Goal: Ask a question

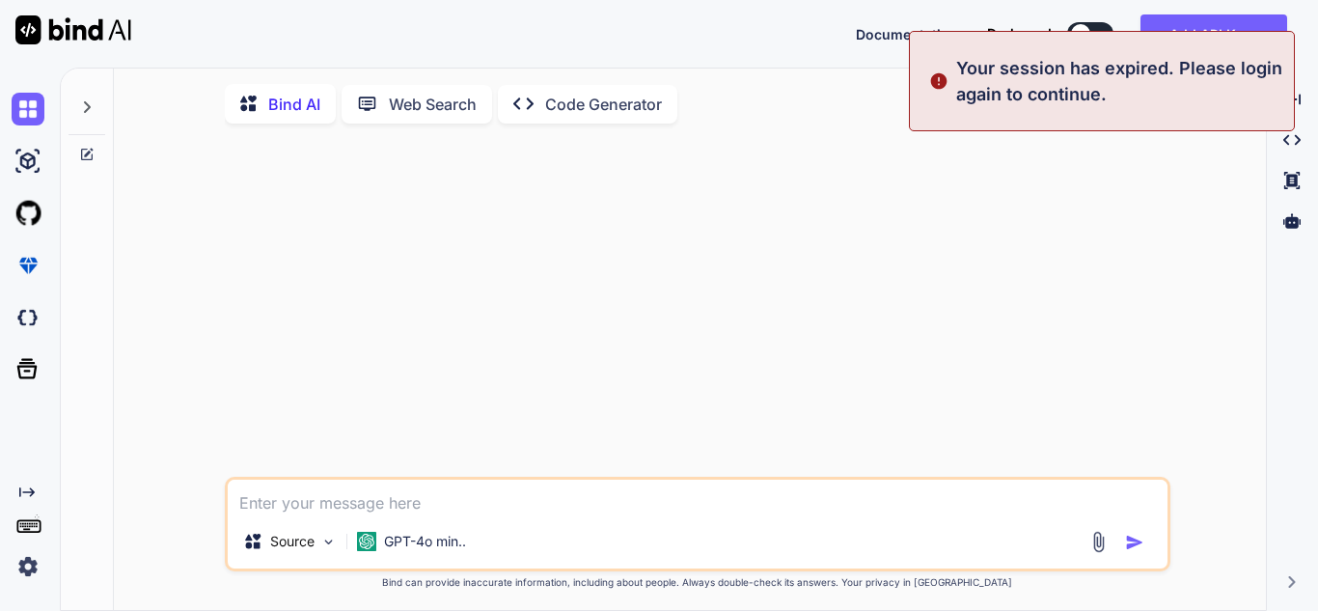
type textarea "x"
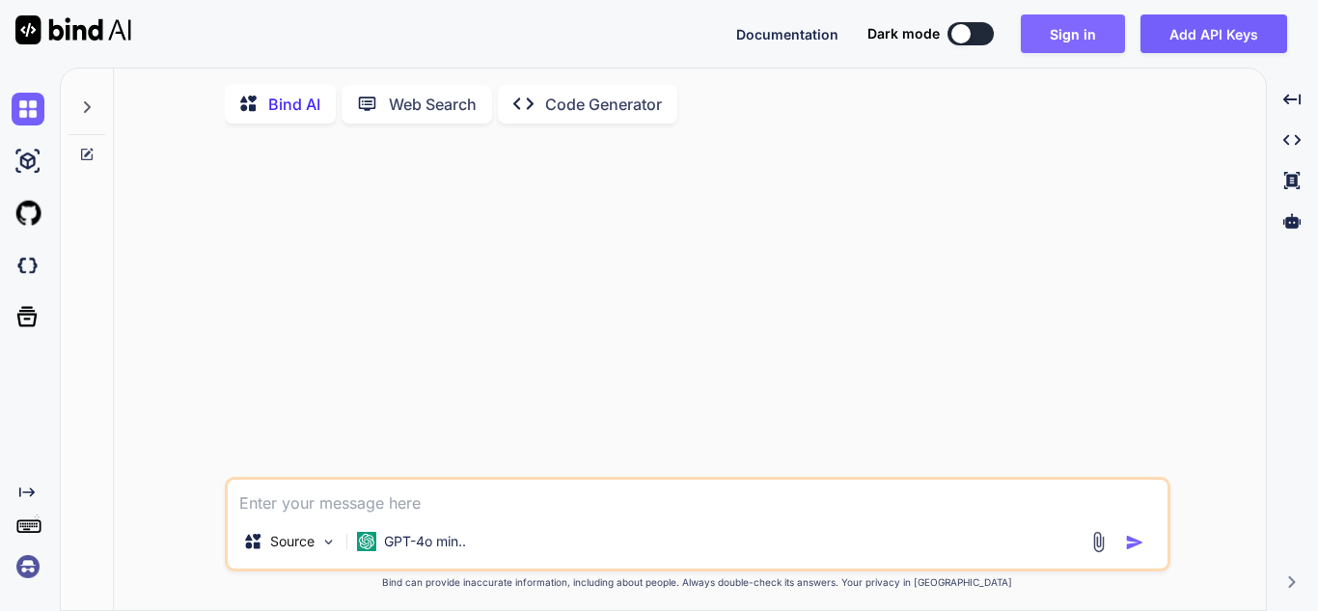
click at [1079, 34] on button "Sign in" at bounding box center [1073, 33] width 104 height 39
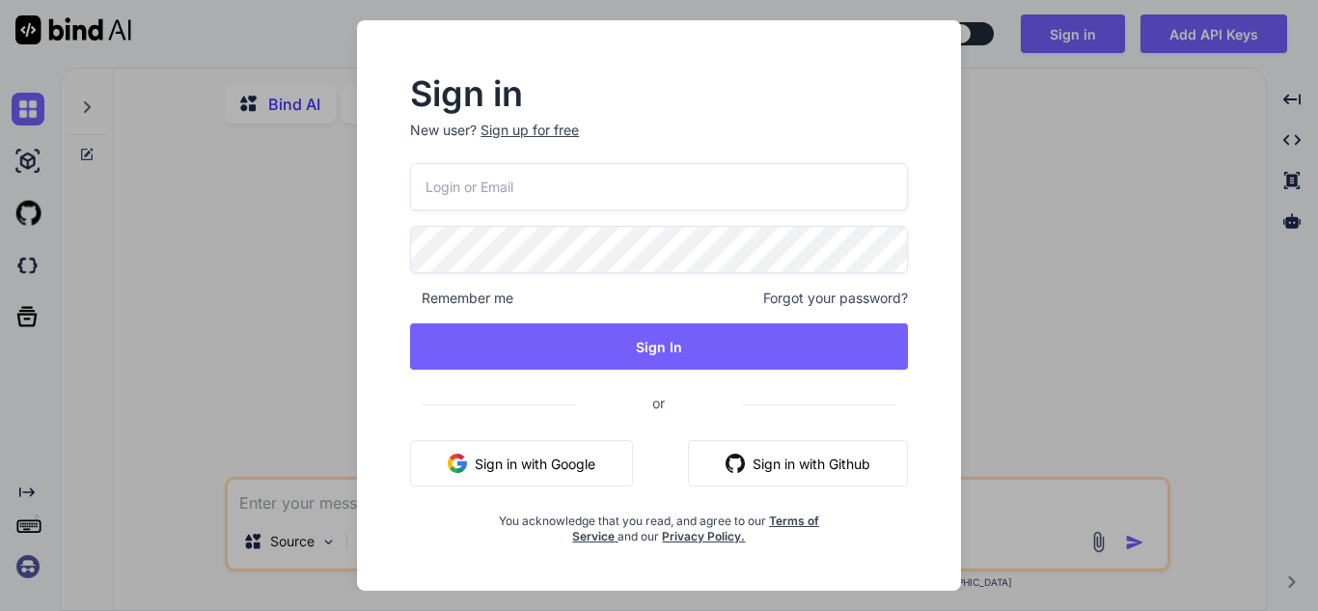
click at [638, 202] on input "email" at bounding box center [659, 186] width 498 height 47
type input "[PERSON_NAME][EMAIL_ADDRESS][PERSON_NAME][DOMAIN_NAME]"
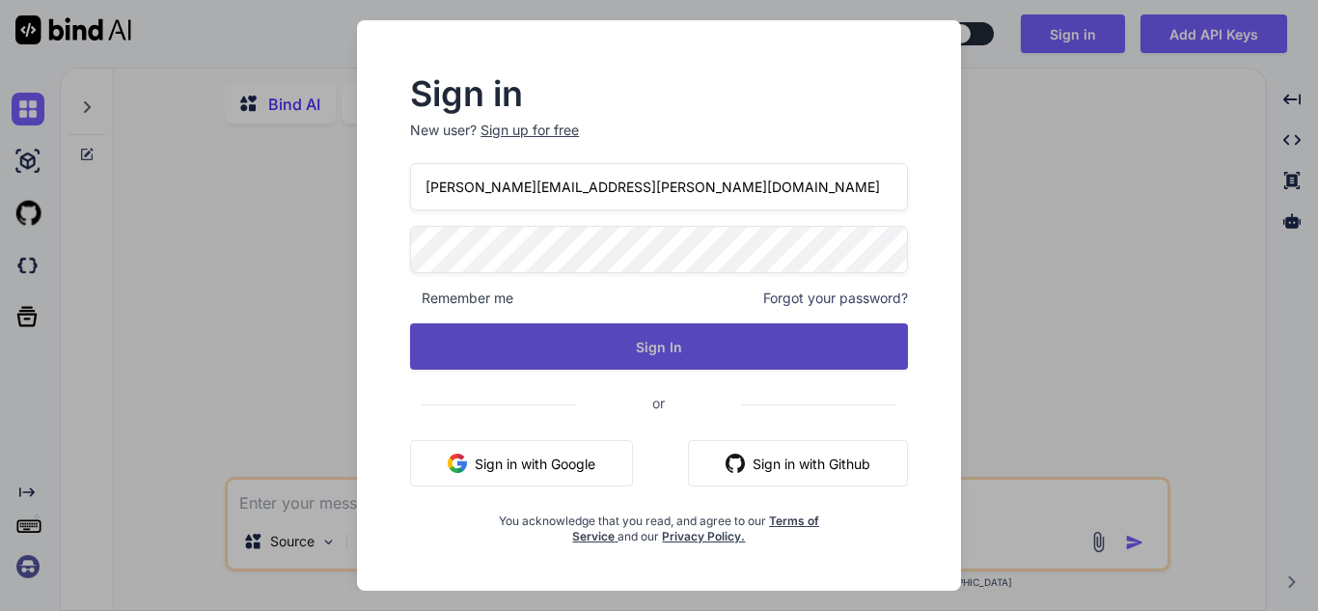
click at [599, 343] on button "Sign In" at bounding box center [659, 346] width 498 height 46
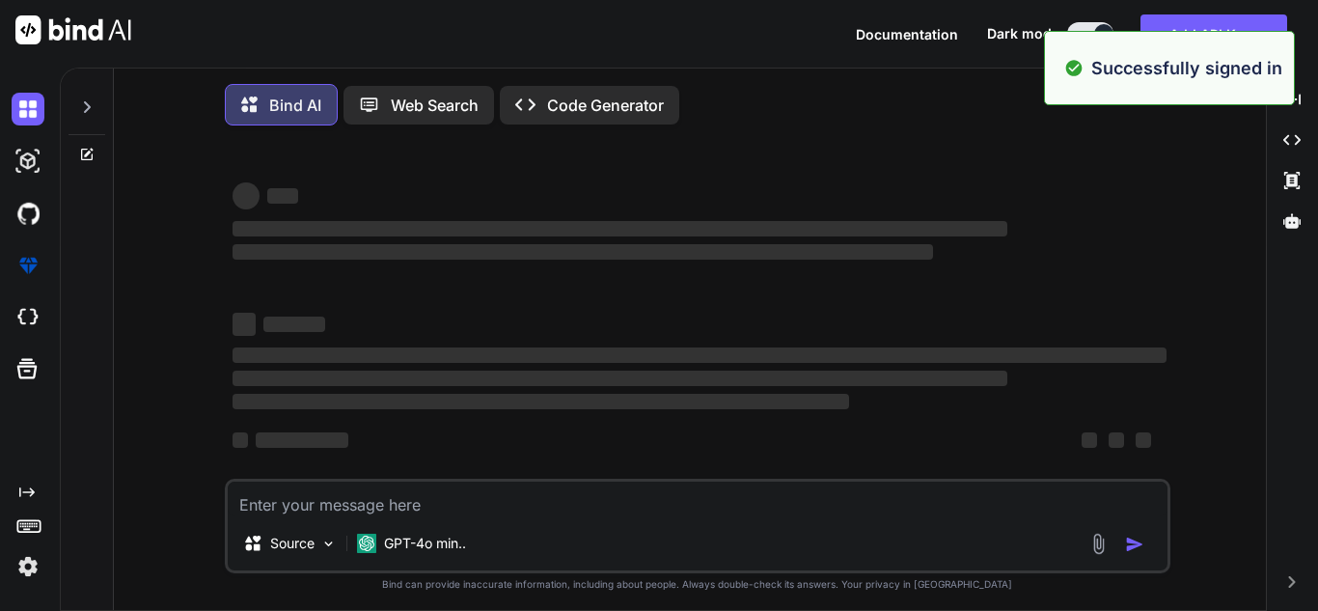
type textarea "x"
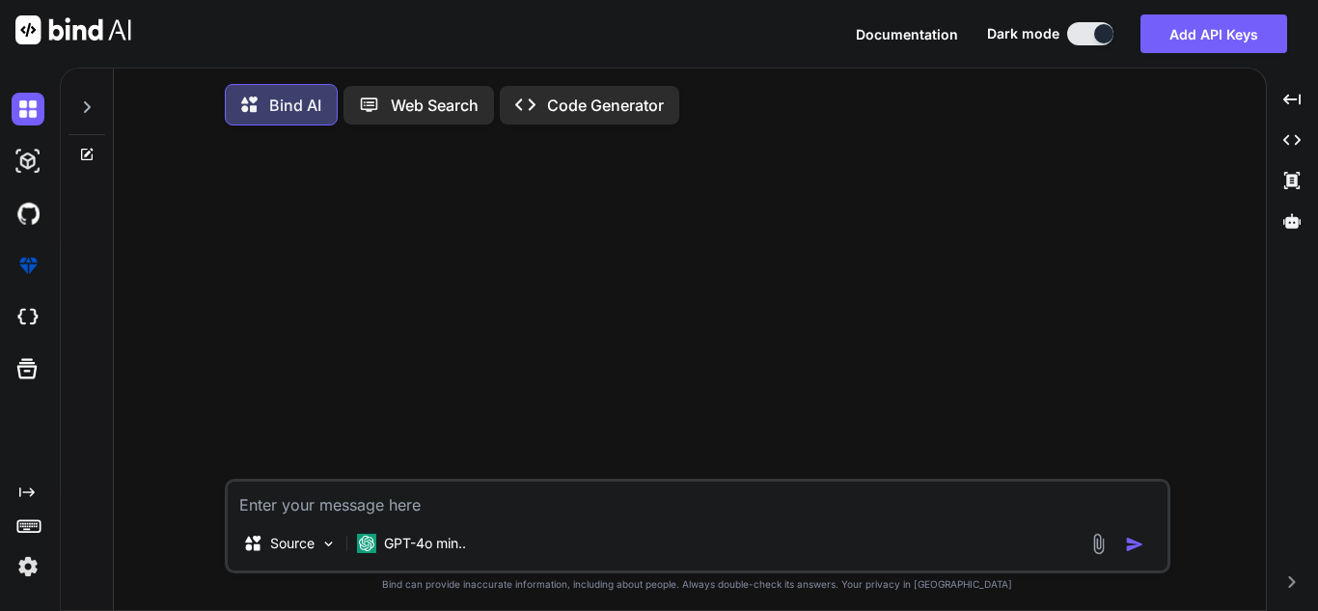
click at [511, 496] on textarea at bounding box center [698, 498] width 940 height 35
type textarea "G"
type textarea "x"
type textarea "Gi"
type textarea "x"
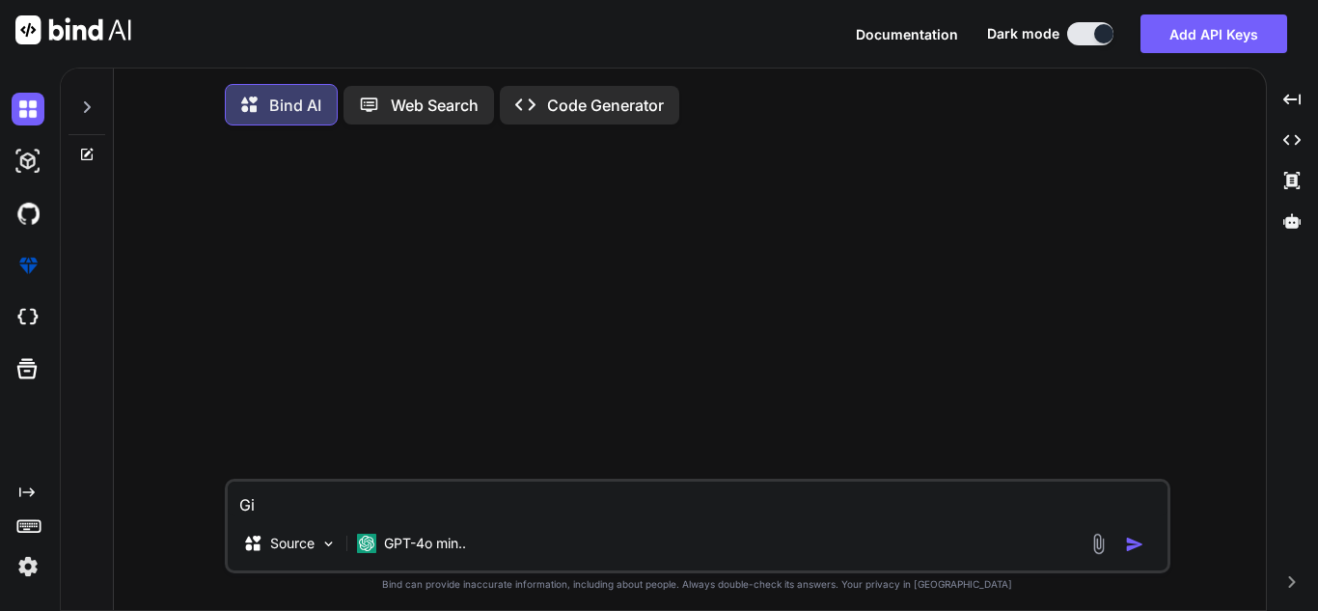
type textarea "Giv"
type textarea "x"
type textarea "Give"
type textarea "x"
type textarea "Give"
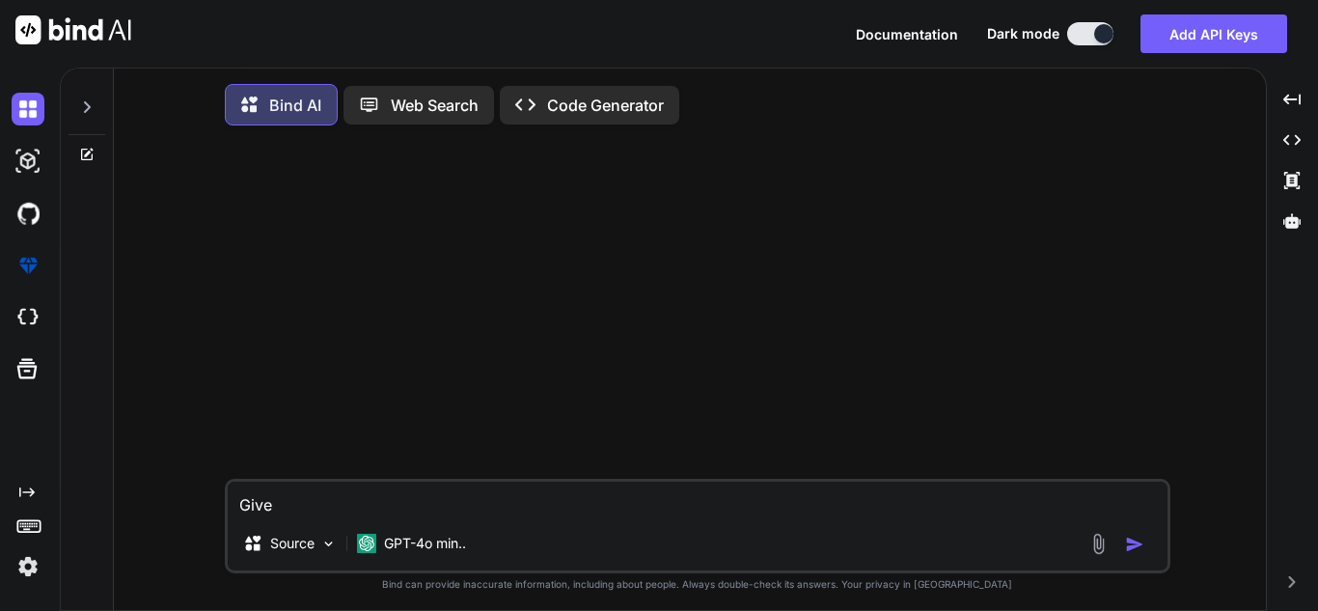
type textarea "x"
type textarea "Give m"
type textarea "x"
type textarea "Give me"
type textarea "x"
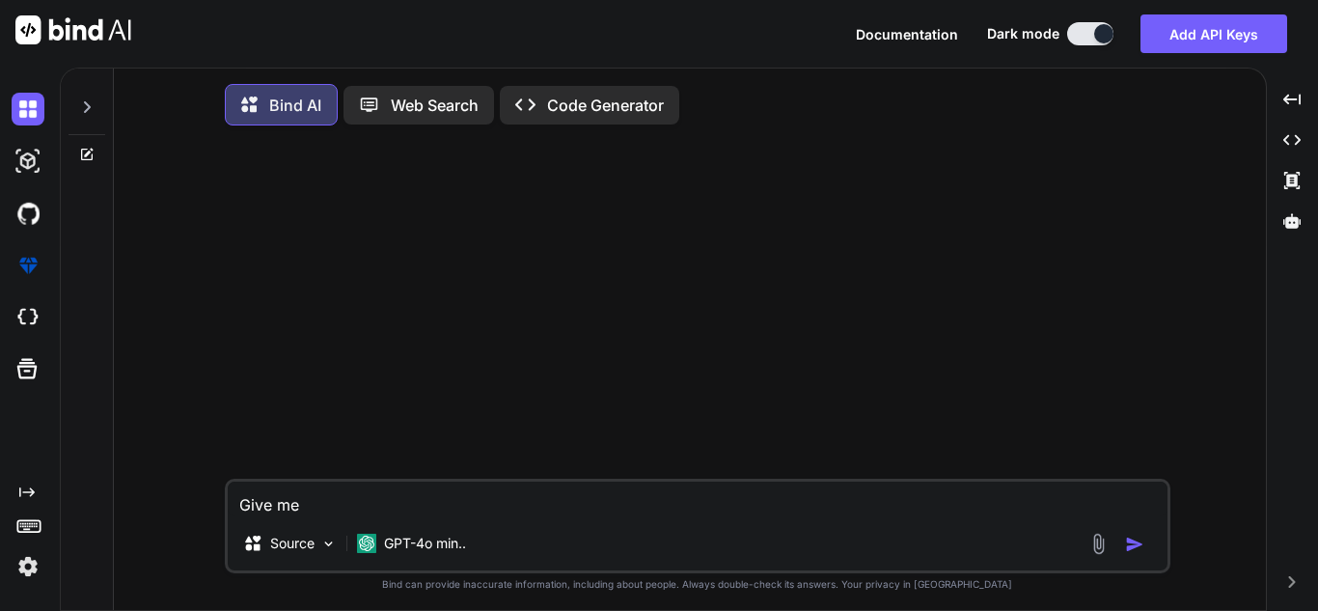
type textarea "Give me"
type textarea "x"
type textarea "Give me t"
type textarea "x"
type textarea "Give me th"
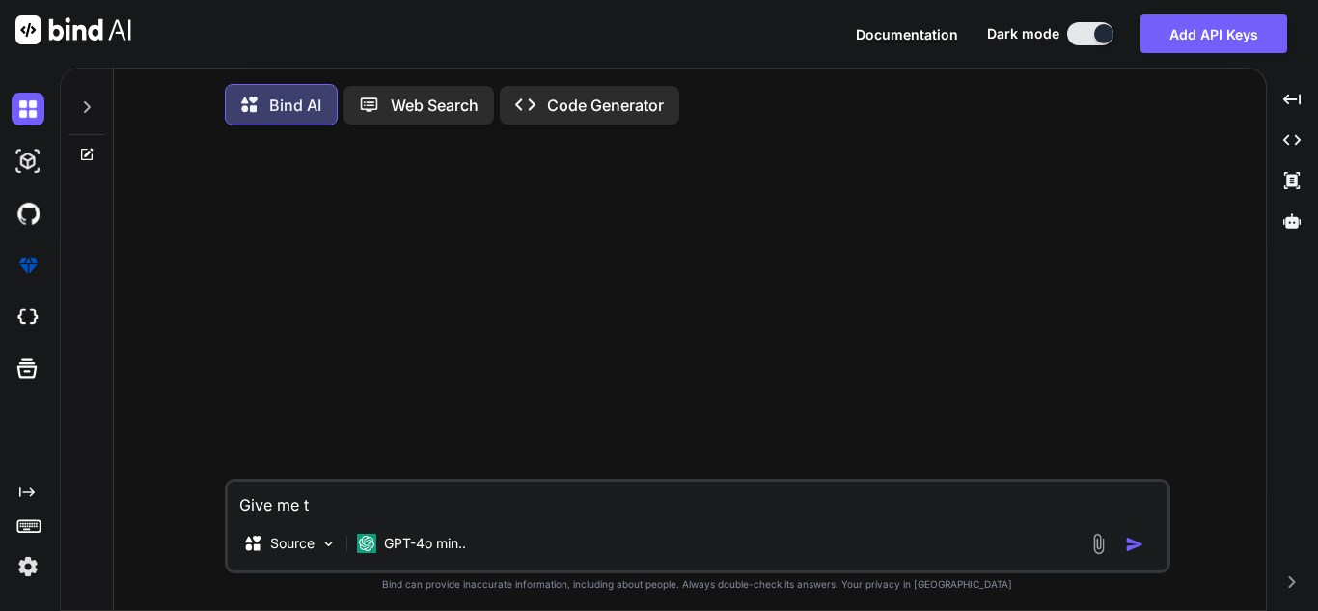
type textarea "x"
type textarea "Give me the"
type textarea "x"
type textarea "Give me the"
type textarea "x"
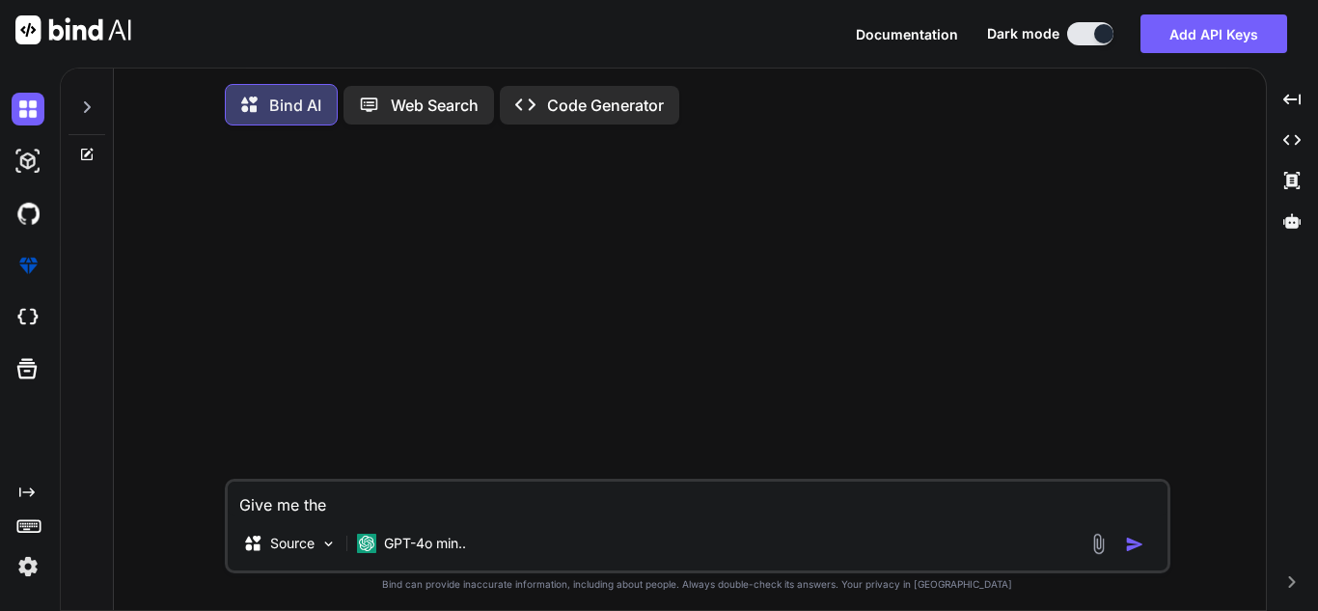
type textarea "Give me the a"
type textarea "x"
type textarea "Give me the al"
type textarea "x"
type textarea "Give me the alt"
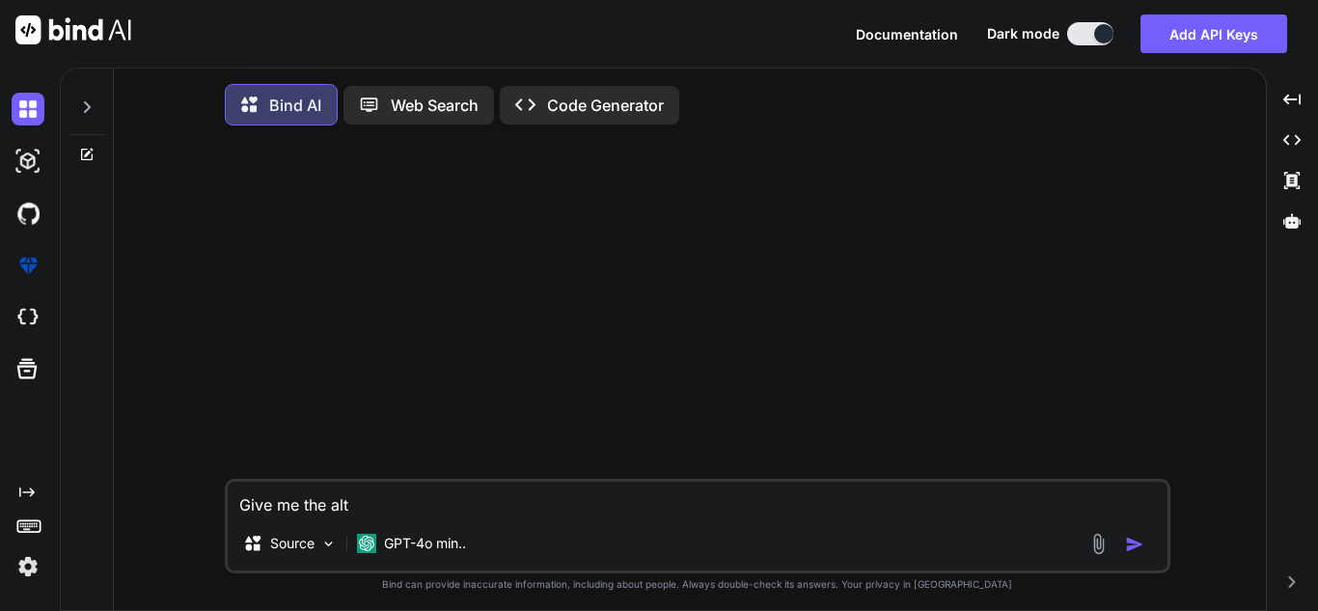
type textarea "x"
type textarea "Give me the alte"
type textarea "x"
type textarea "Give me the alter"
type textarea "x"
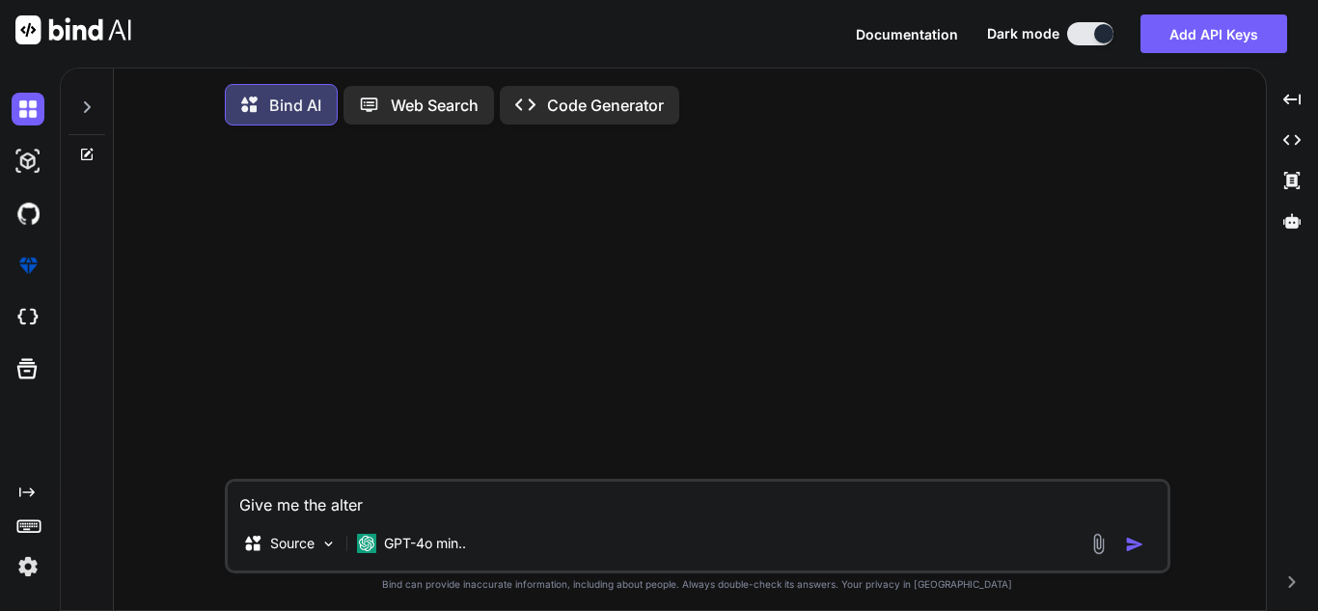
type textarea "Give me the altern"
type textarea "x"
type textarea "Give me the alterna"
type textarea "x"
type textarea "Give me the alternat"
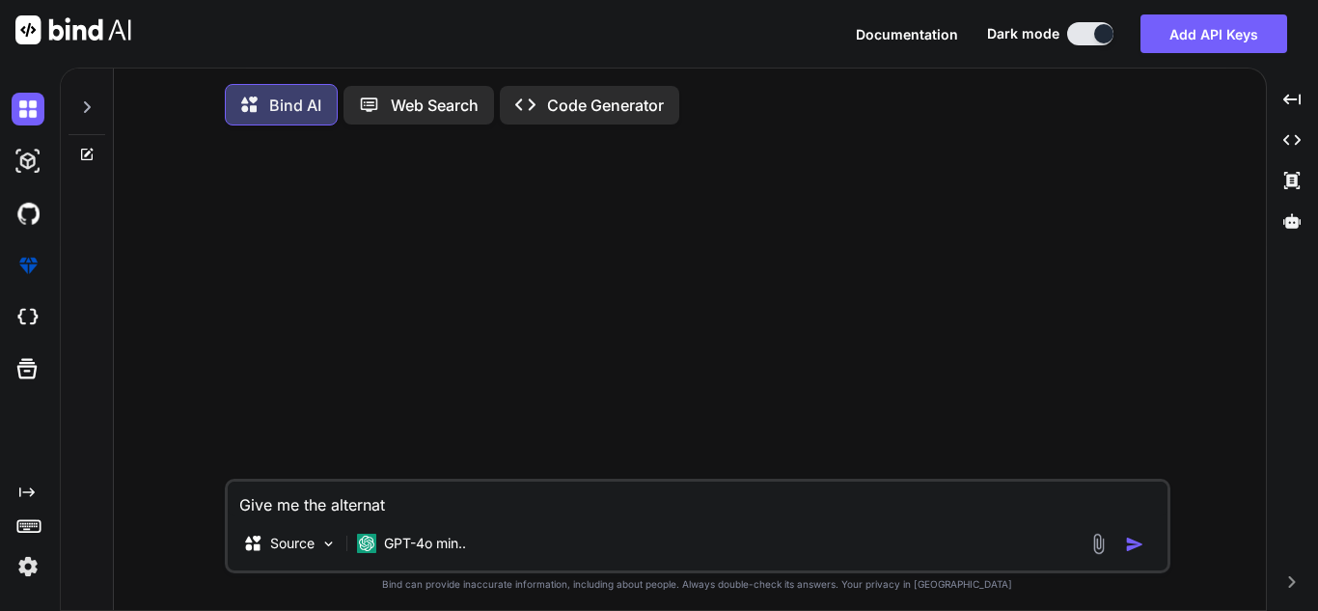
type textarea "x"
type textarea "Give me the alternati"
type textarea "x"
type textarea "Give me the alternativ"
type textarea "x"
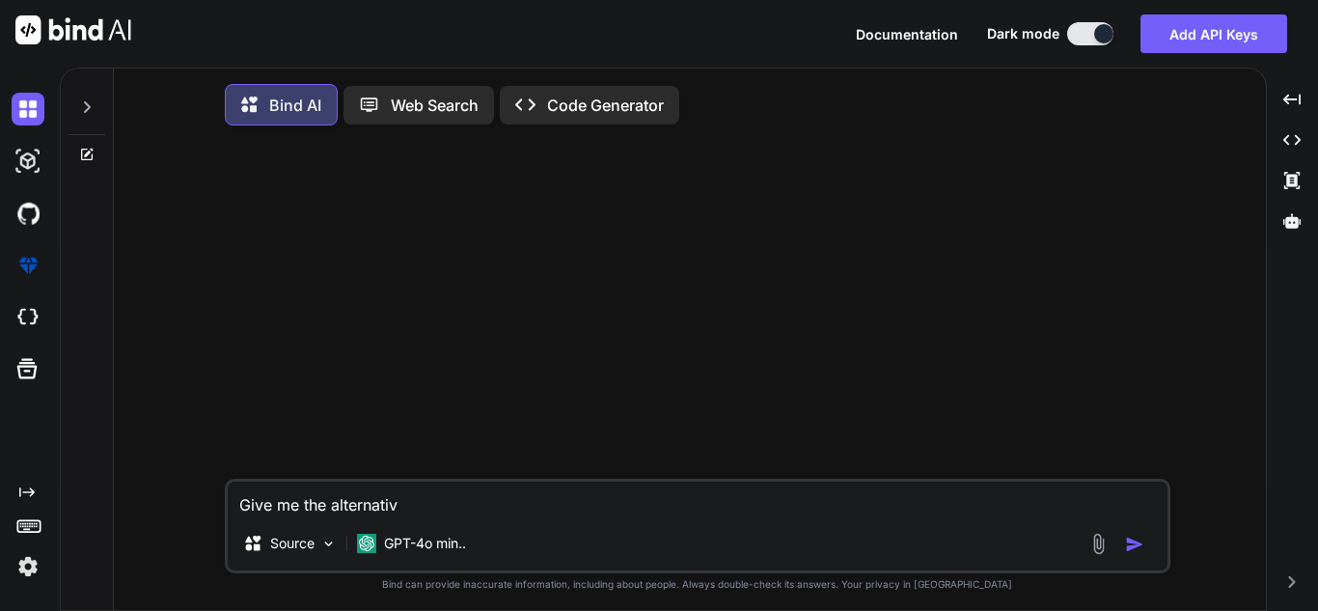
type textarea "Give me the alternative"
type textarea "x"
type textarea "Give me the alternative"
type textarea "x"
type textarea "Give me the alternative t"
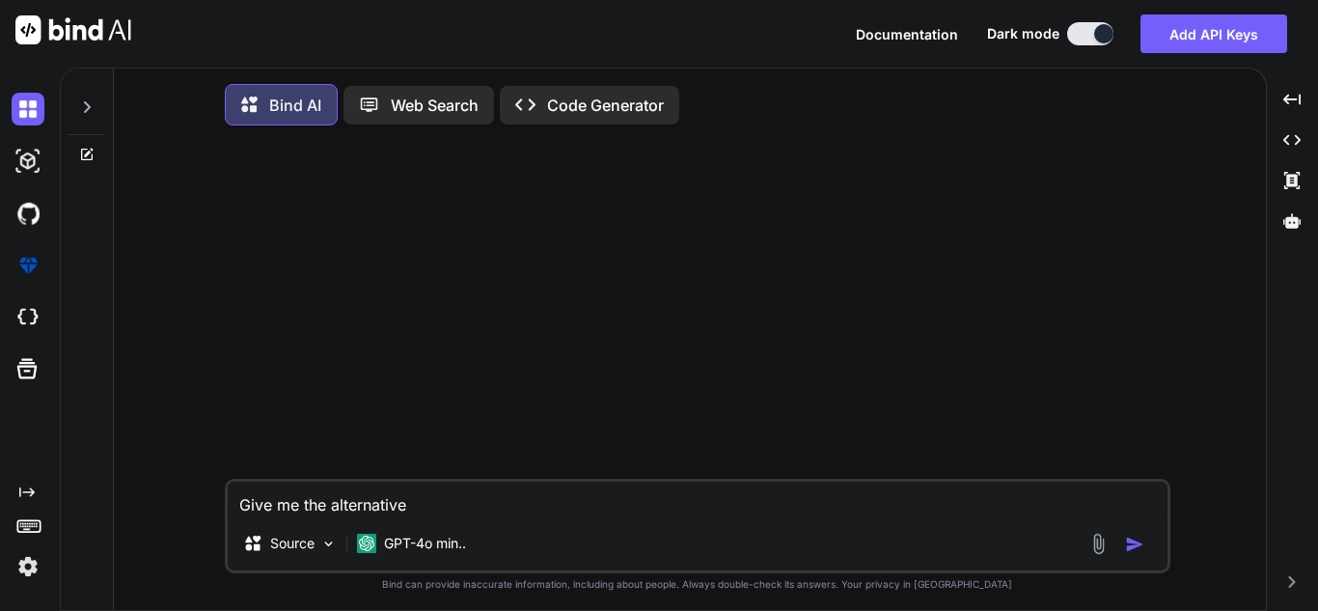
type textarea "x"
type textarea "Give me the alternative to"
type textarea "x"
type textarea "Give me the alternative to"
type textarea "x"
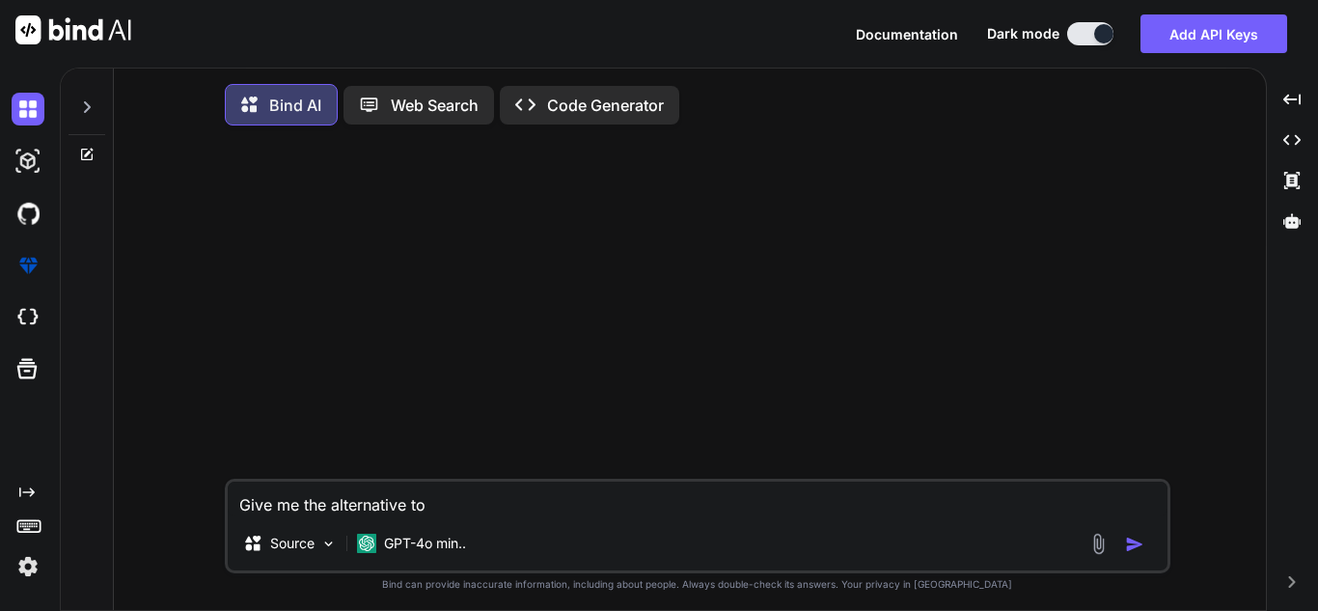
type textarea "Give me the alternative to r"
type textarea "x"
type textarea "Give me the alternative to ru"
type textarea "x"
type textarea "Give me the alternative to r"
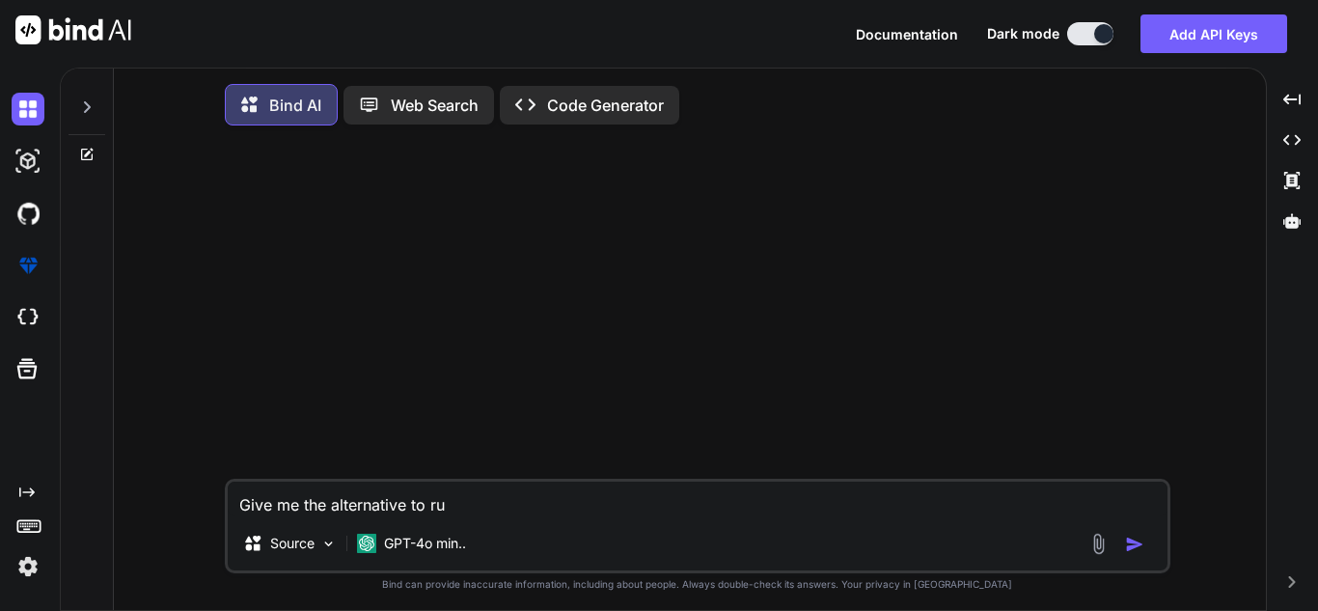
type textarea "x"
type textarea "Give me the alternative to"
type textarea "x"
type textarea "Give me the alternative to m"
type textarea "x"
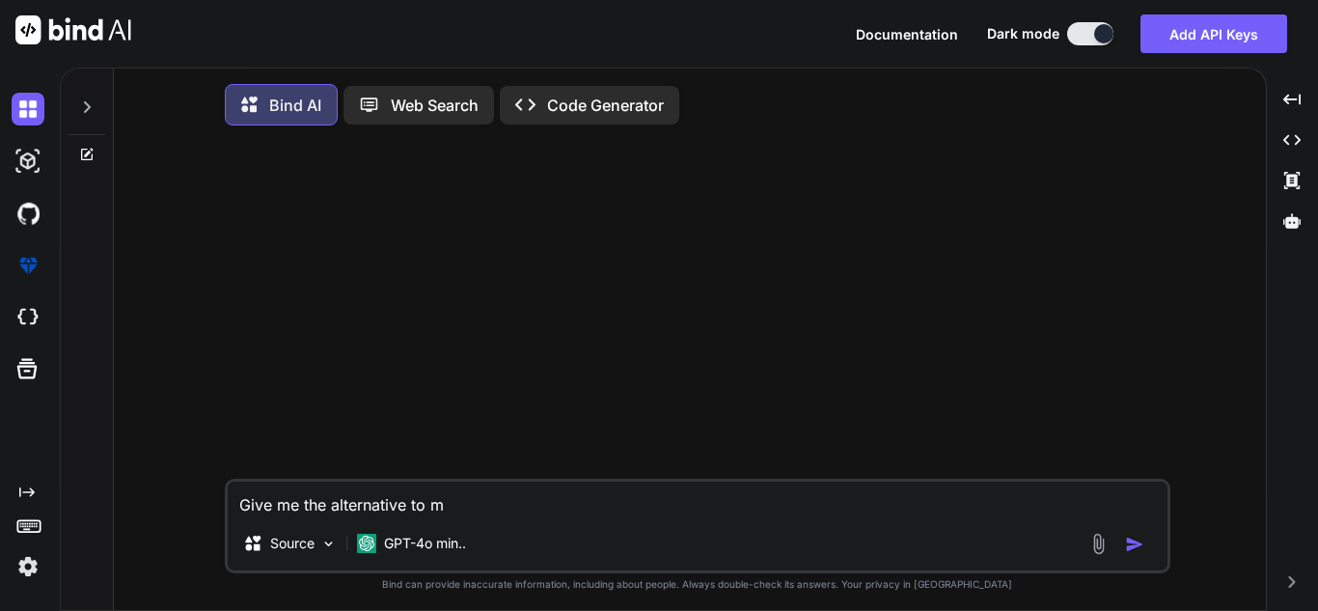
type textarea "Give me the alternative to ma"
type textarea "x"
type textarea "Give me the alternative to mak"
type textarea "x"
type textarea "Give me the alternative to make"
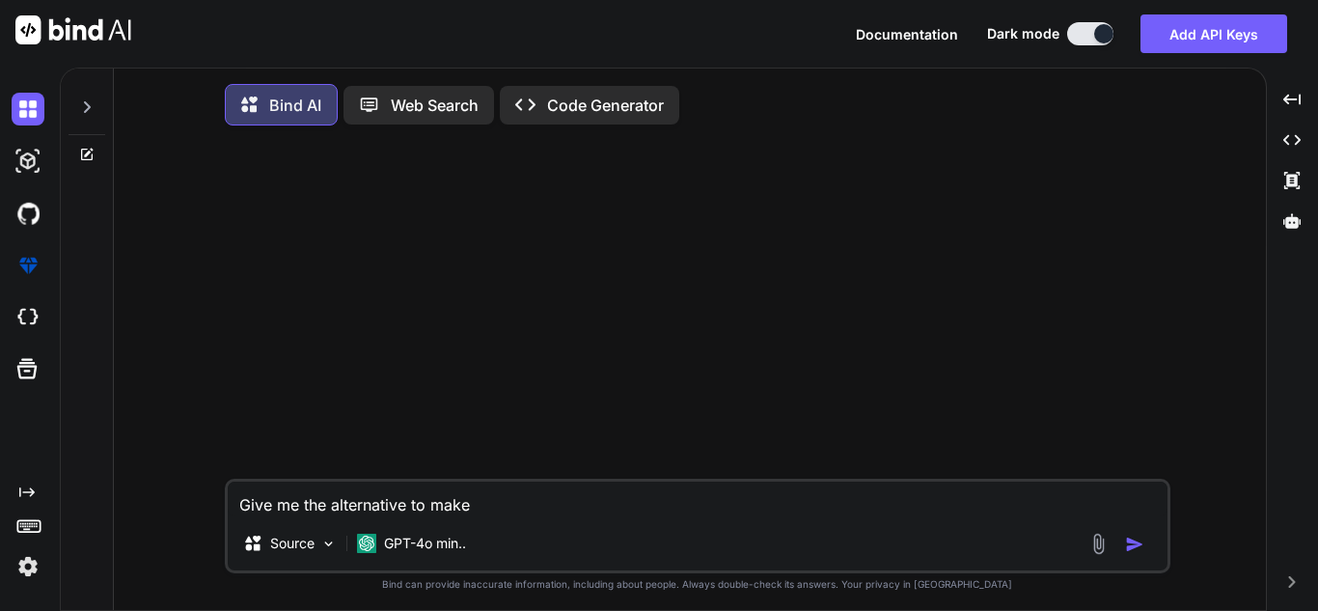
type textarea "x"
type textarea "Give me the alternative to make"
type textarea "x"
type textarea "Give me the alternative to make t"
type textarea "x"
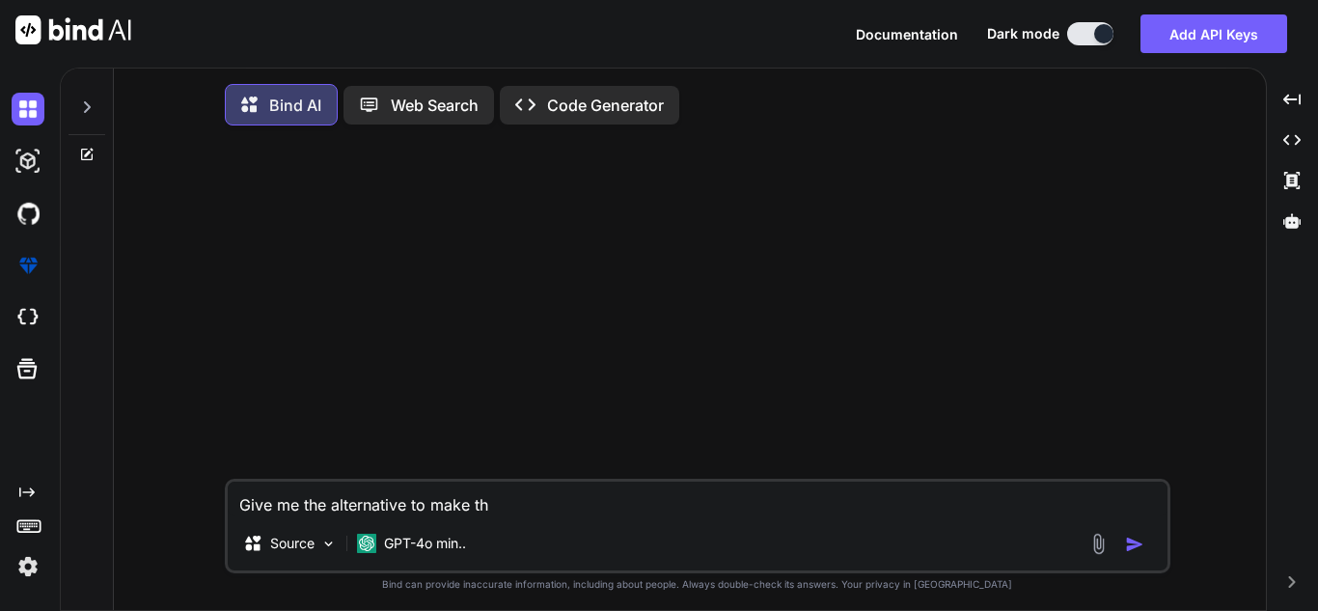
type textarea "Give me the alternative to make the"
type textarea "x"
type textarea "Give me the alternative to make the"
type textarea "x"
type textarea "Give me the alternative to make the f"
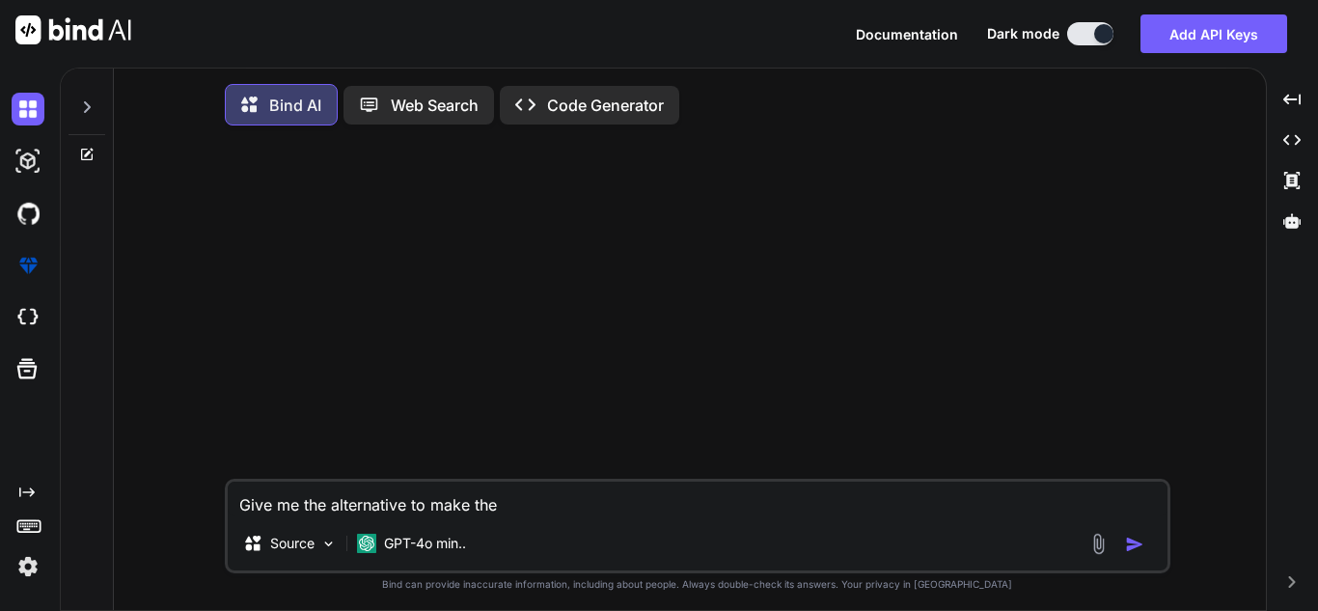
type textarea "x"
type textarea "Give me the alternative to make the fo"
type textarea "x"
type textarea "Give me the alternative to make the fol"
type textarea "x"
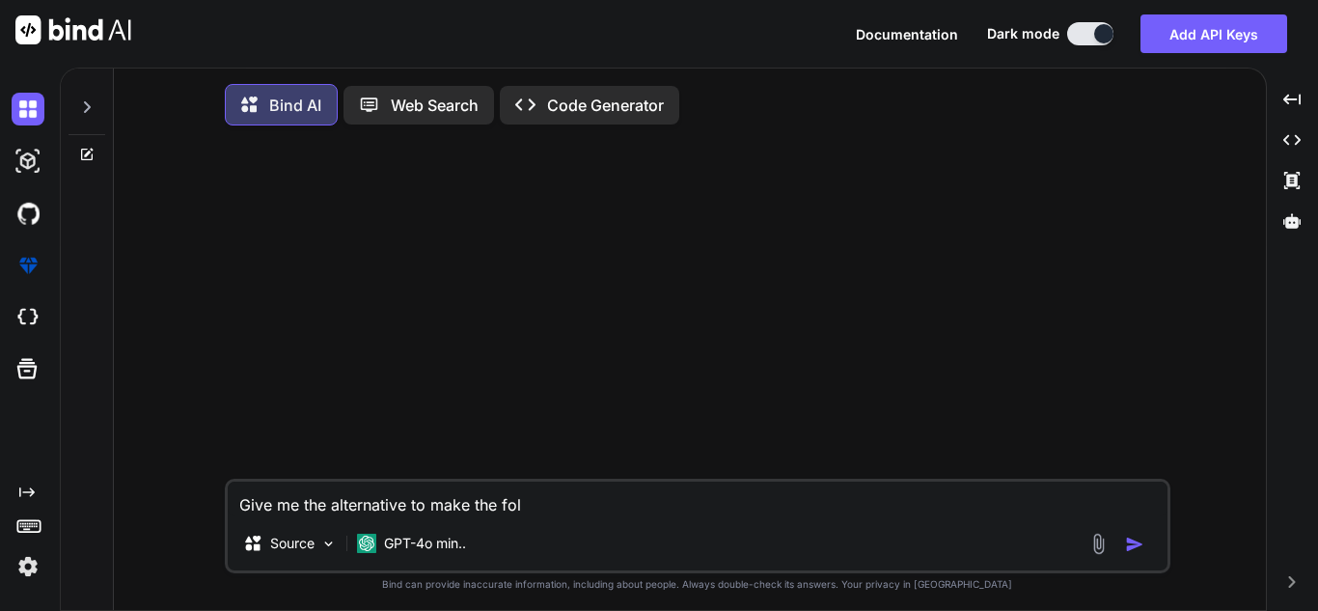
type textarea "Give me the alternative to make the foll"
type textarea "x"
type textarea "Give me the alternative to make the follo"
type textarea "x"
type textarea "Give me the alternative to make the follow"
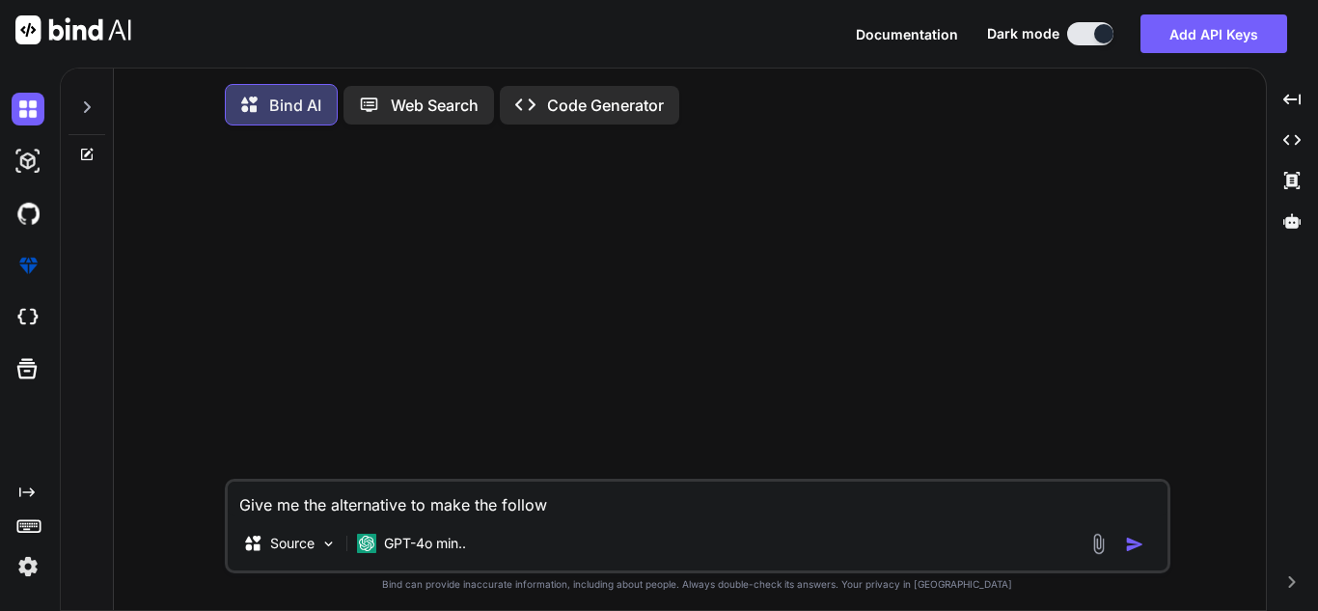
type textarea "x"
type textarea "Give me the alternative to make the followi"
type textarea "x"
type textarea "Give me the alternative to make the followin"
type textarea "x"
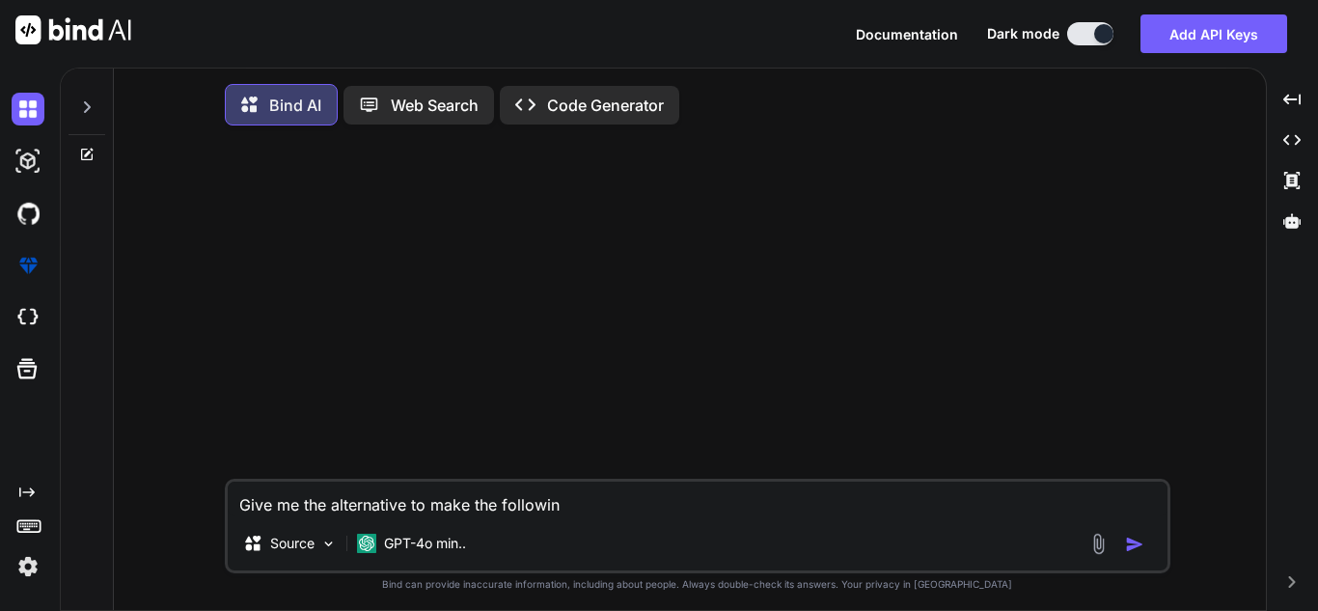
type textarea "Give me the alternative to make the following"
type textarea "x"
type textarea "Give me the alternative to make the following"
type textarea "x"
type textarea "Give me the alternative to make the following b"
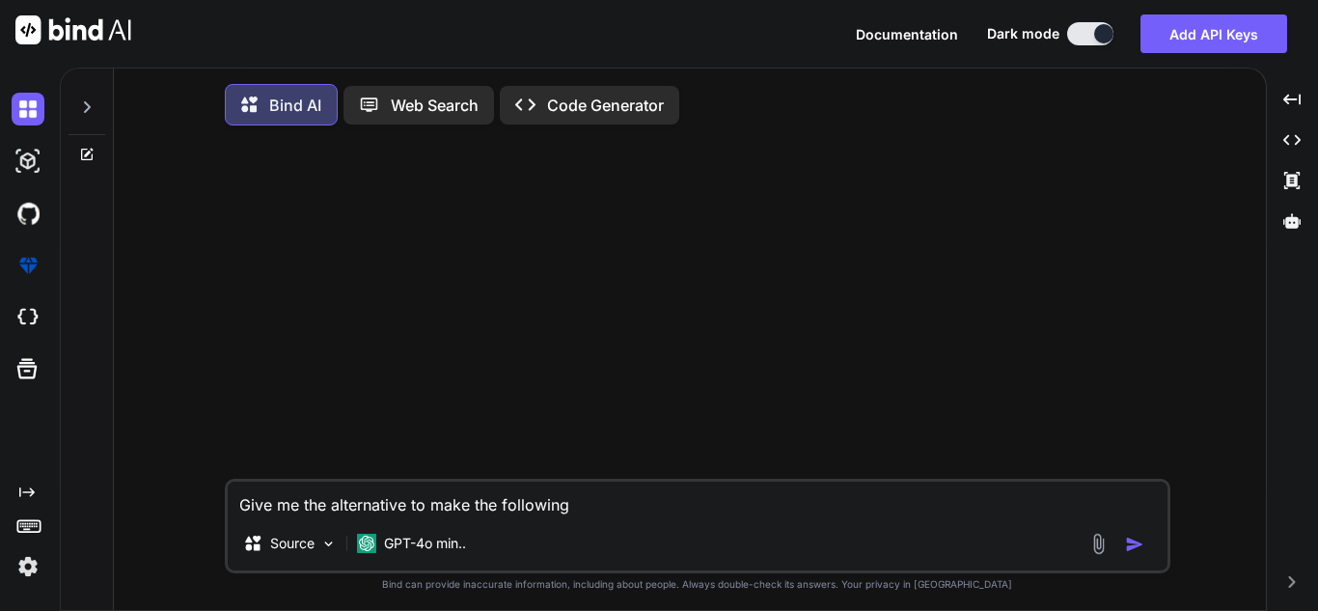
type textarea "x"
type textarea "Give me the alternative to make the following bu"
type textarea "x"
type textarea "Give me the alternative to make the following [PERSON_NAME]"
type textarea "x"
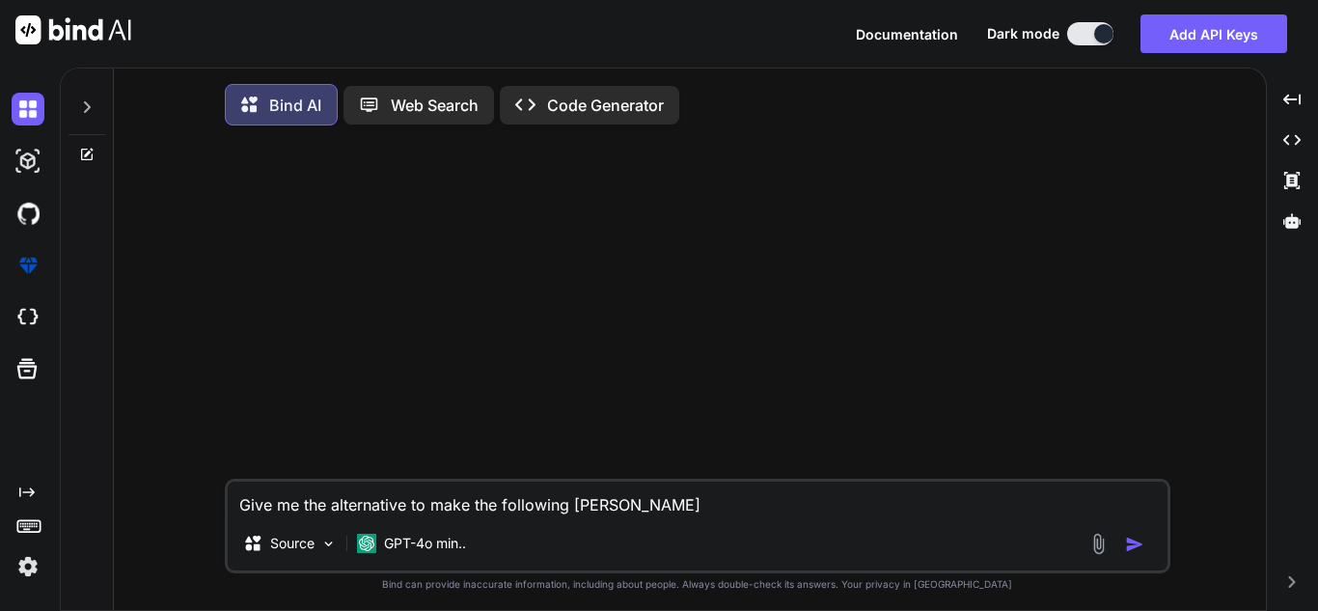
type textarea "Give me the alternative to make the following buil"
type textarea "x"
type textarea "Give me the alternative to make the following build"
type textarea "x"
type textarea "Give me the alternative to make the following build"
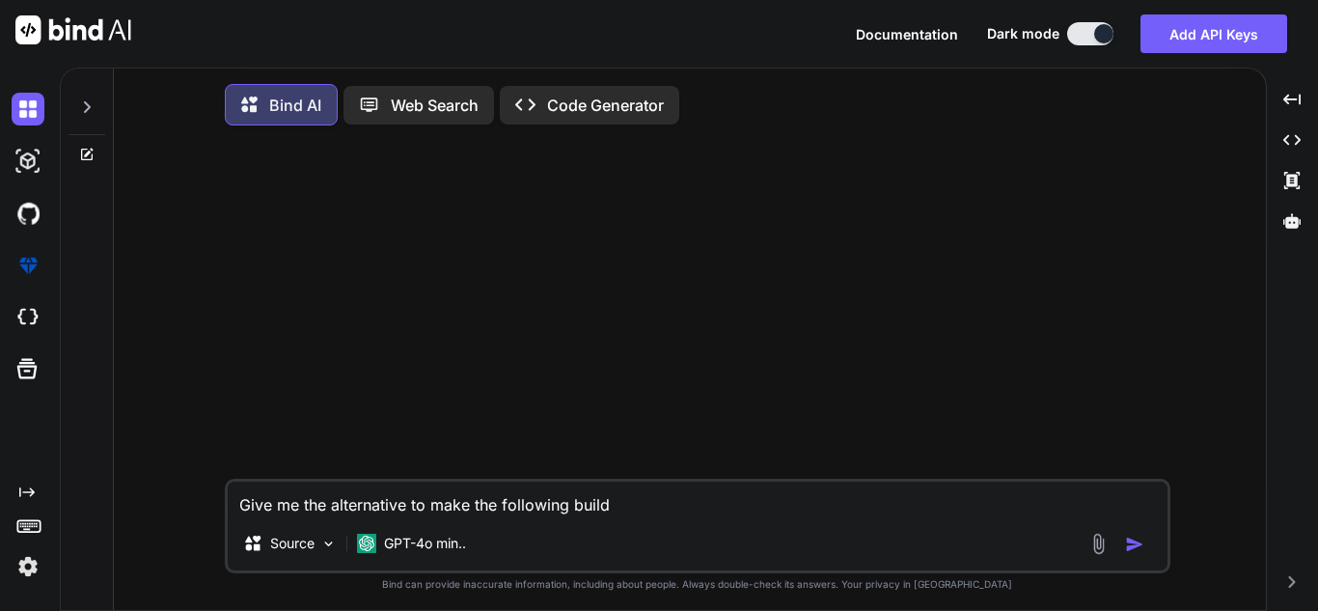
type textarea "x"
type textarea "Give me the alternative to make the following build o"
type textarea "x"
type textarea "Give me the alternative to make the following build of"
type textarea "x"
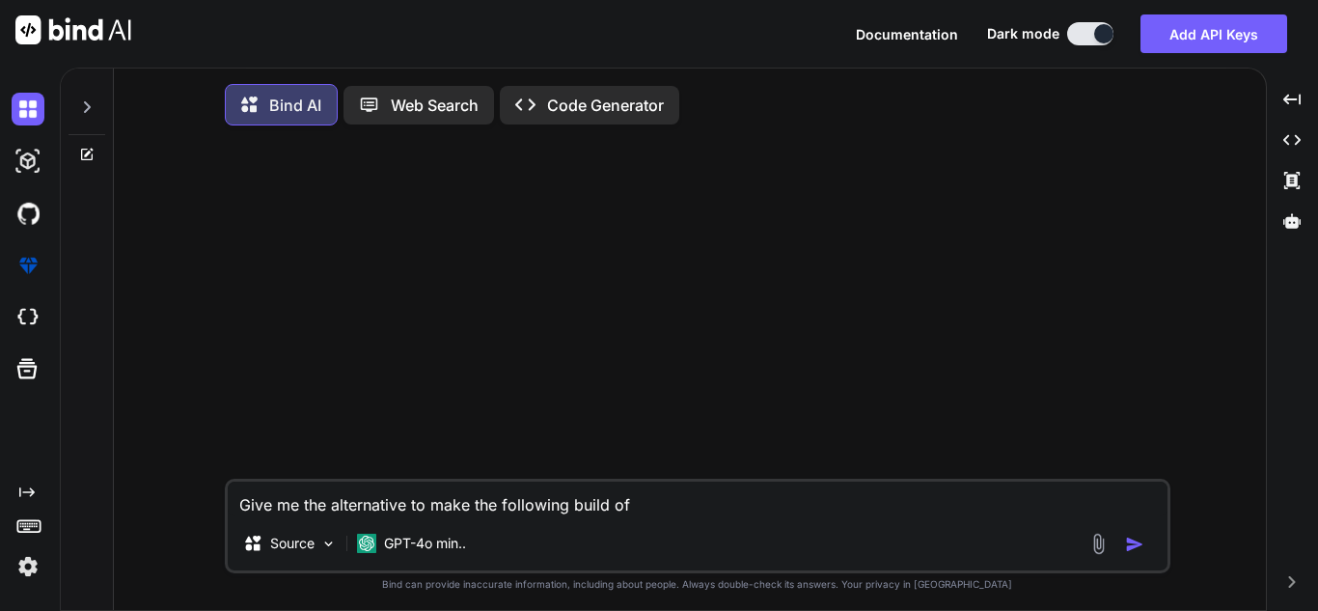
type textarea "Give me the alternative to make the following build of"
type textarea "x"
type textarea "Give me the alternative to make the following build of m"
type textarea "x"
type textarea "Give me the alternative to make the following build of my"
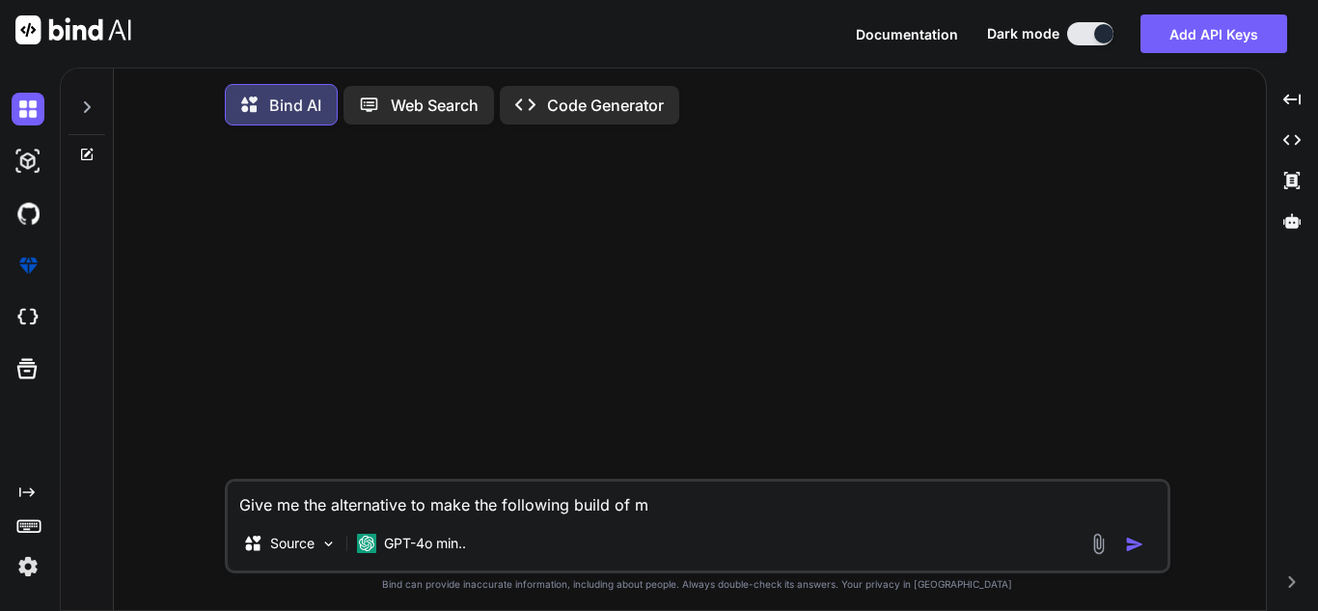
type textarea "x"
type textarea "Give me the alternative to make the following build of my"
type textarea "x"
type textarea "Give me the alternative to make the following build of my d"
type textarea "x"
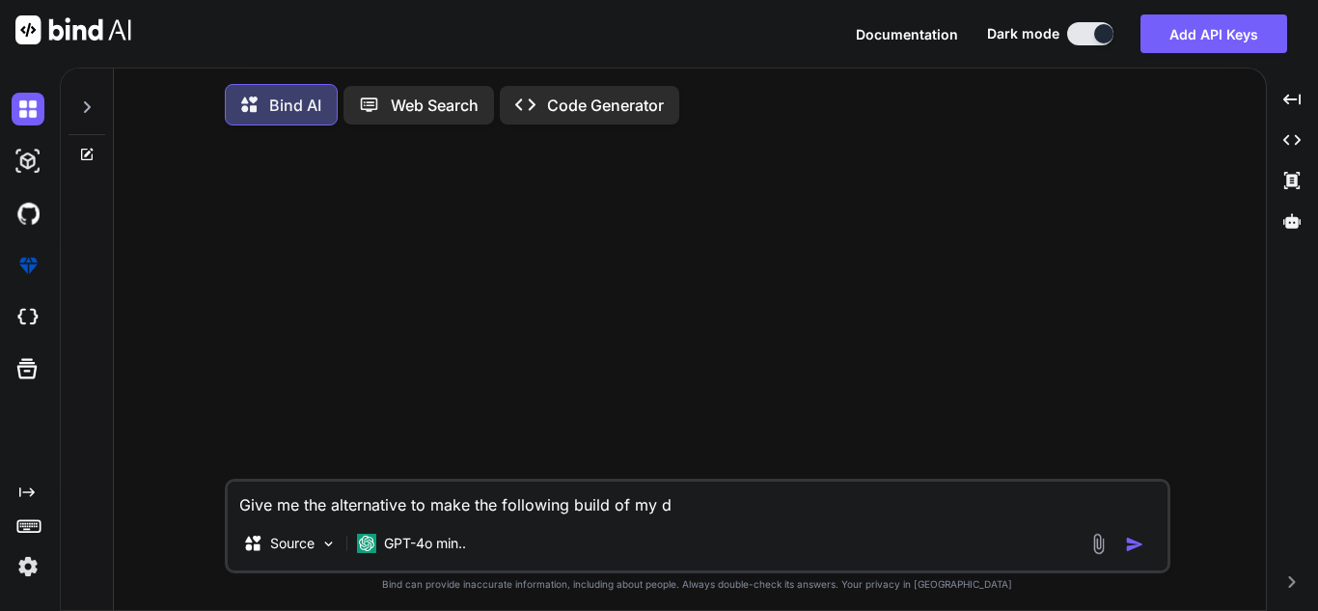
type textarea "Give me the alternative to make the following build of my dj"
type textarea "x"
type textarea "Give me the alternative to make the following build of my dja"
type textarea "x"
type textarea "Give me the alternative to make the following build of my djan"
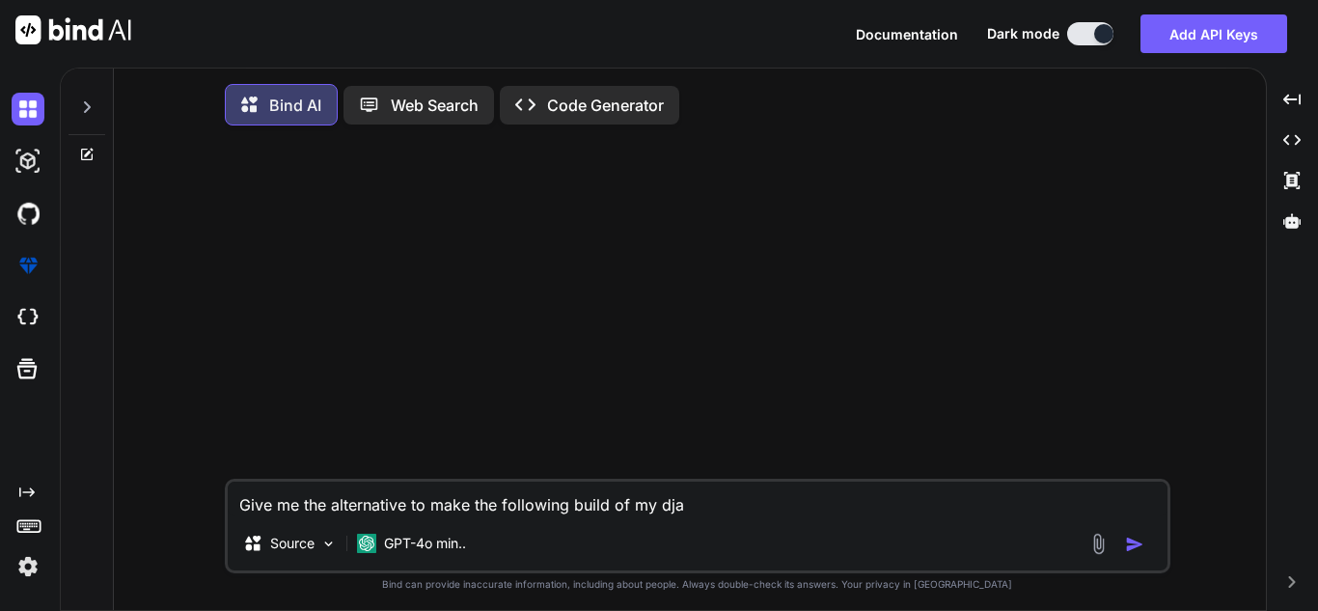
type textarea "x"
type textarea "Give me the alternative to make the following build of my djang"
type textarea "x"
type textarea "Give me the alternative to make the following build of my django"
type textarea "x"
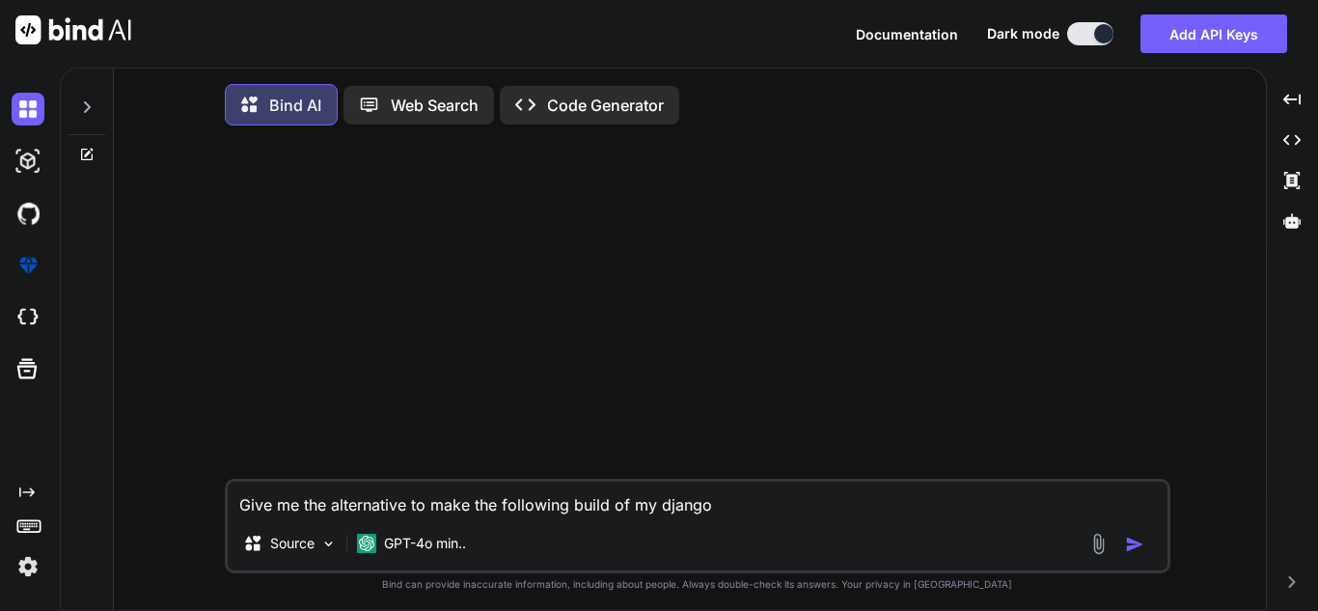
type textarea "Give me the alternative to make the following build of my django"
type textarea "x"
type textarea "Give me the alternative to make the following build of my django a"
type textarea "x"
type textarea "Give me the alternative to make the following build of my django ap"
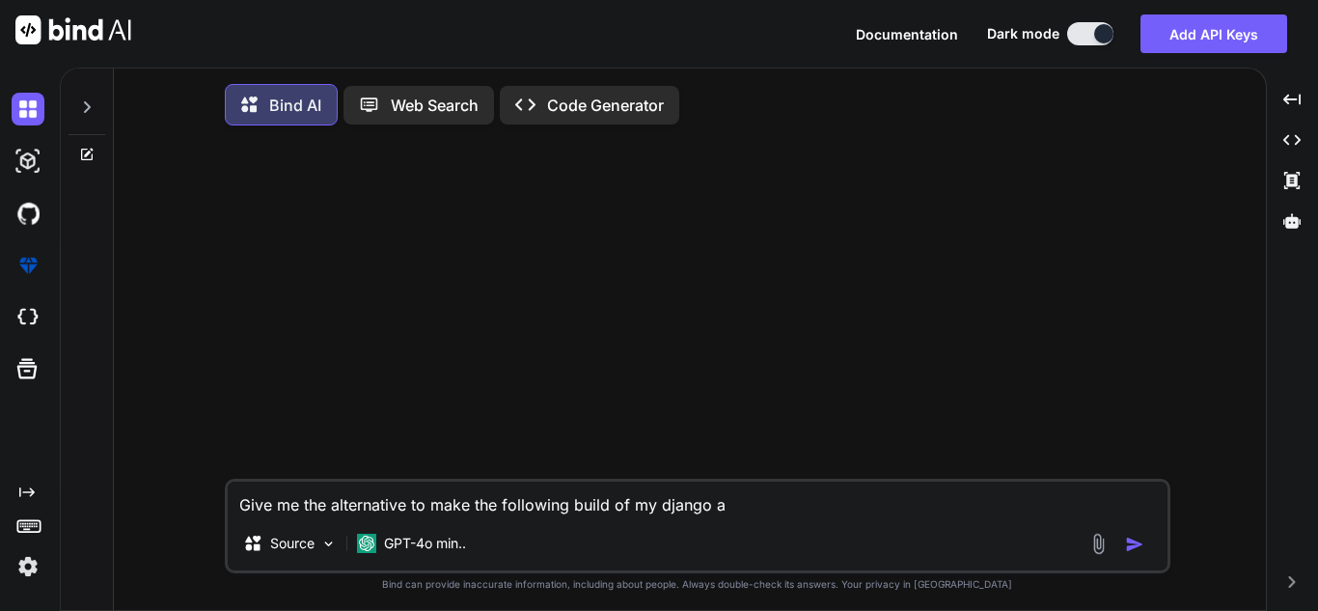
type textarea "x"
type textarea "Give me the alternative to make the following build of my django app"
type textarea "x"
type textarea "Give me the alternative to make the following build of my django appl"
type textarea "x"
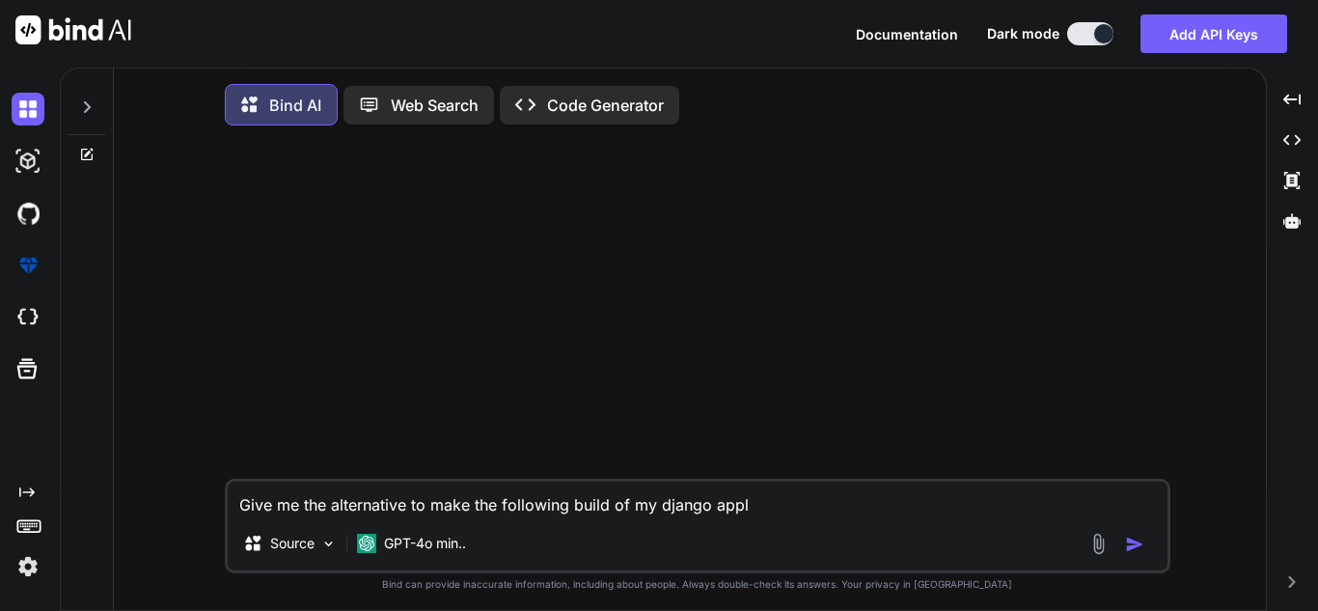
type textarea "Give me the alternative to make the following build of my django appli"
type textarea "x"
type textarea "Give me the alternative to make the following build of my django applic"
type textarea "x"
type textarea "Give me the alternative to make the following build of my django applica"
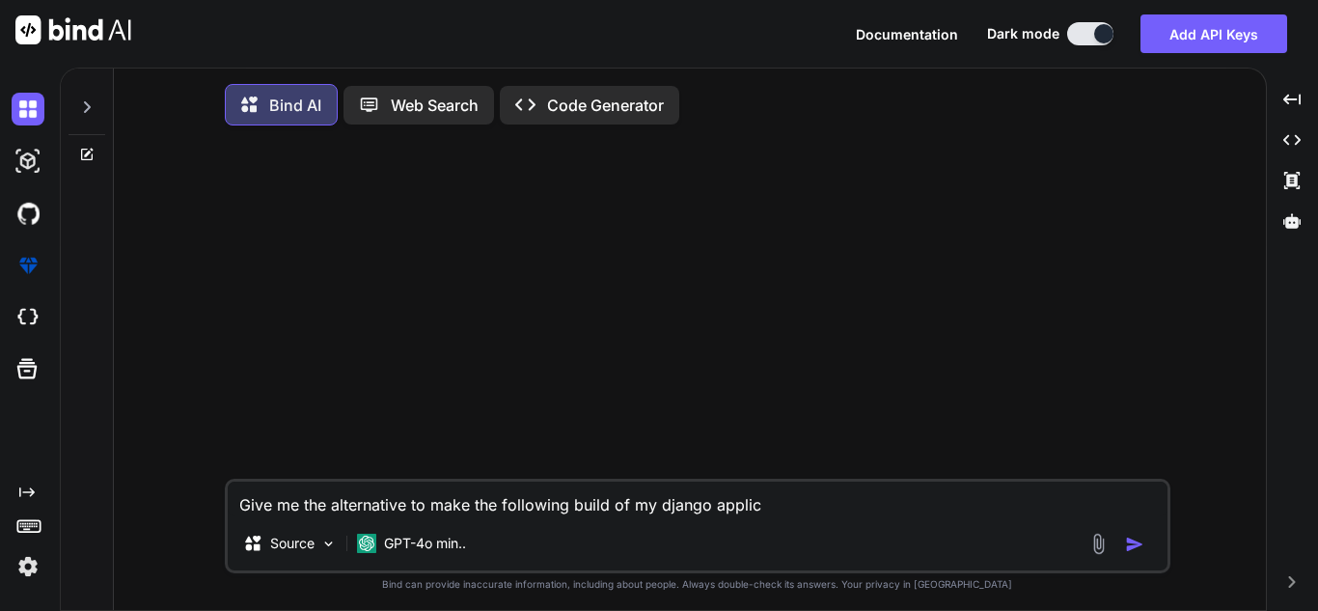
type textarea "x"
type textarea "Give me the alternative to make the following build of my django applicat"
type textarea "x"
type textarea "Give me the alternative to make the following build of my django applicati"
type textarea "x"
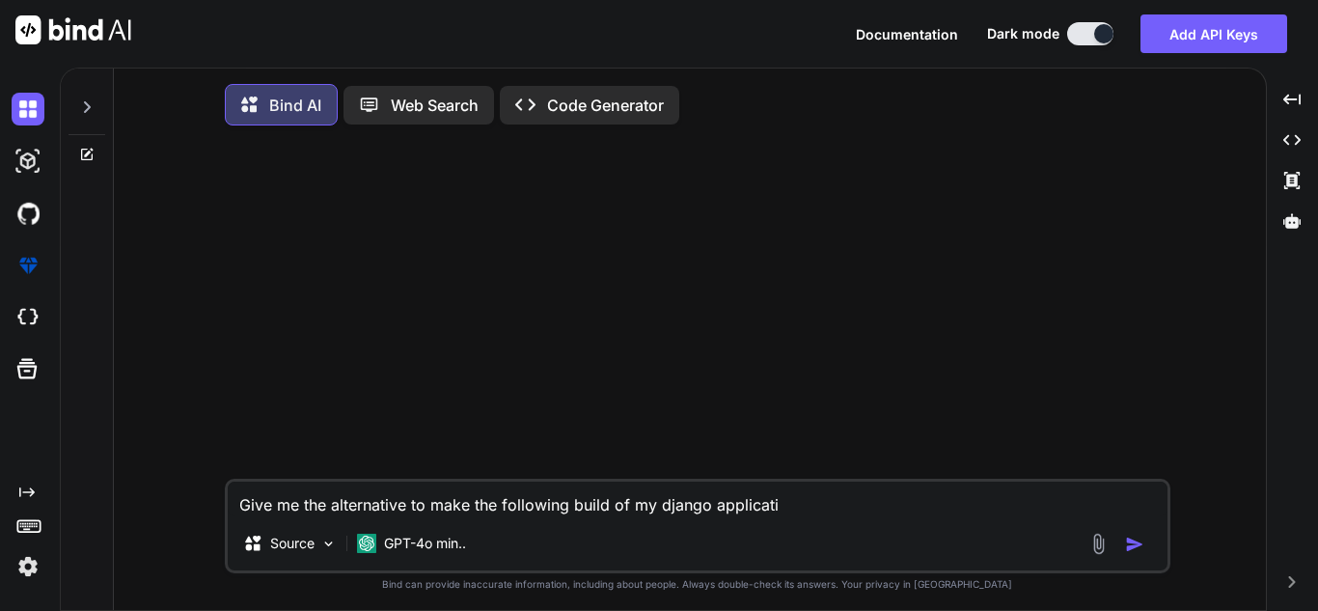
type textarea "Give me the alternative to make the following build of my django applicatio"
type textarea "x"
type textarea "Give me the alternative to make the following build of my django application"
type textarea "x"
type textarea "Give me the alternative to make the following build of my django application"
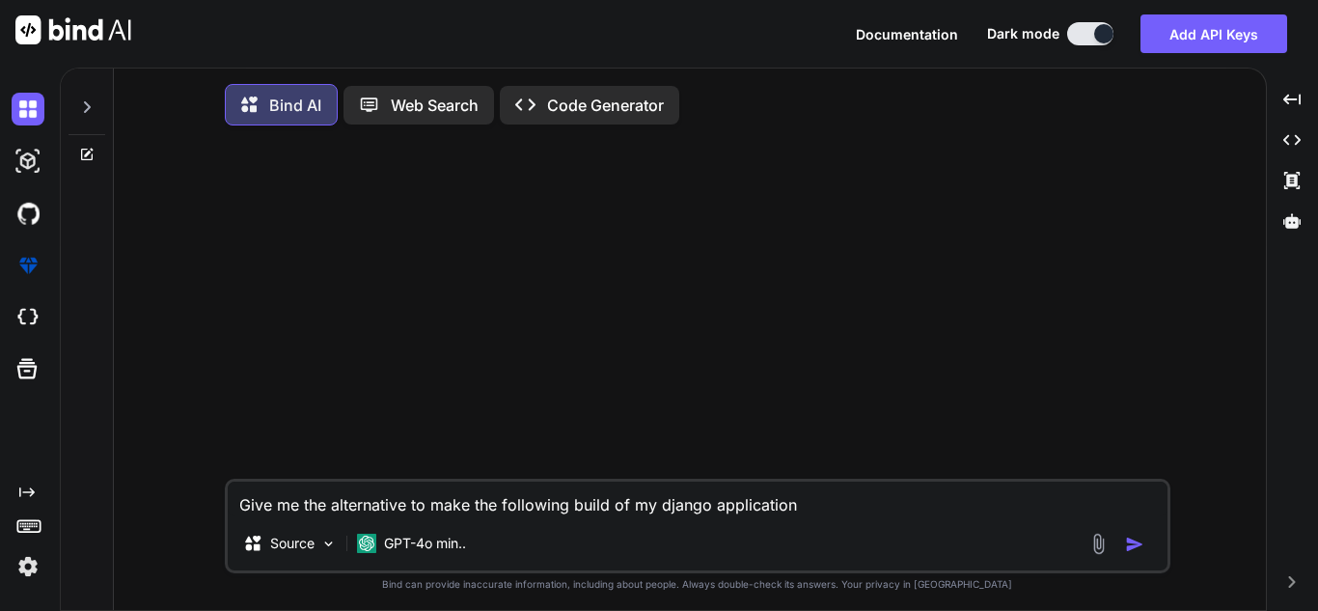
type textarea "x"
type textarea "Give me the alternative to make the following build of my django application ("
type textarea "x"
type textarea "Give me the alternative to make the following build of my django application (f"
type textarea "x"
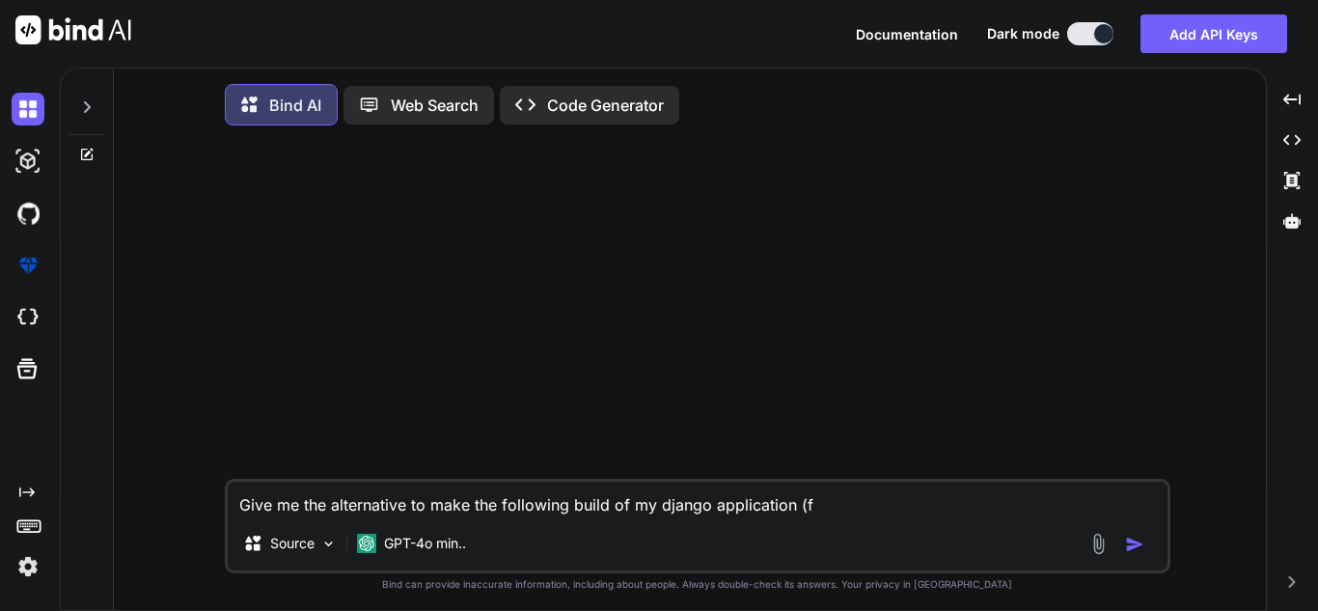
type textarea "Give me the alternative to make the following build of my django application (fo"
type textarea "x"
type textarea "Give me the alternative to make the following build of my django application (f…"
type textarea "x"
type textarea "Give me the alternative to make the following build of my django application (f…"
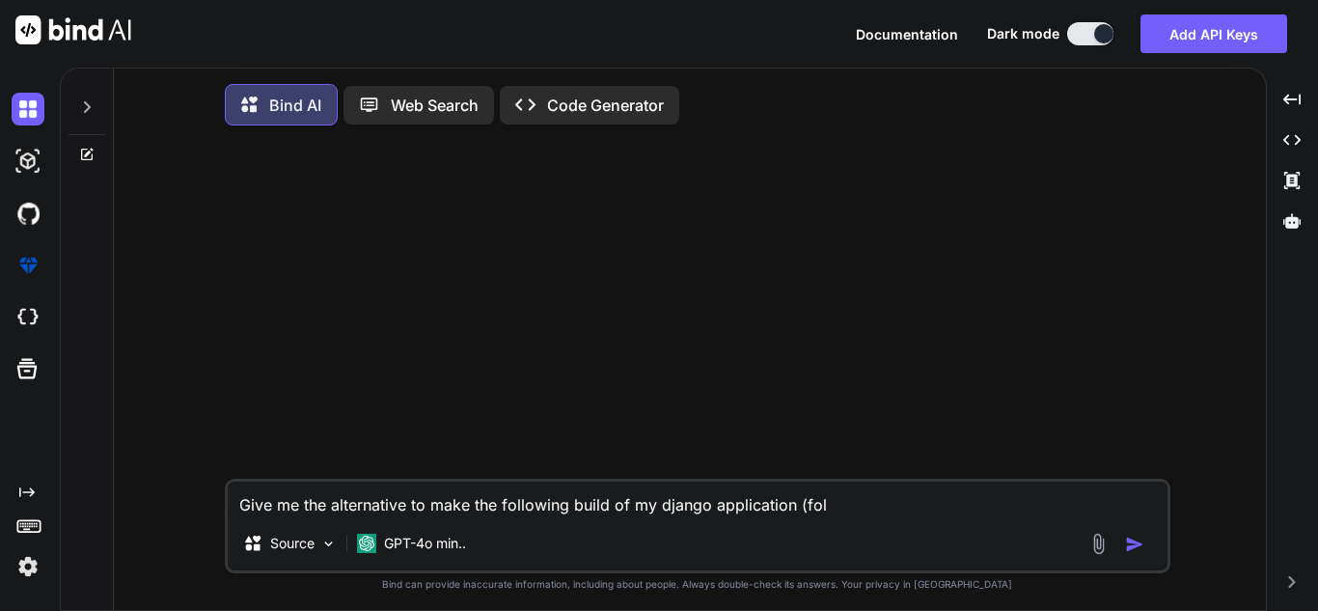
type textarea "x"
type textarea "Give me the alternative to make the following build of my django application (f…"
type textarea "x"
type textarea "Give me the alternative to make the following build of my django application (f…"
type textarea "x"
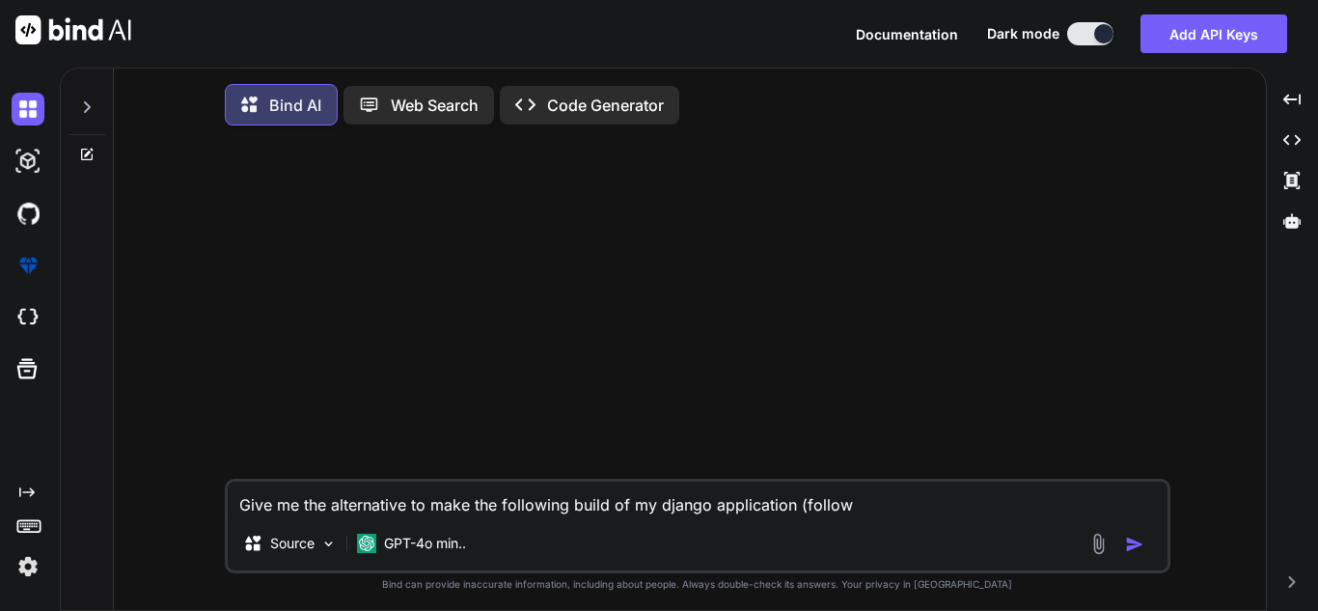
type textarea "Give me the alternative to make the following build of my django application (f…"
type textarea "x"
type textarea "Give me the alternative to make the following build of my django application (f…"
type textarea "x"
type textarea "Give me the alternative to make the following build of my django application (f…"
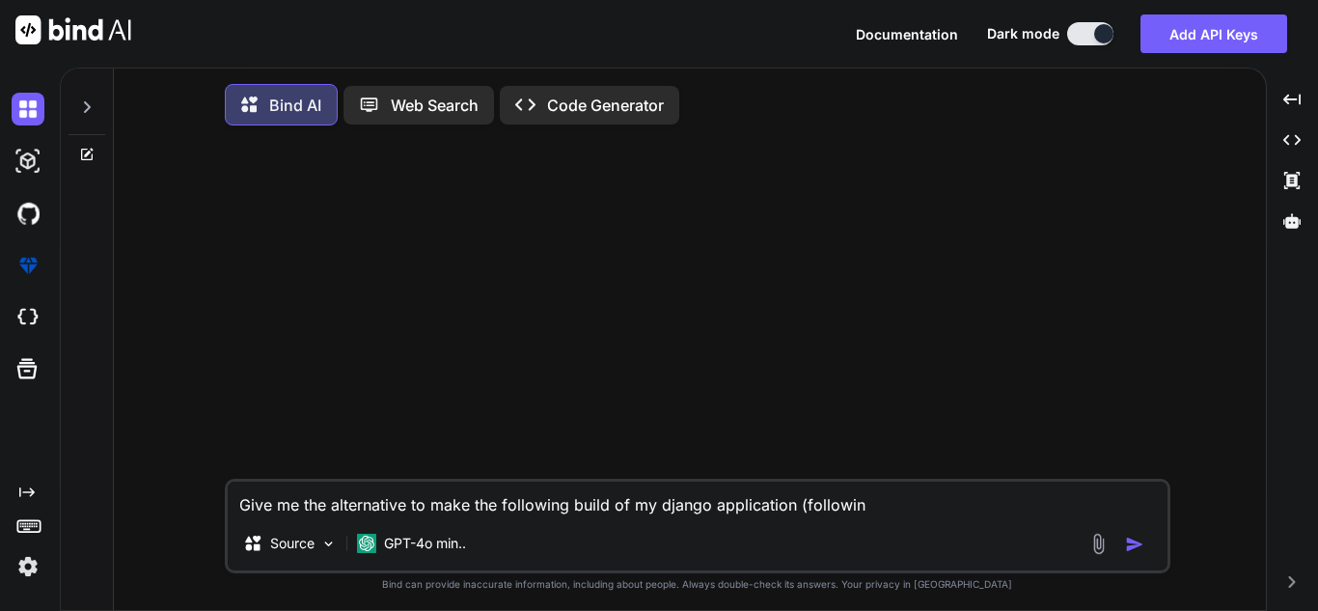
type textarea "x"
type textarea "Give me the alternative to make the following build of my django application (f…"
type textarea "x"
type textarea "Give me the alternative to make the following build of my django application (f…"
type textarea "x"
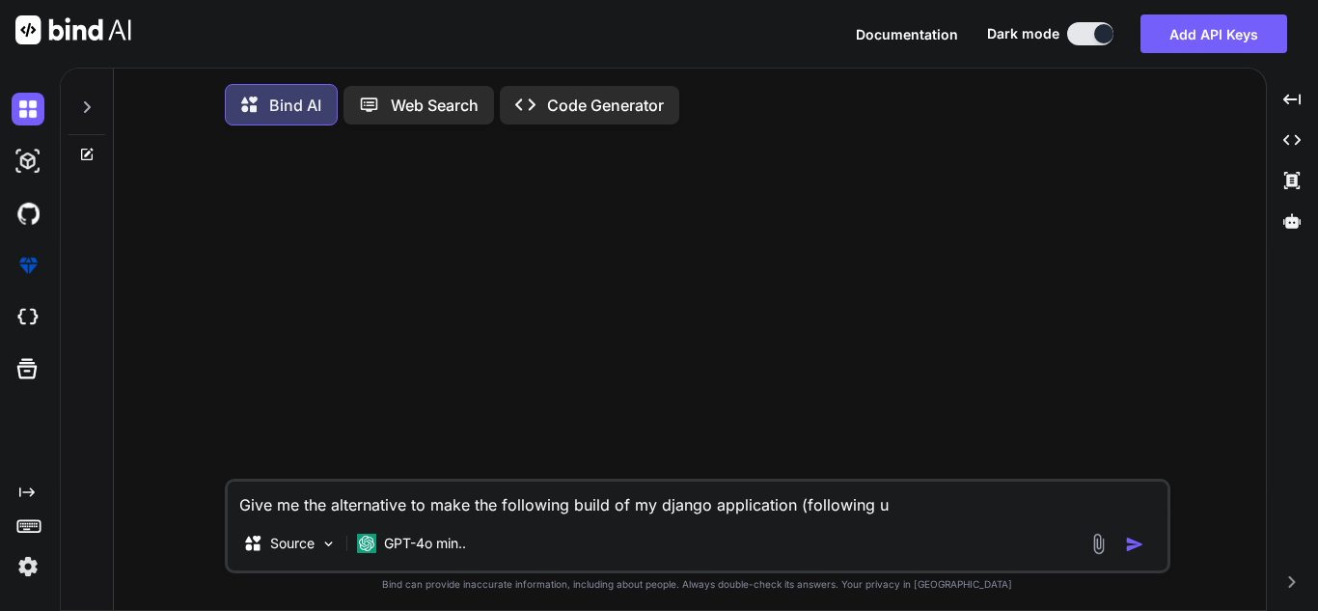
type textarea "Give me the alternative to make the following build of my django application (f…"
type textarea "x"
type textarea "Give me the alternative to make the following build of my django application (f…"
type textarea "x"
type textarea "Give me the alternative to make the following build of my django application (f…"
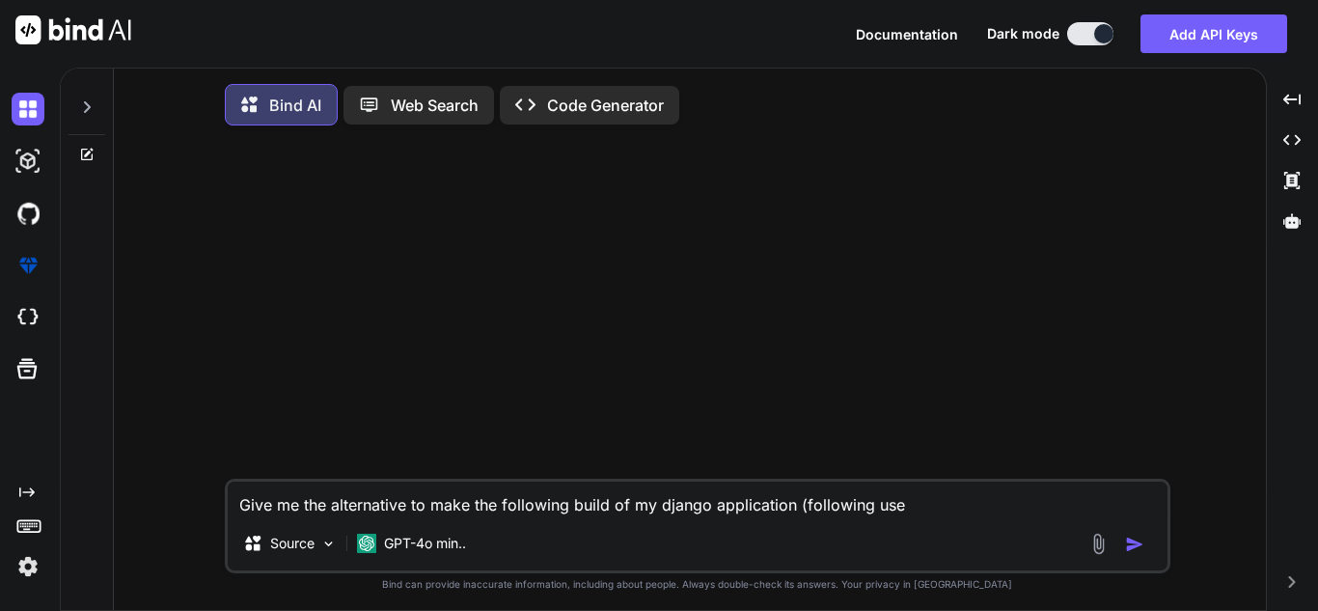
type textarea "x"
type textarea "Give me the alternative to make the following build of my django application (f…"
type textarea "x"
type textarea "Give me the alternative to make the following build of my django application (f…"
type textarea "x"
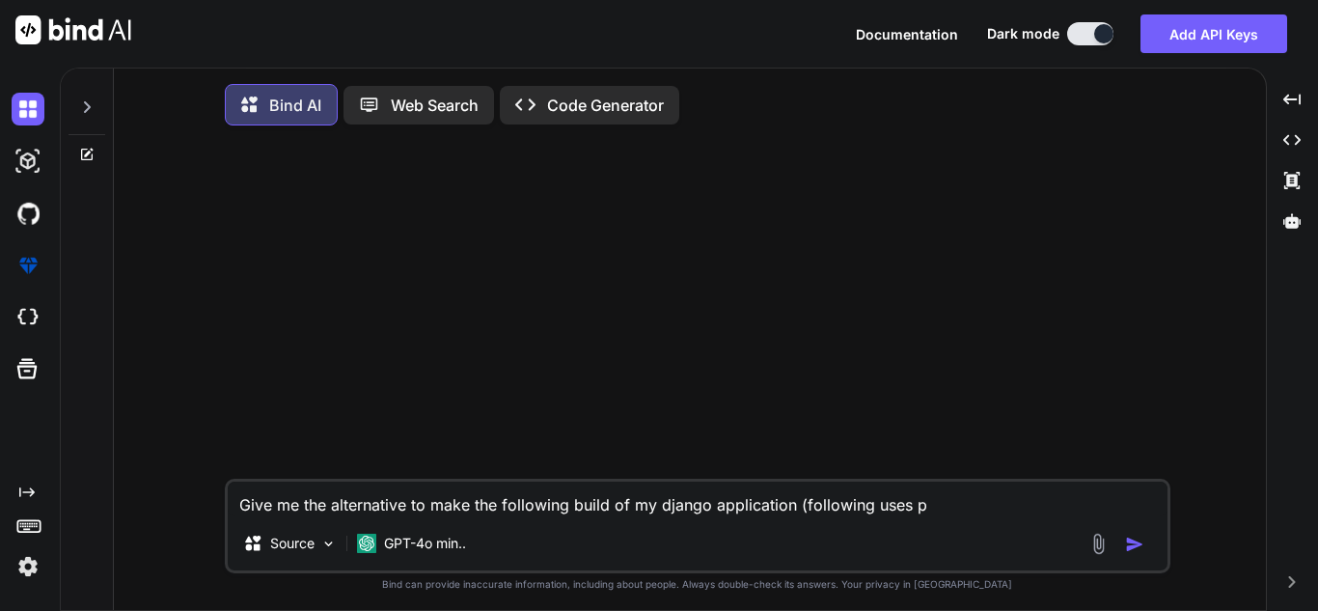
type textarea "Give me the alternative to make the following build of my django application (f…"
type textarea "x"
type textarea "Give me the alternative to make the following build of my django application (f…"
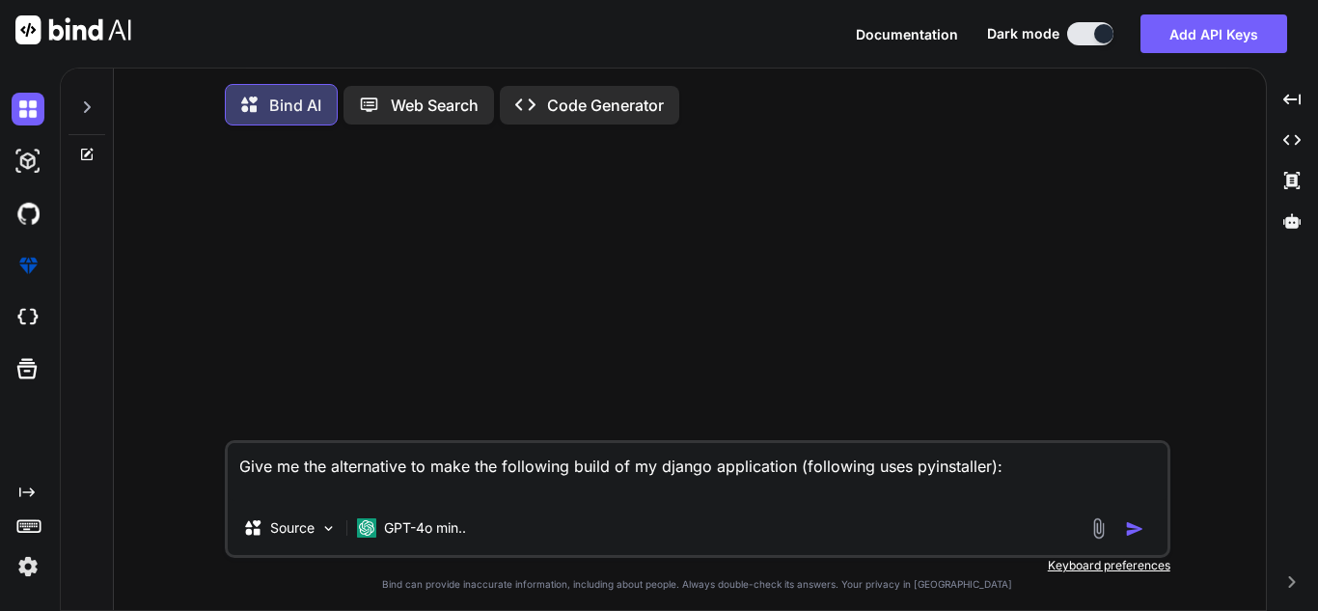
paste textarea "pyinstaller --onefile --clean --exclude-module torch --exclude-module nvidia \ …"
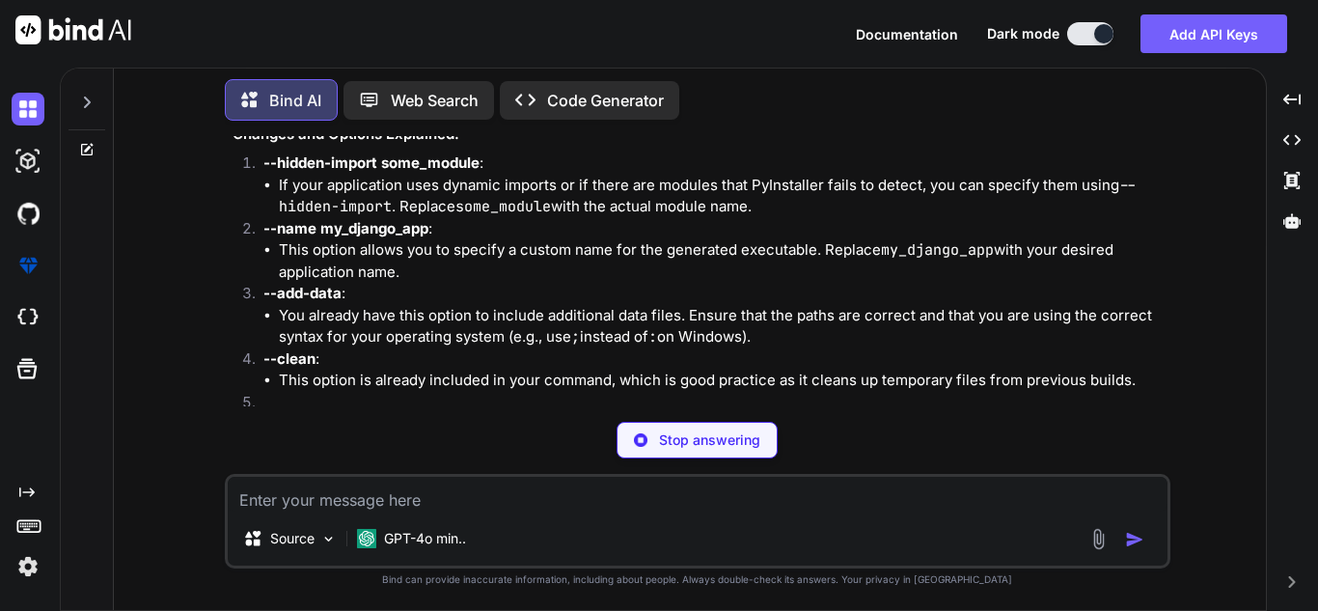
click at [646, 446] on img at bounding box center [641, 440] width 14 height 14
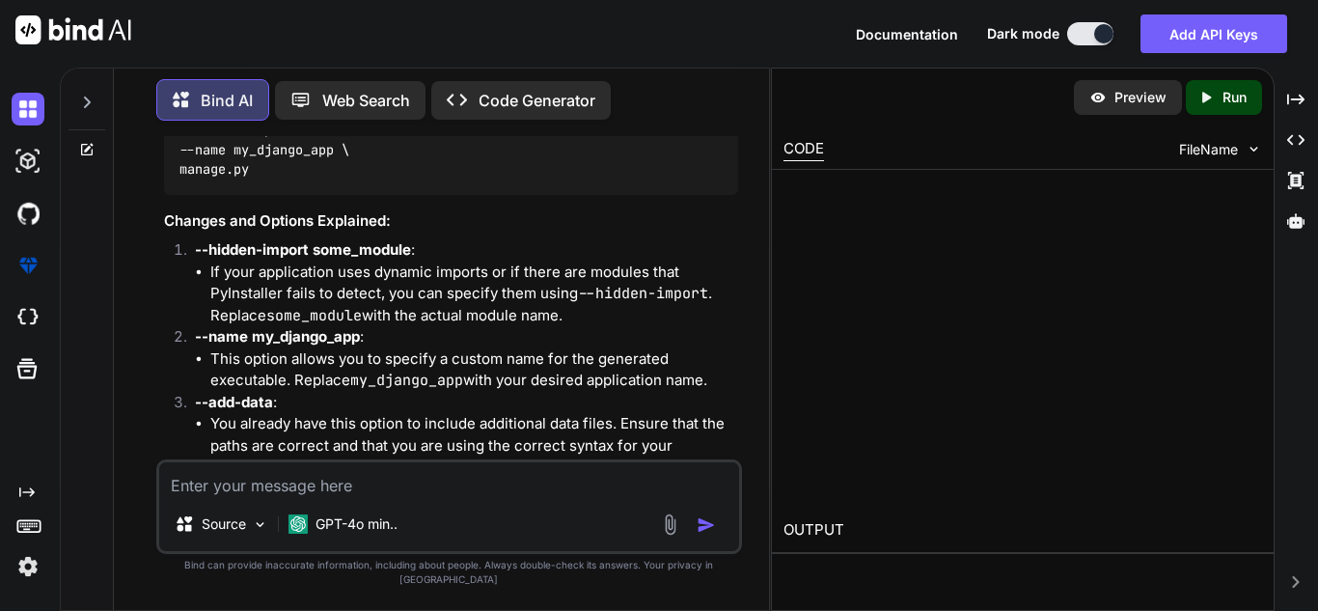
scroll to position [508, 0]
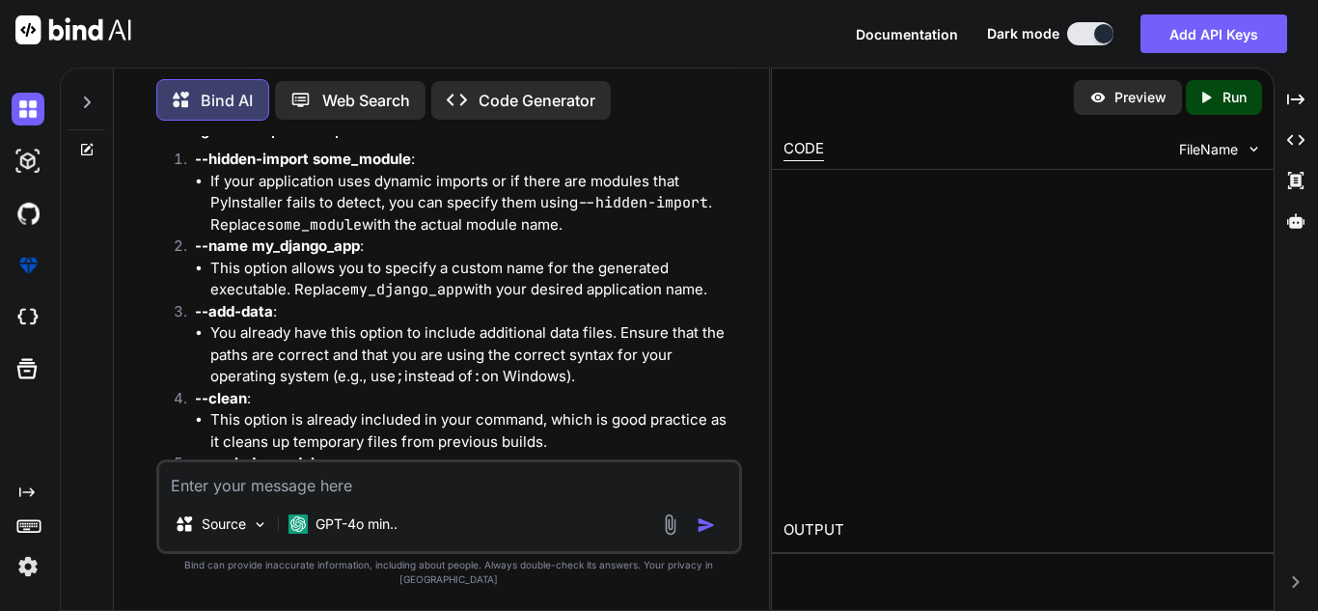
click at [643, 485] on textarea at bounding box center [449, 479] width 580 height 35
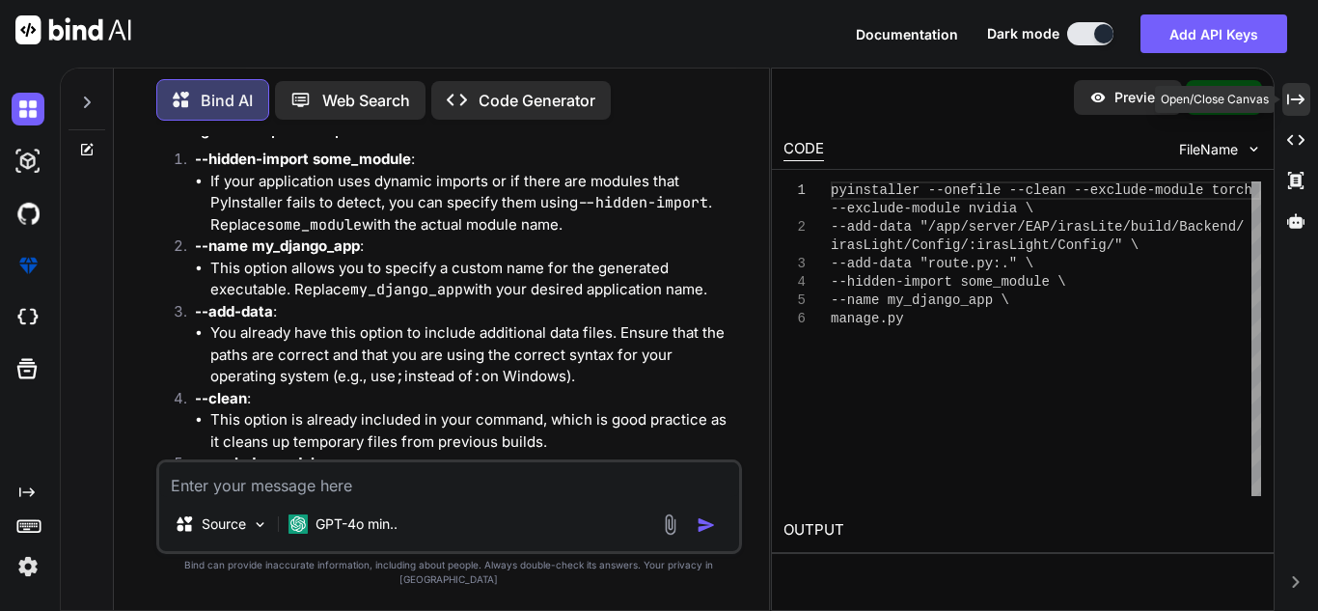
click at [1305, 106] on div "Created with Pixso." at bounding box center [1296, 99] width 28 height 33
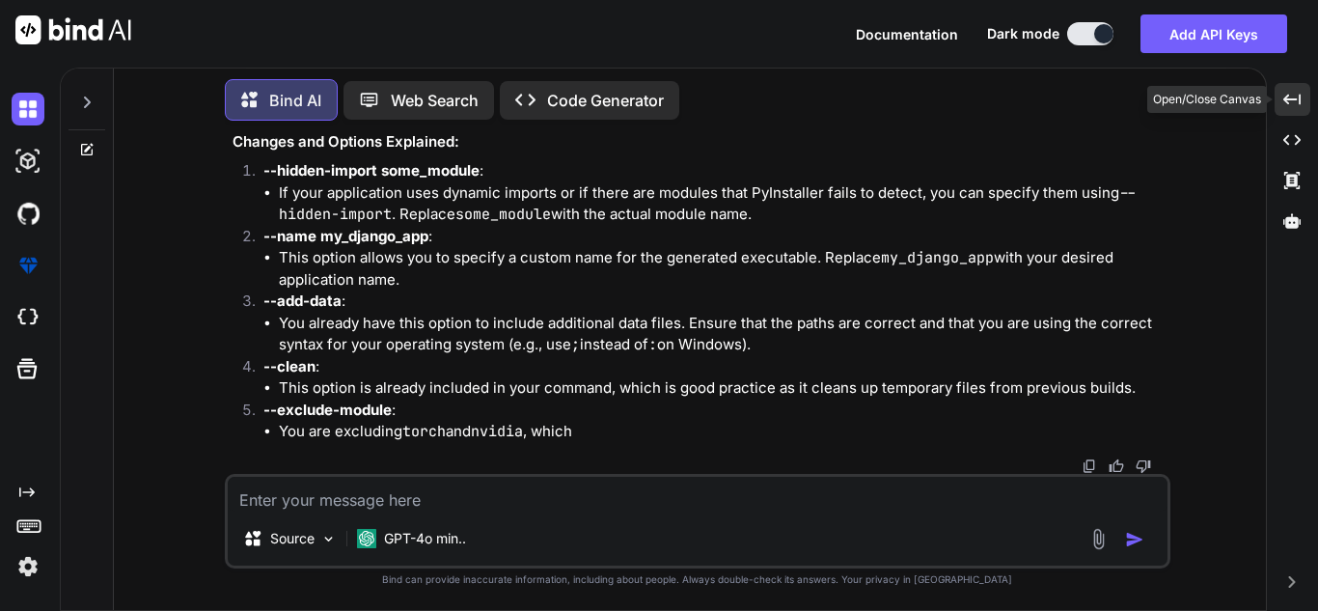
scroll to position [410, 0]
click at [797, 505] on textarea at bounding box center [698, 494] width 940 height 35
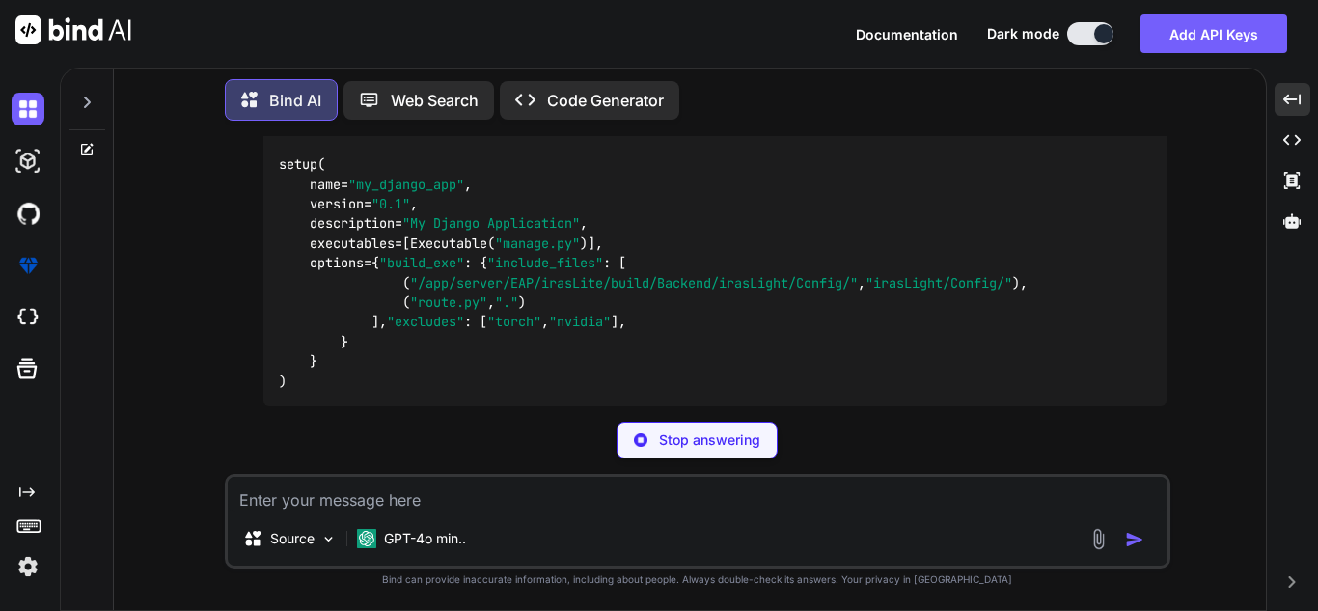
scroll to position [1288, 0]
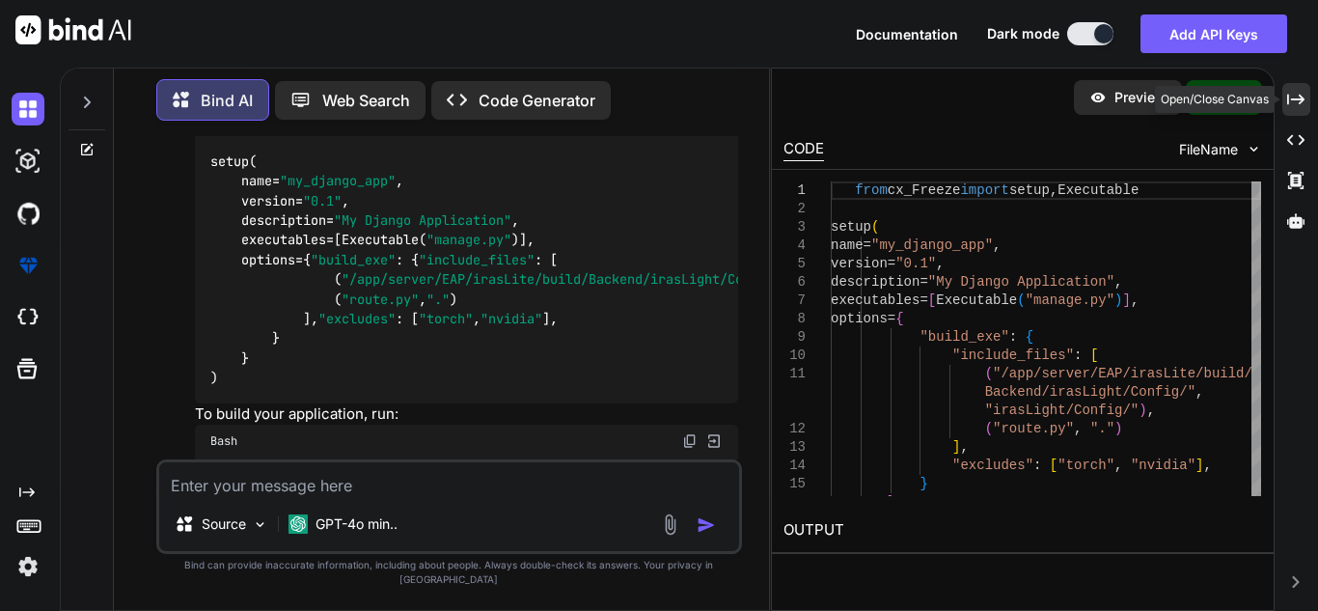
click at [1285, 112] on div "Created with Pixso." at bounding box center [1296, 99] width 28 height 33
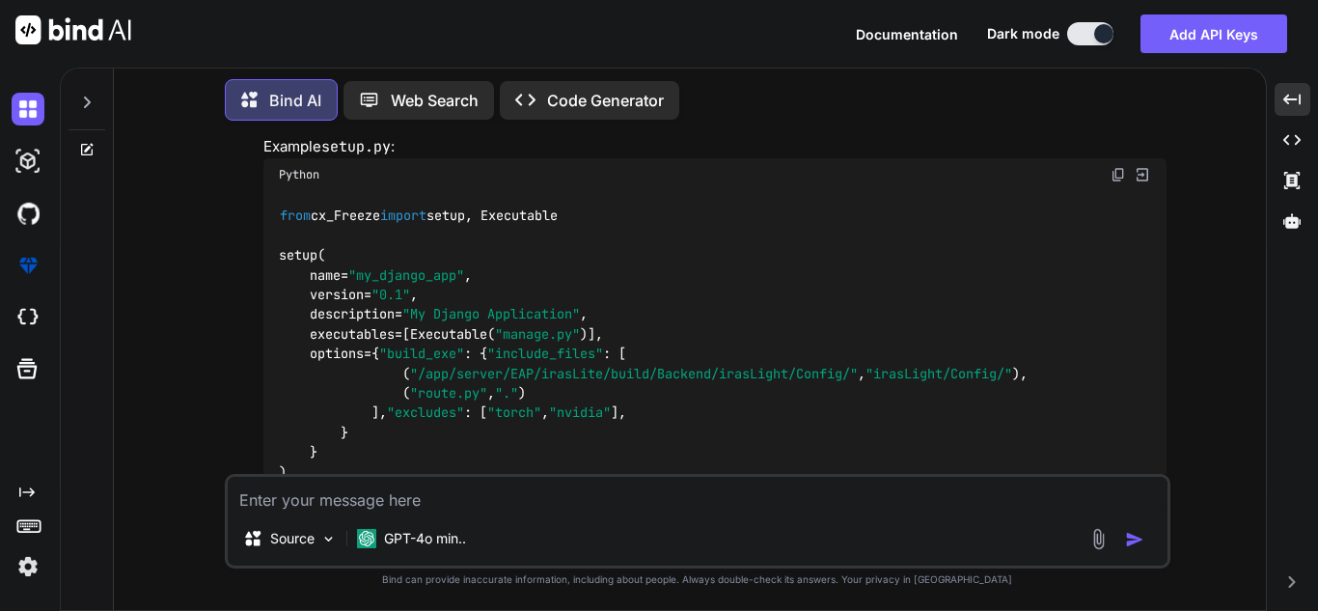
scroll to position [1028, 0]
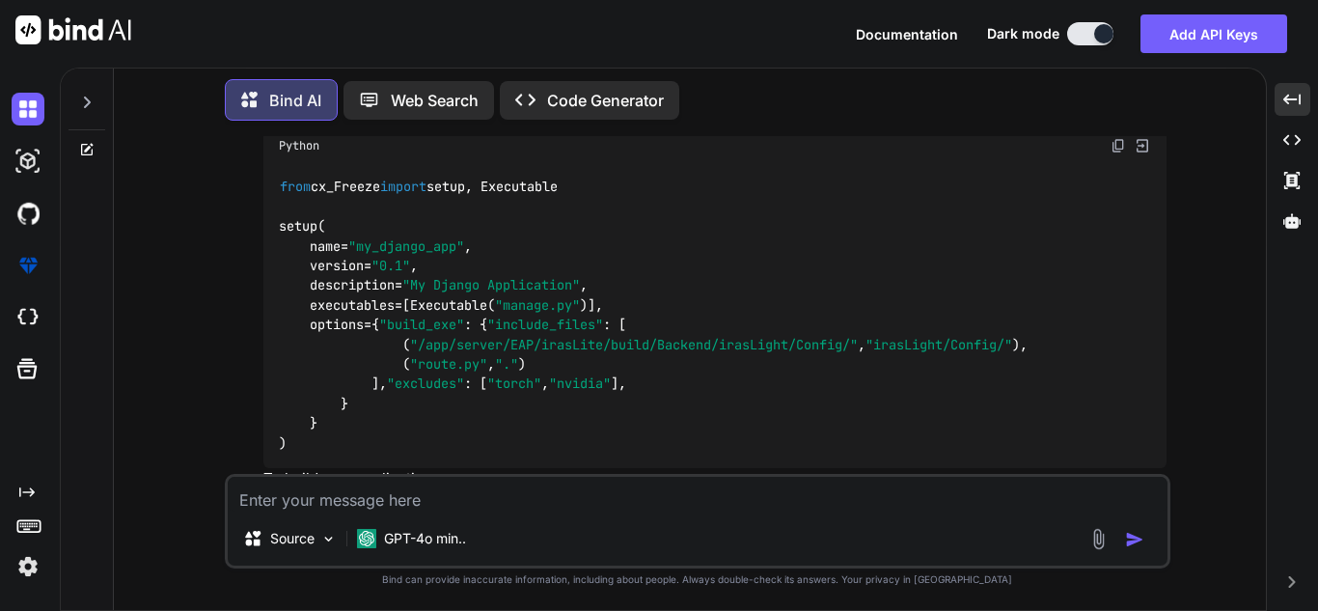
click at [1115, 143] on img at bounding box center [1118, 145] width 15 height 15
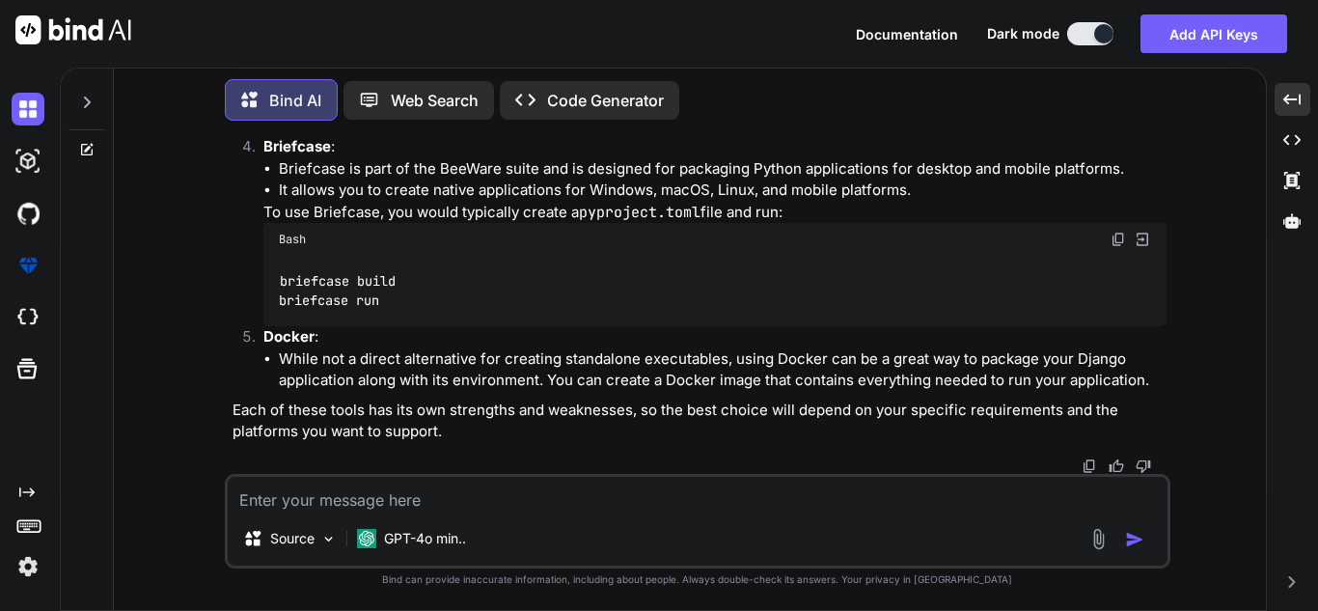
scroll to position [2185, 0]
click at [647, 493] on textarea at bounding box center [698, 494] width 940 height 35
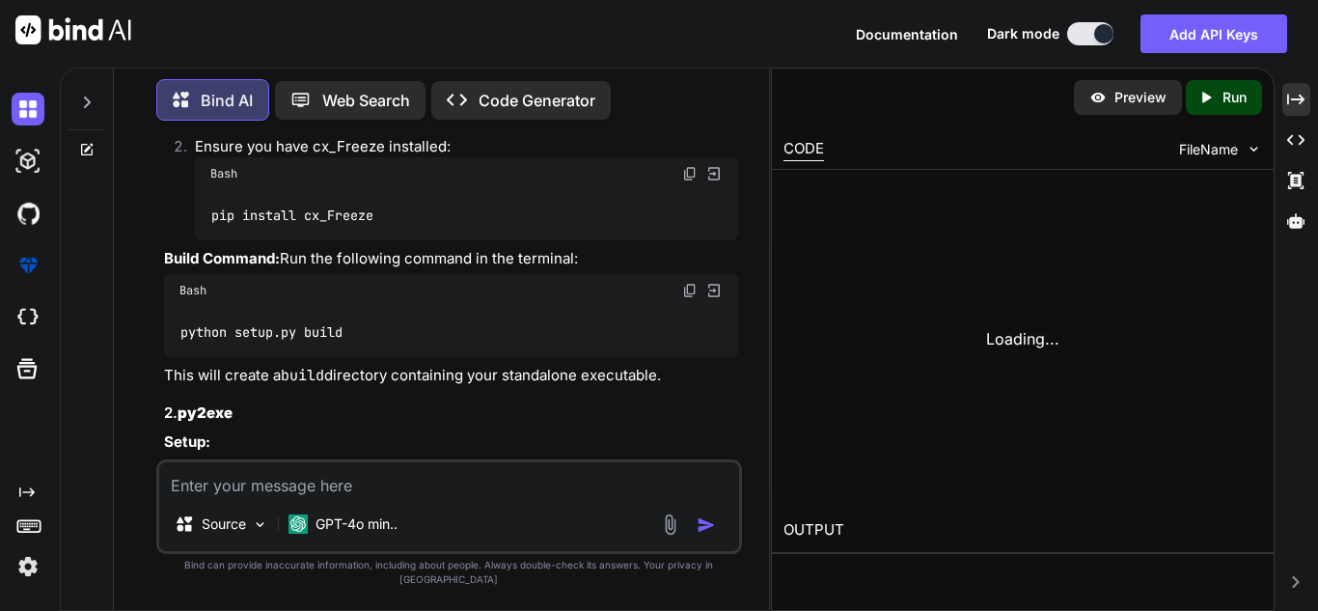
scroll to position [3341, 0]
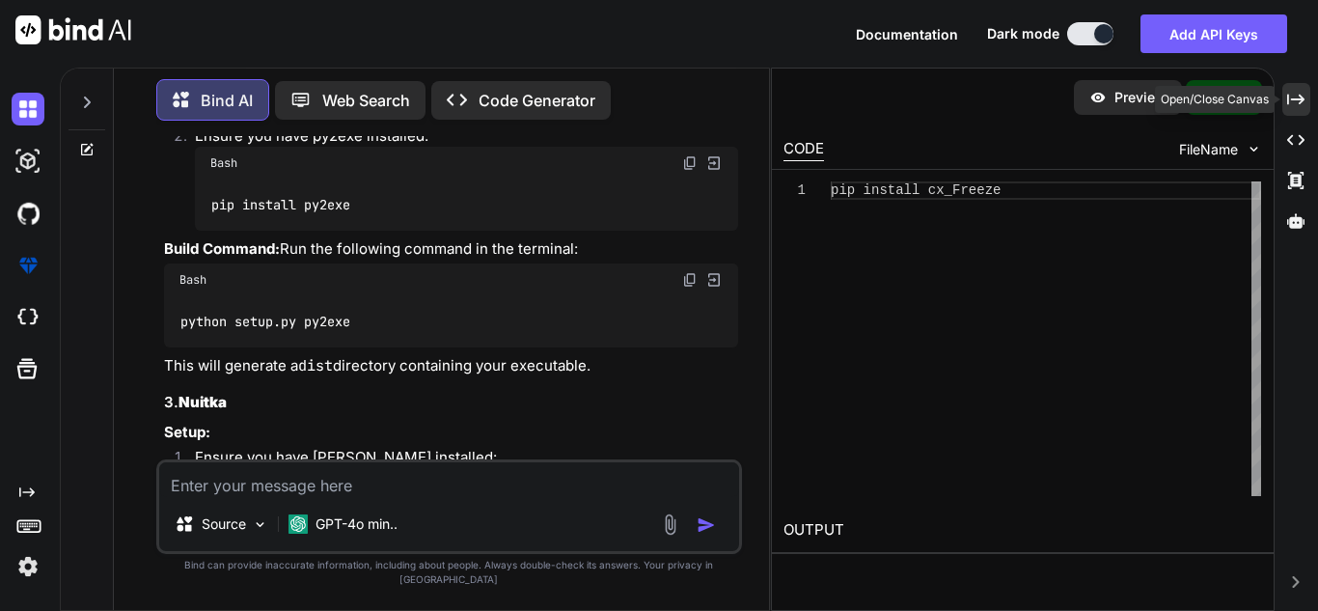
click at [1298, 100] on icon "Created with Pixso." at bounding box center [1295, 99] width 17 height 17
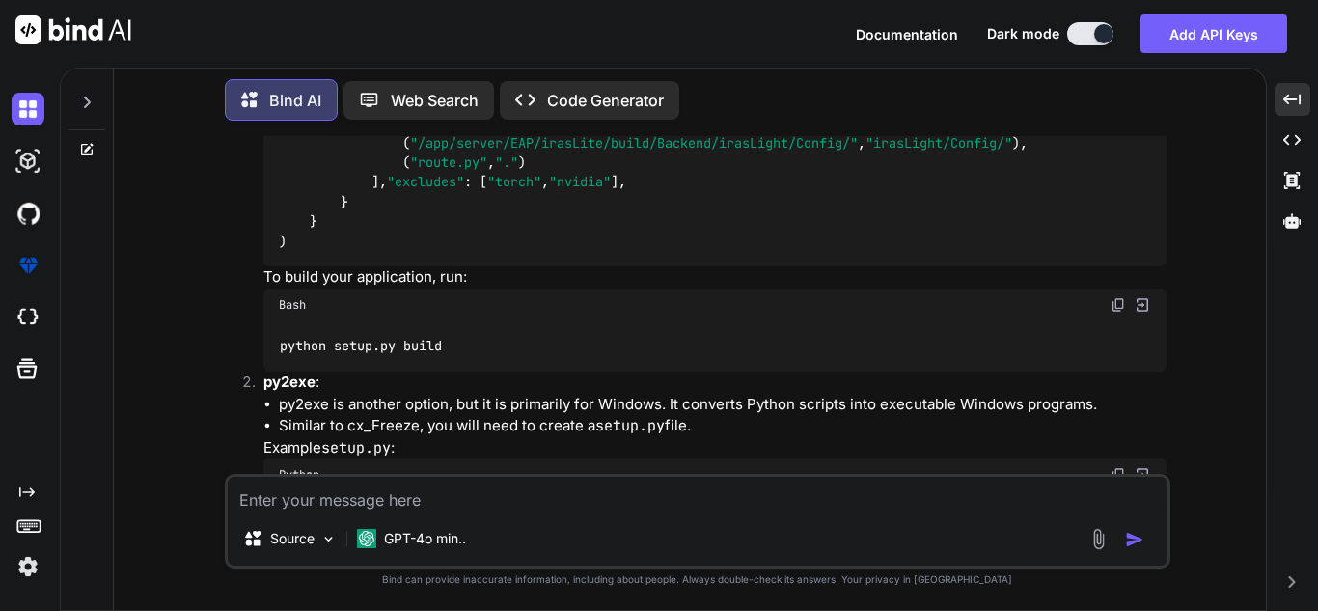
scroll to position [1326, 0]
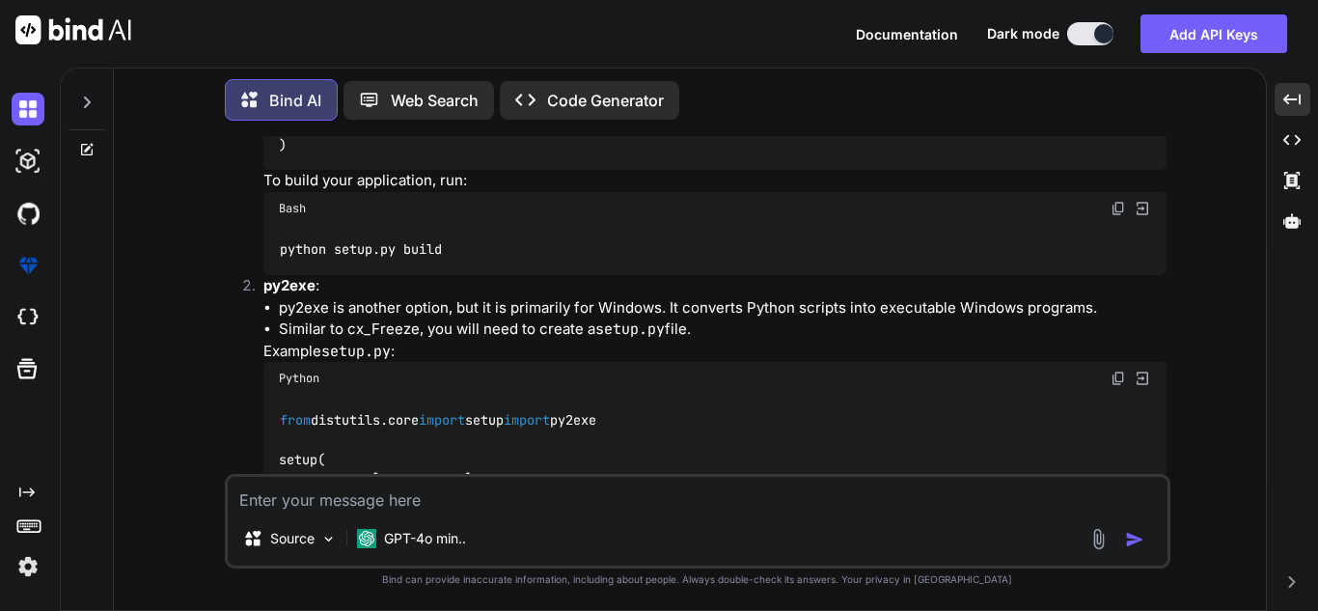
click at [1119, 216] on img at bounding box center [1118, 208] width 15 height 15
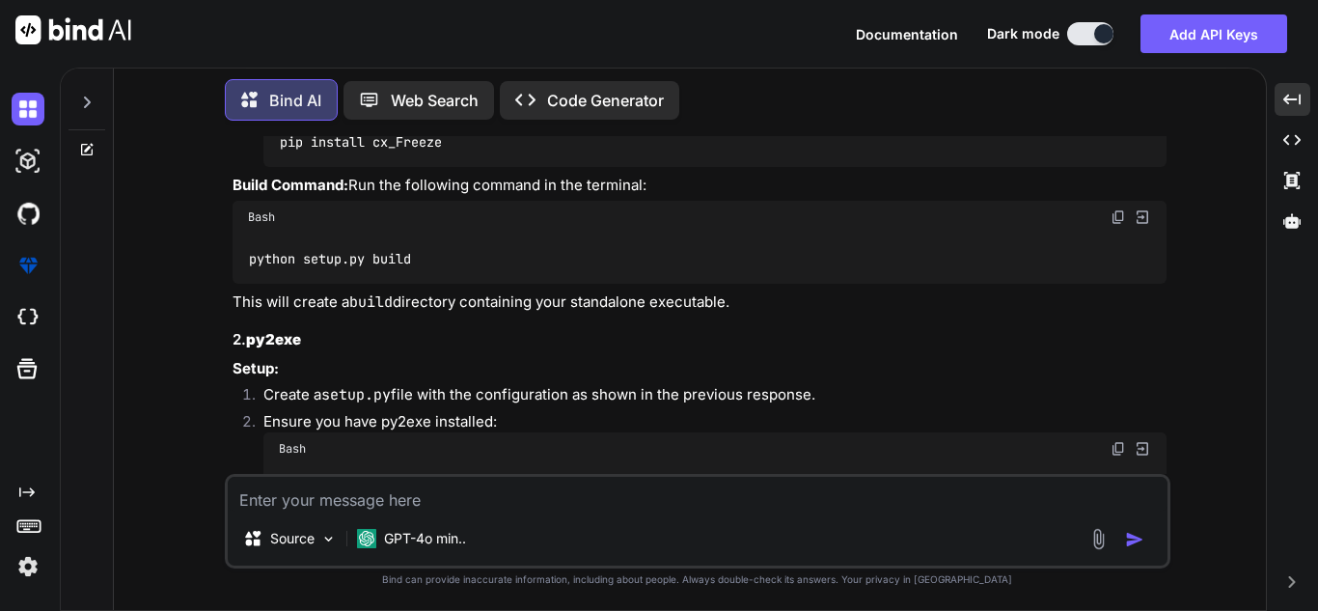
scroll to position [2676, 0]
click at [1119, 107] on img at bounding box center [1118, 99] width 15 height 15
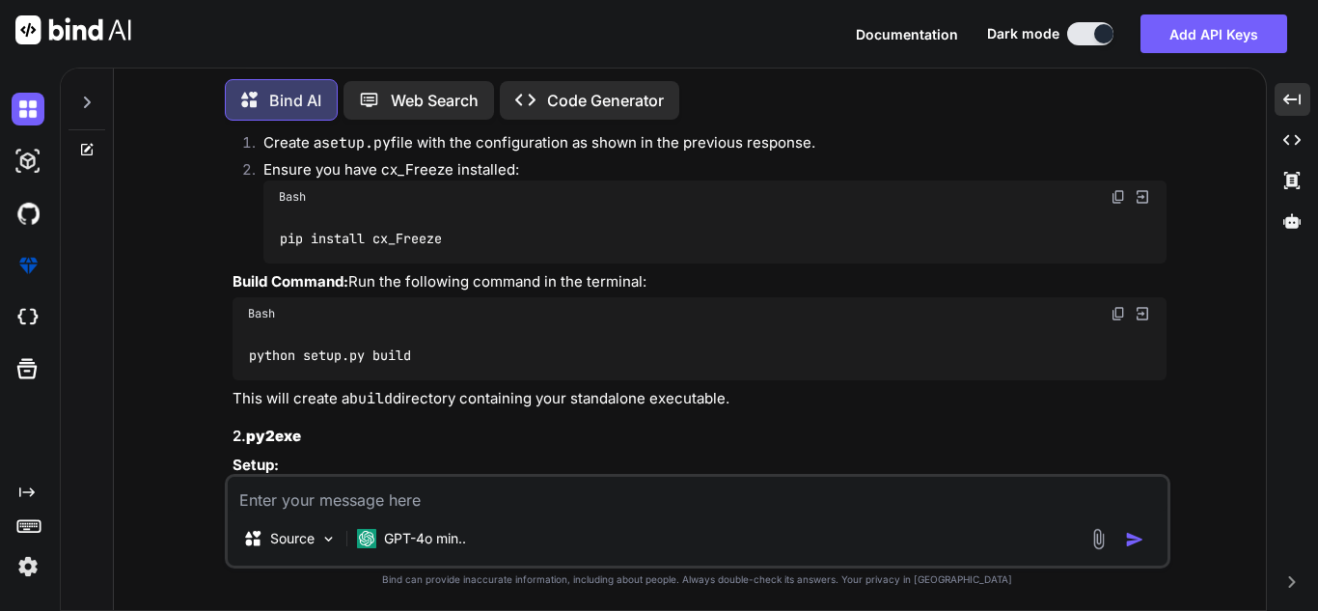
scroll to position [2580, 0]
click at [256, 96] on strong "cx_Freeze" at bounding box center [280, 86] width 75 height 18
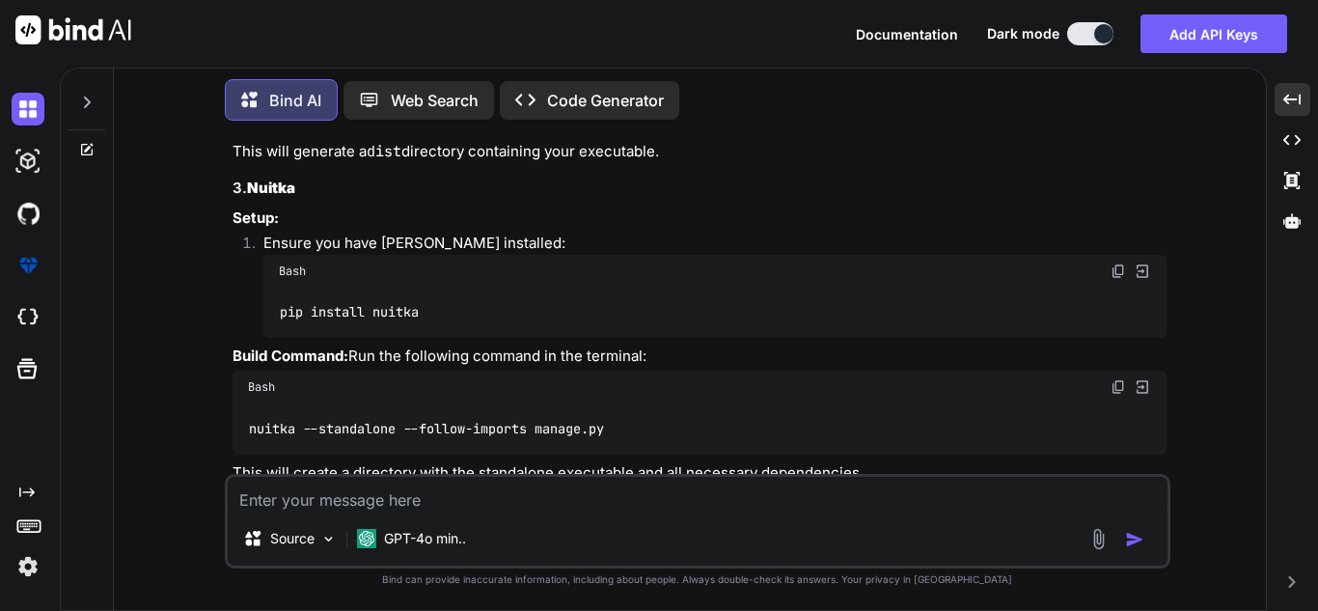
scroll to position [3159, 0]
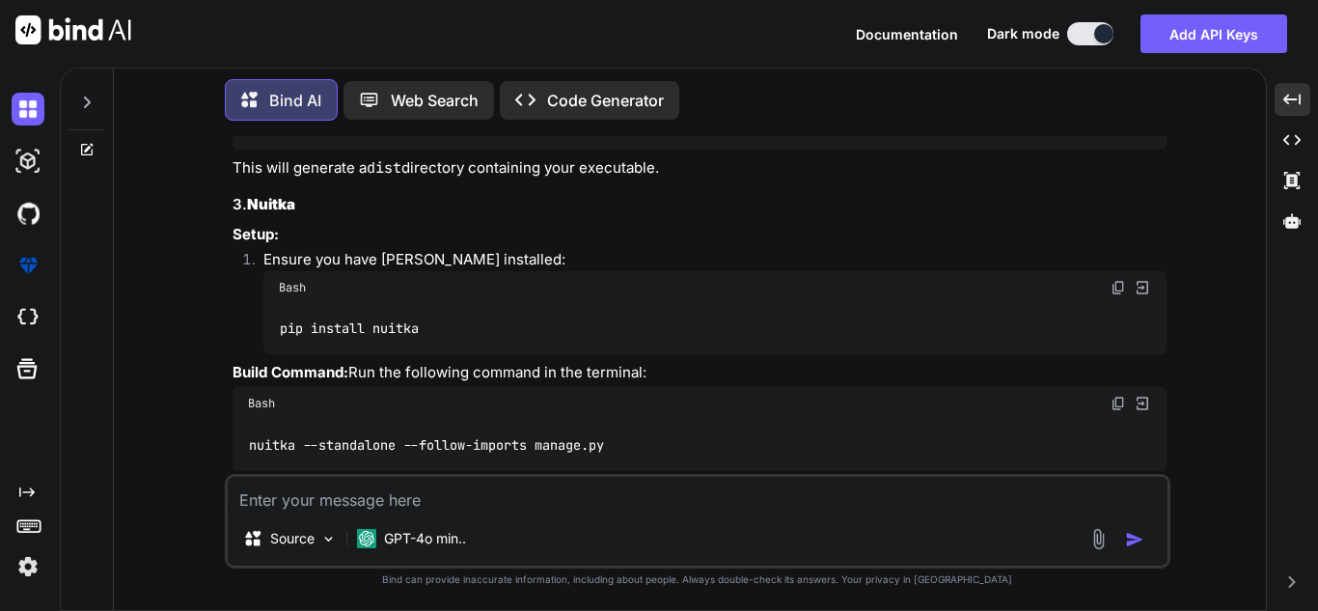
click at [494, 496] on textarea at bounding box center [698, 494] width 940 height 35
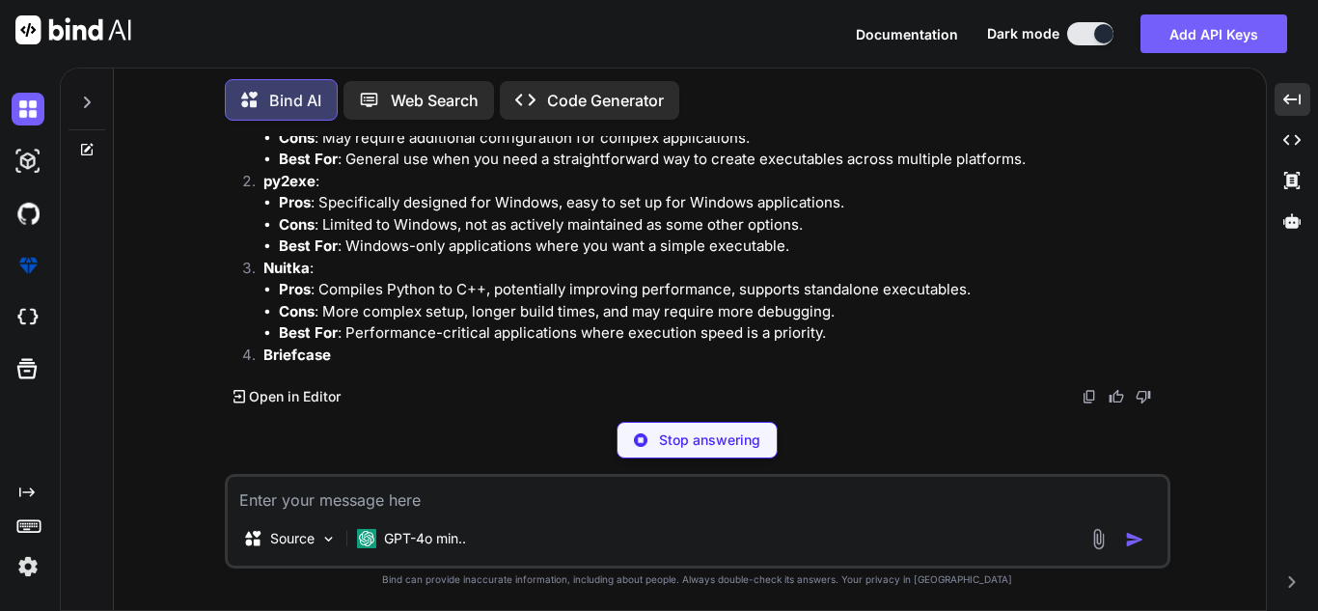
scroll to position [4885, 0]
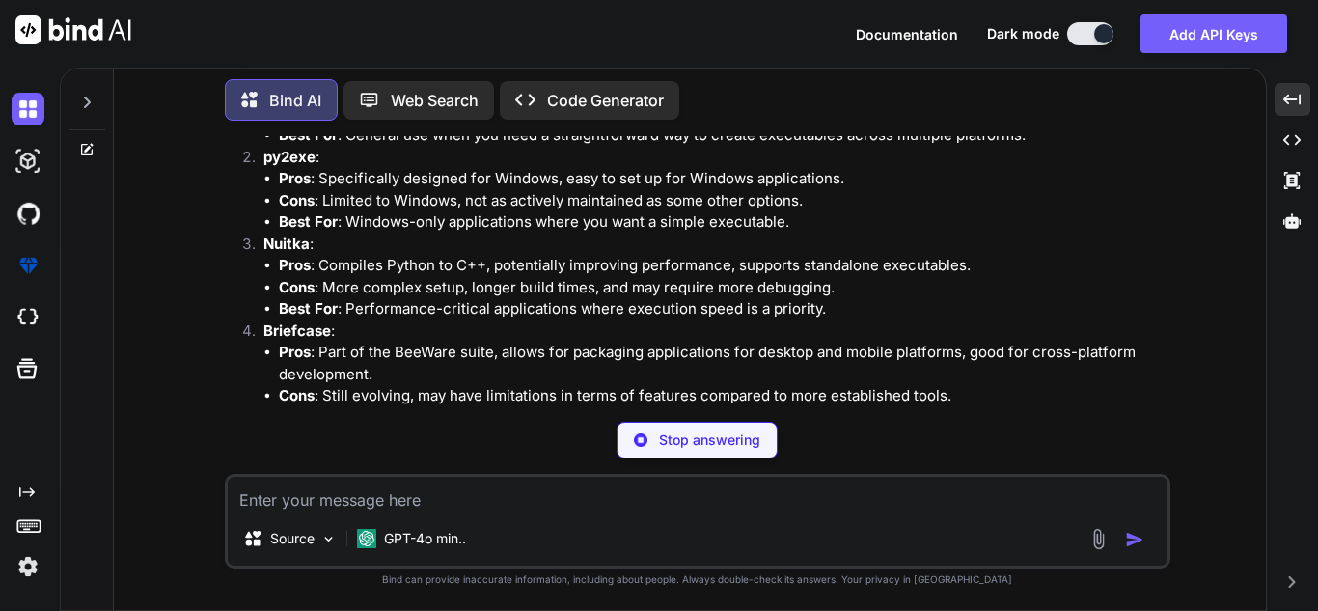
drag, startPoint x: 446, startPoint y: 308, endPoint x: 591, endPoint y: 310, distance: 145.7
click at [591, 56] on p "The "best" option among the alternatives to PyInstaller depends on your specifi…" at bounding box center [700, 34] width 934 height 43
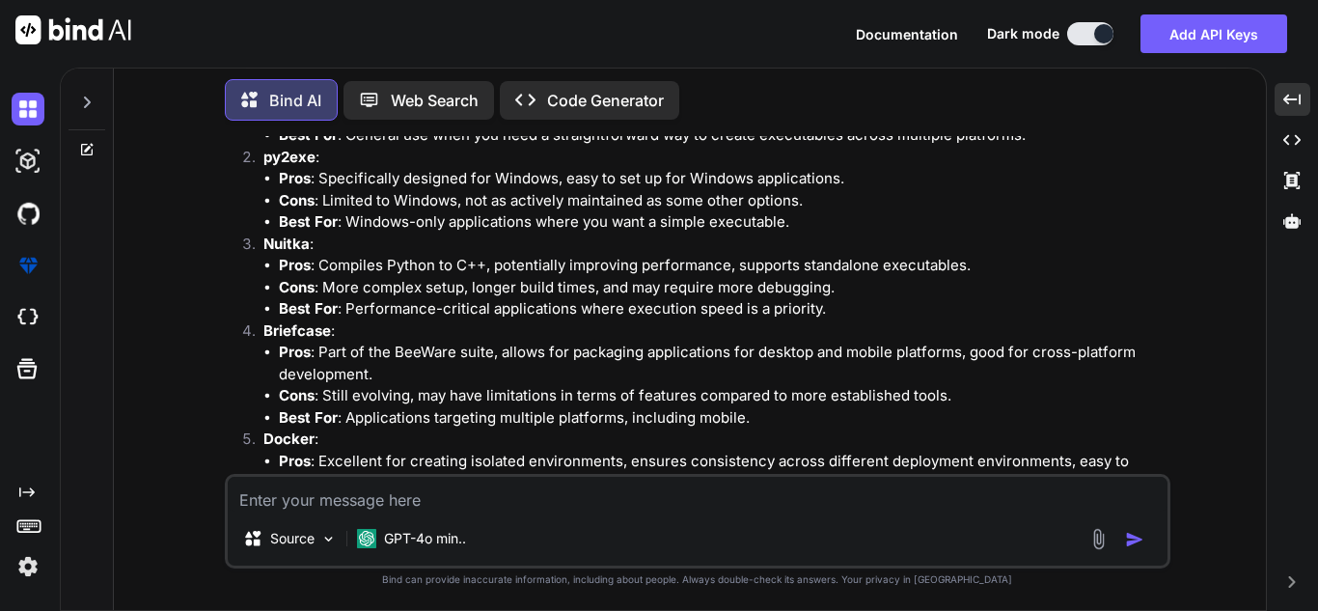
drag, startPoint x: 632, startPoint y: 304, endPoint x: 973, endPoint y: 308, distance: 340.6
click at [973, 56] on p "The "best" option among the alternatives to PyInstaller depends on your specifi…" at bounding box center [700, 34] width 934 height 43
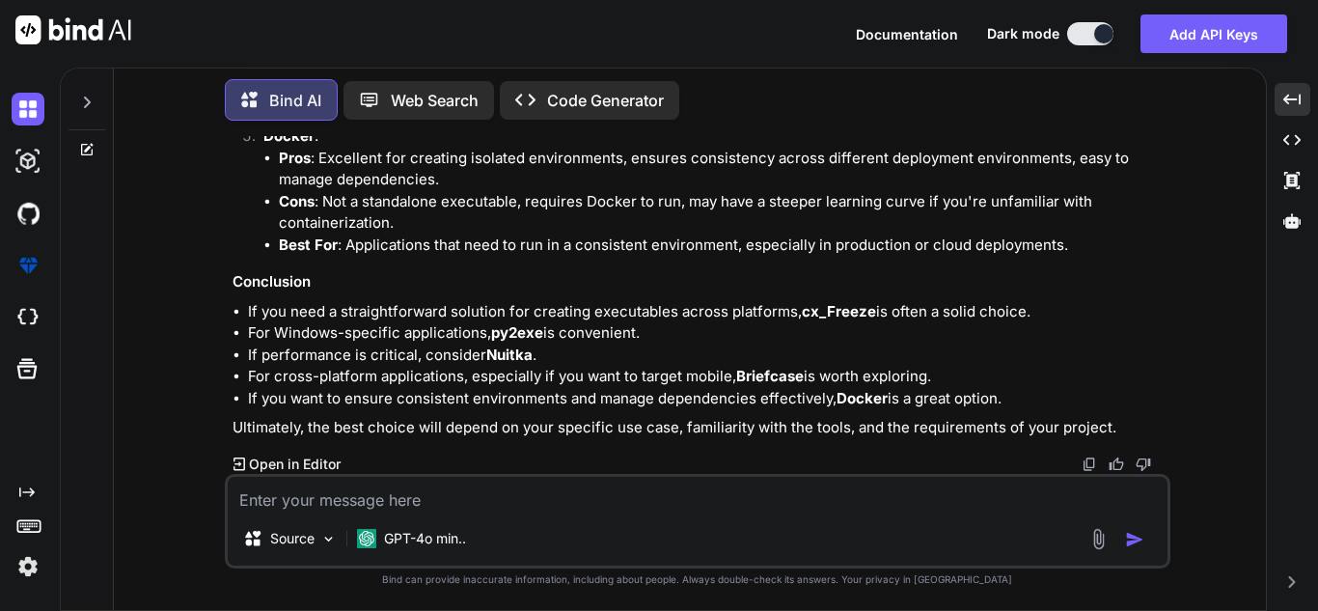
scroll to position [5475, 0]
click at [80, 95] on icon at bounding box center [86, 102] width 15 height 15
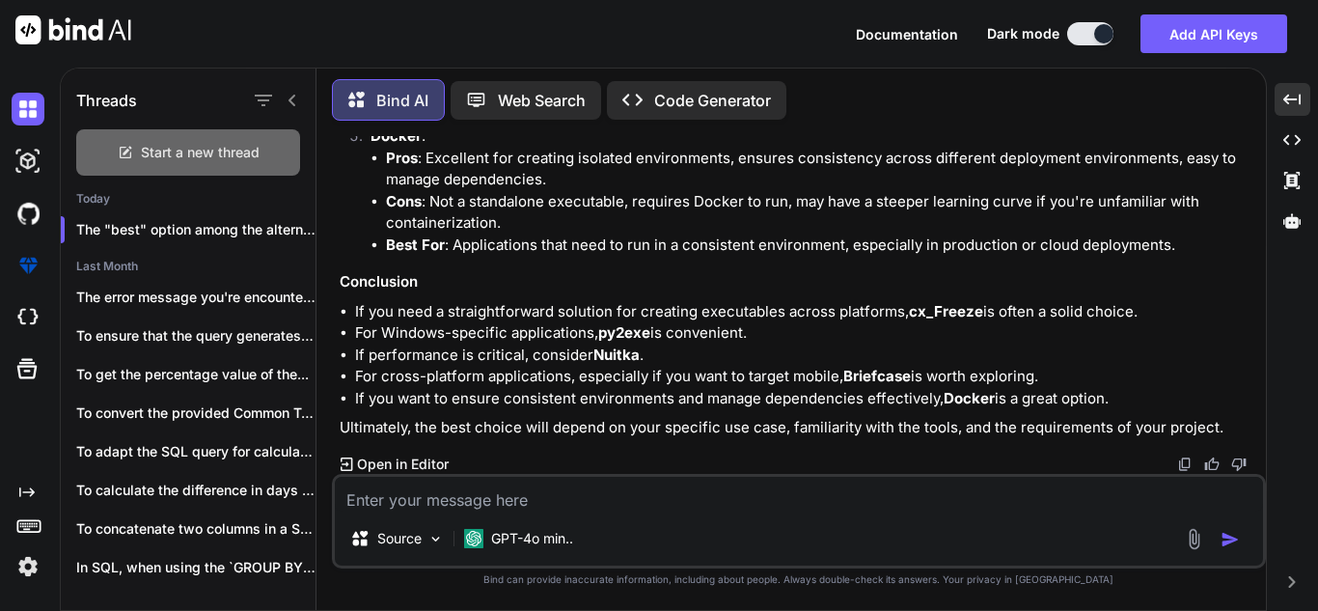
click at [147, 153] on span "Start a new thread" at bounding box center [200, 152] width 119 height 19
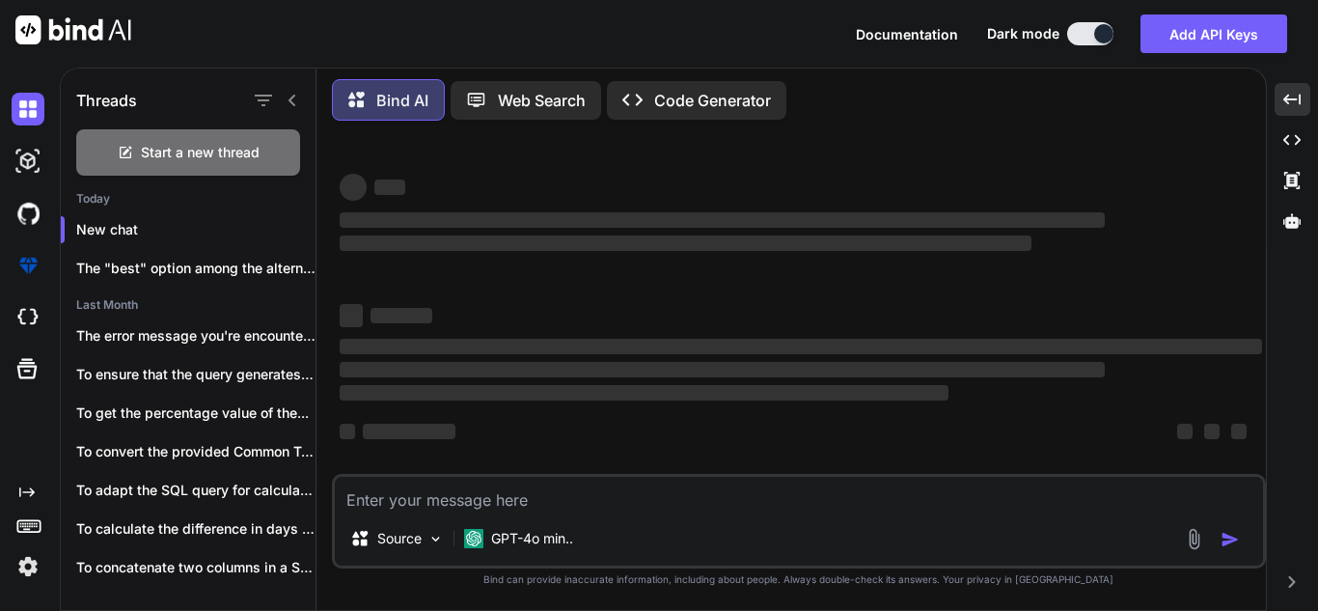
click at [598, 505] on textarea at bounding box center [799, 494] width 928 height 35
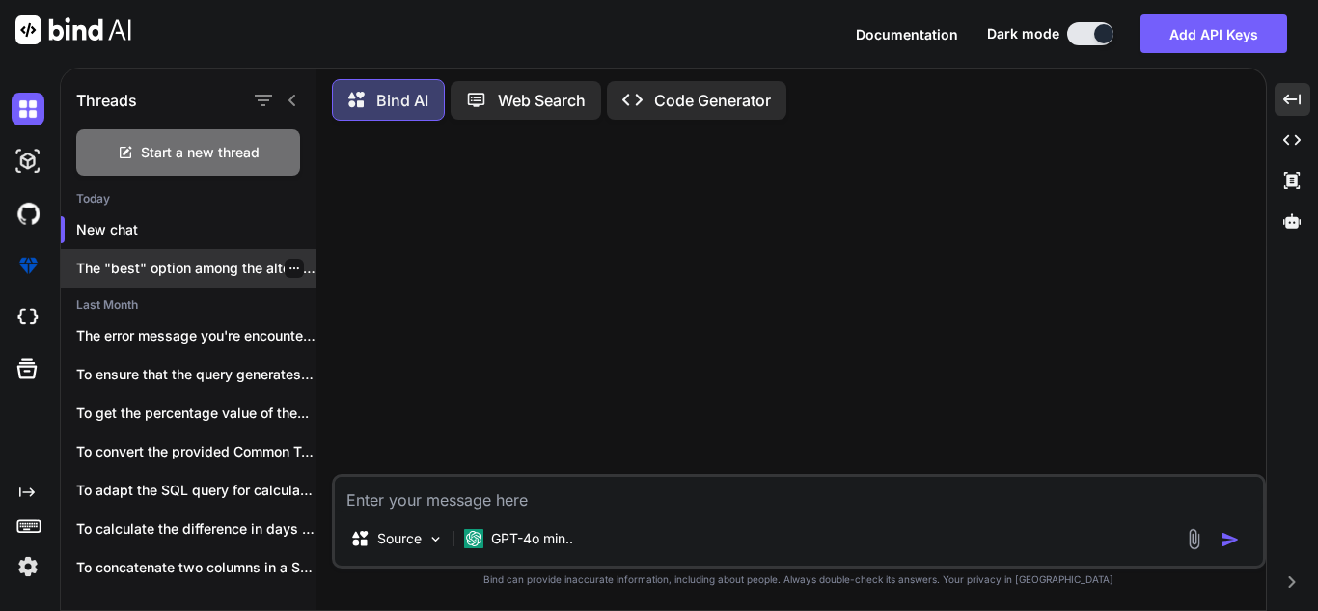
click at [162, 266] on p "The "best" option among the alternatives..." at bounding box center [195, 268] width 239 height 19
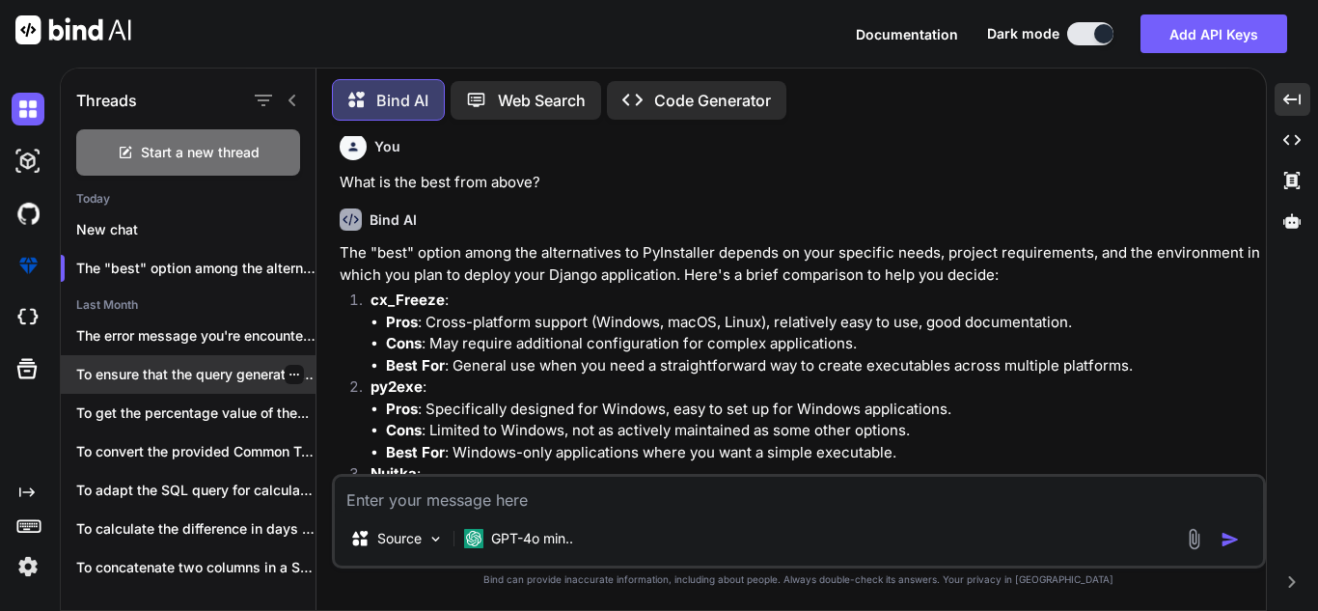
scroll to position [4953, 0]
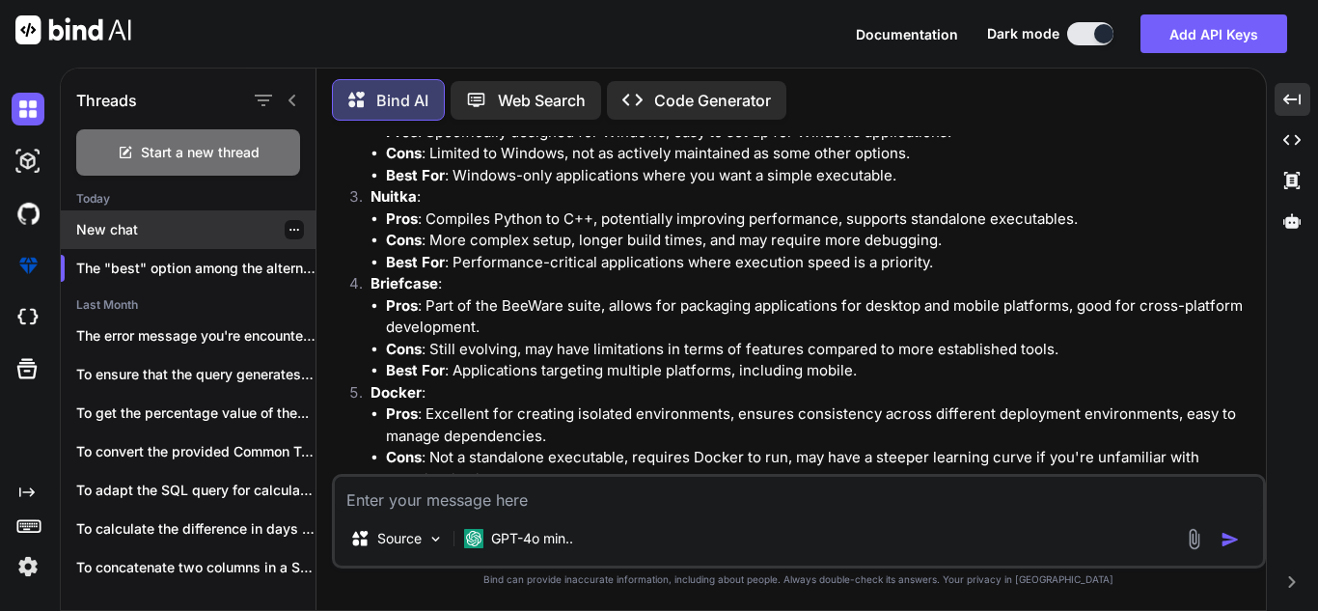
click at [199, 231] on p "New chat" at bounding box center [195, 229] width 239 height 19
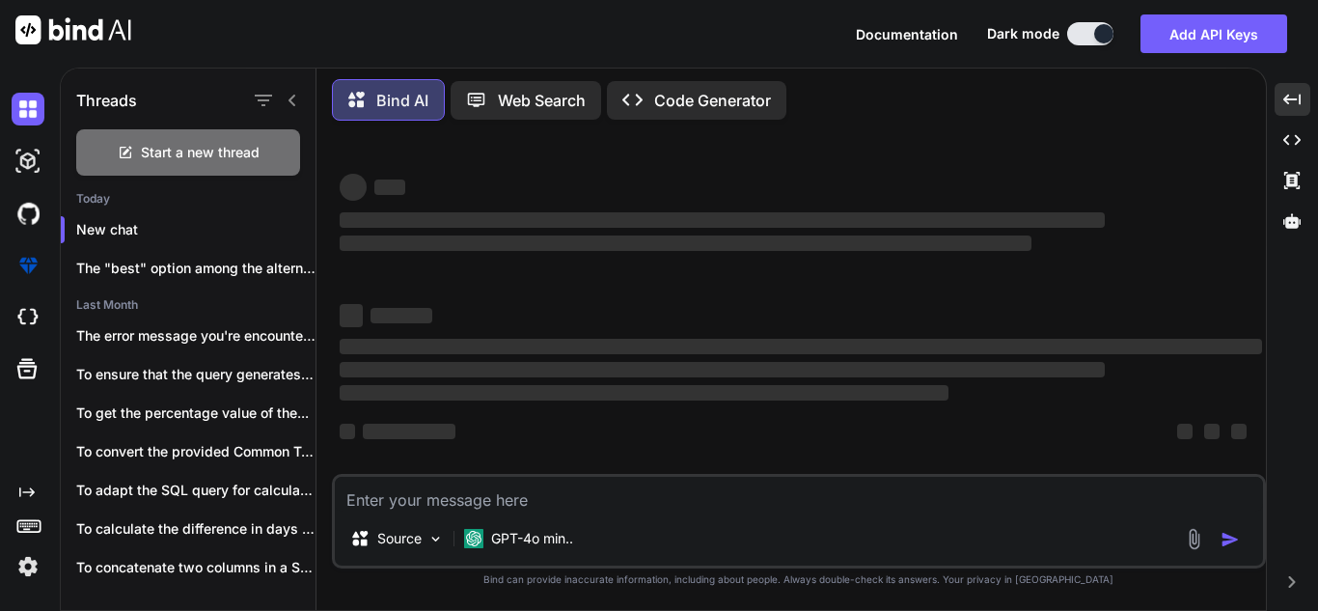
click at [527, 496] on textarea at bounding box center [799, 494] width 928 height 35
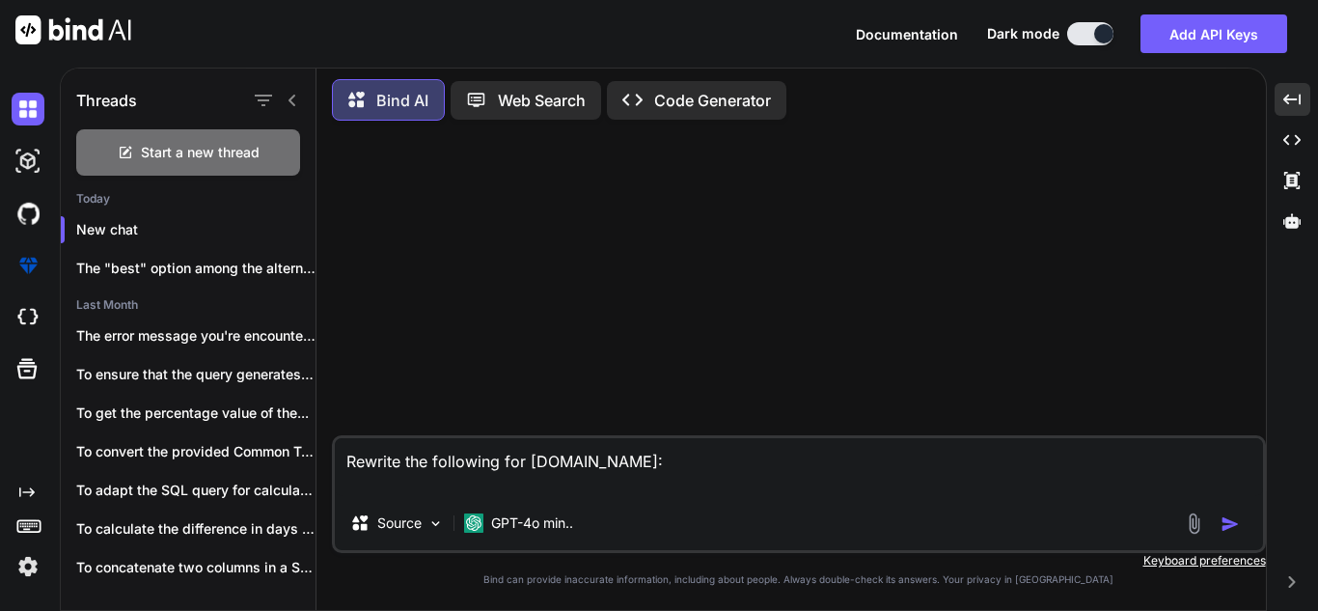
paste textarea "subprocess.Popen([f'{final_command}'], shell=True, stdout=subprocess.PIPE, stde…"
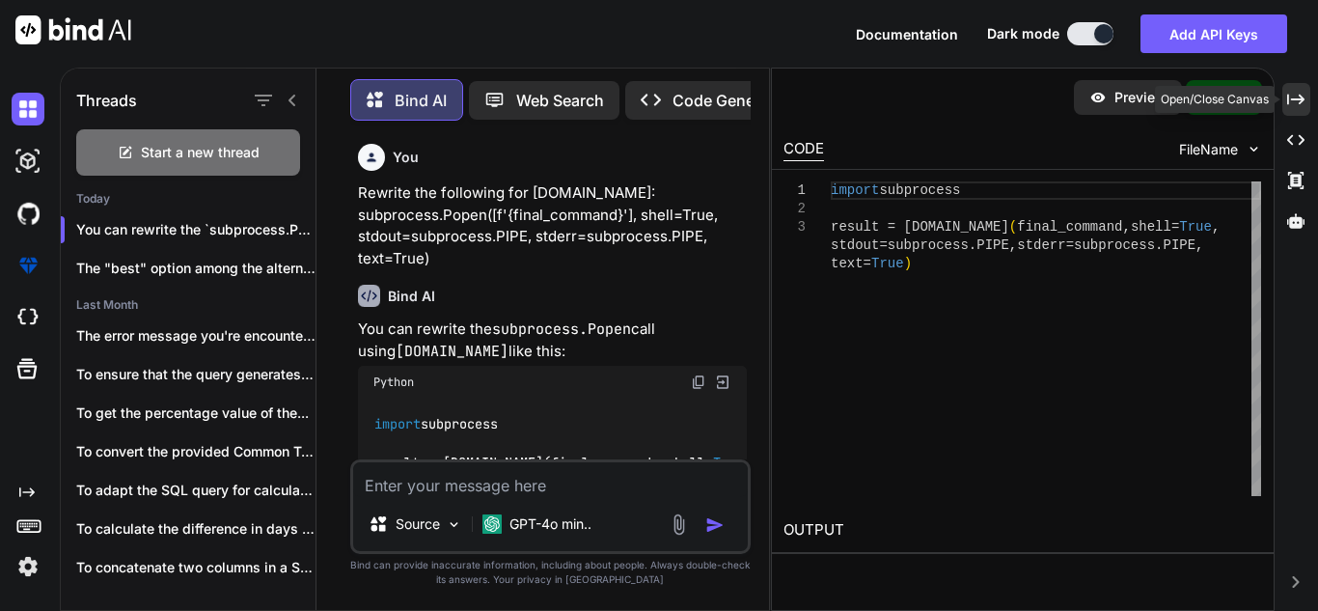
click at [1309, 97] on div "Created with Pixso." at bounding box center [1296, 99] width 28 height 33
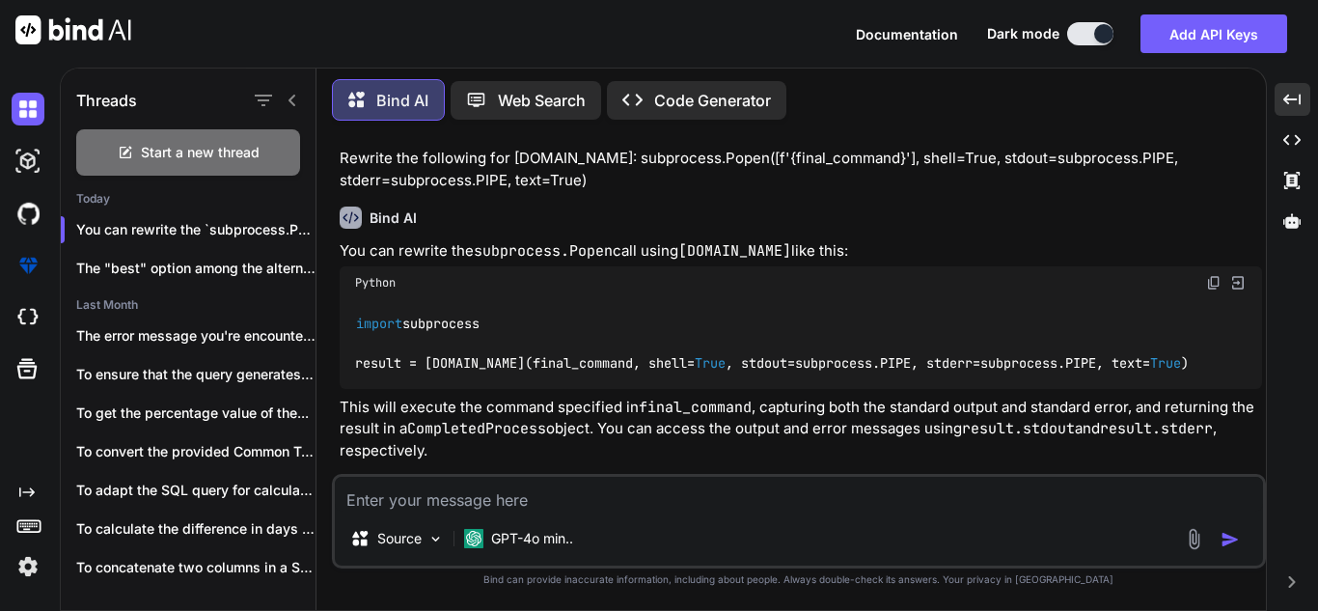
scroll to position [53, 0]
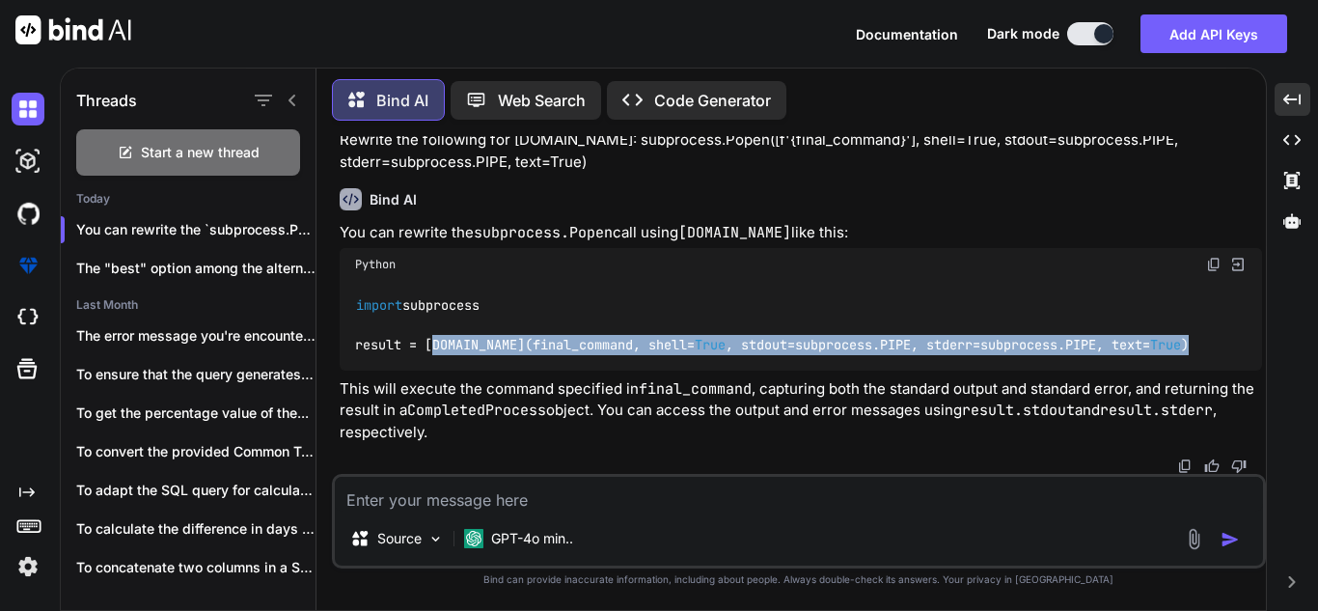
drag, startPoint x: 1217, startPoint y: 343, endPoint x: 428, endPoint y: 338, distance: 788.3
click at [428, 338] on div "import subprocess result = [DOMAIN_NAME](final_command, shell= True , stdout=su…" at bounding box center [801, 326] width 922 height 90
copy code "[DOMAIN_NAME](final_command, shell= True , stdout=subprocess.PIPE, stderr=subpr…"
click at [488, 344] on code "import subprocess result = [DOMAIN_NAME](final_command, shell= True , stdout=su…" at bounding box center [772, 325] width 835 height 60
drag, startPoint x: 1215, startPoint y: 343, endPoint x: 356, endPoint y: 350, distance: 858.7
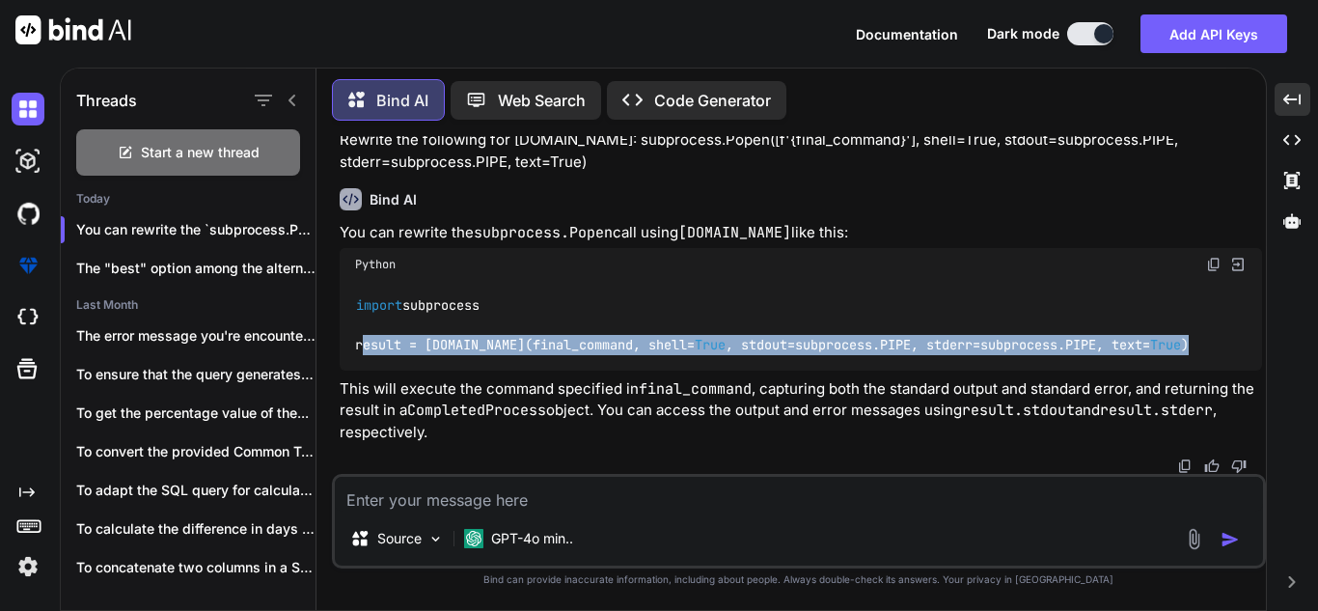
click at [356, 350] on div "import subprocess result = [DOMAIN_NAME](final_command, shell= True , stdout=su…" at bounding box center [801, 326] width 922 height 90
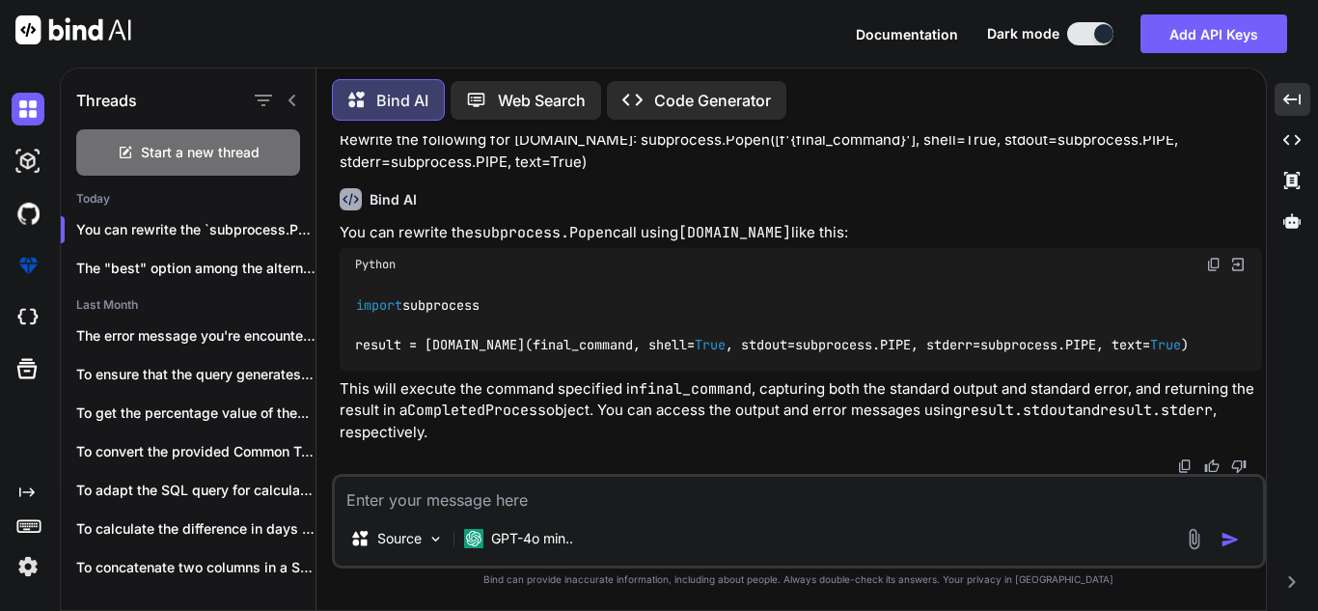
click at [834, 488] on textarea at bounding box center [799, 494] width 928 height 35
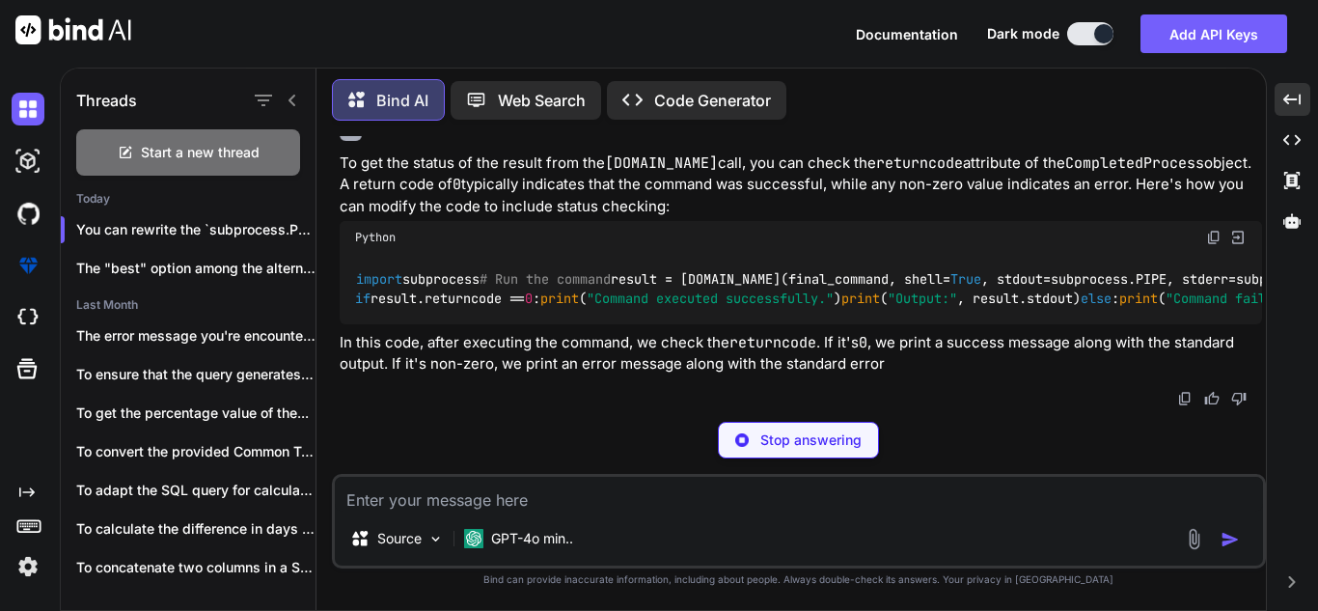
scroll to position [841, 0]
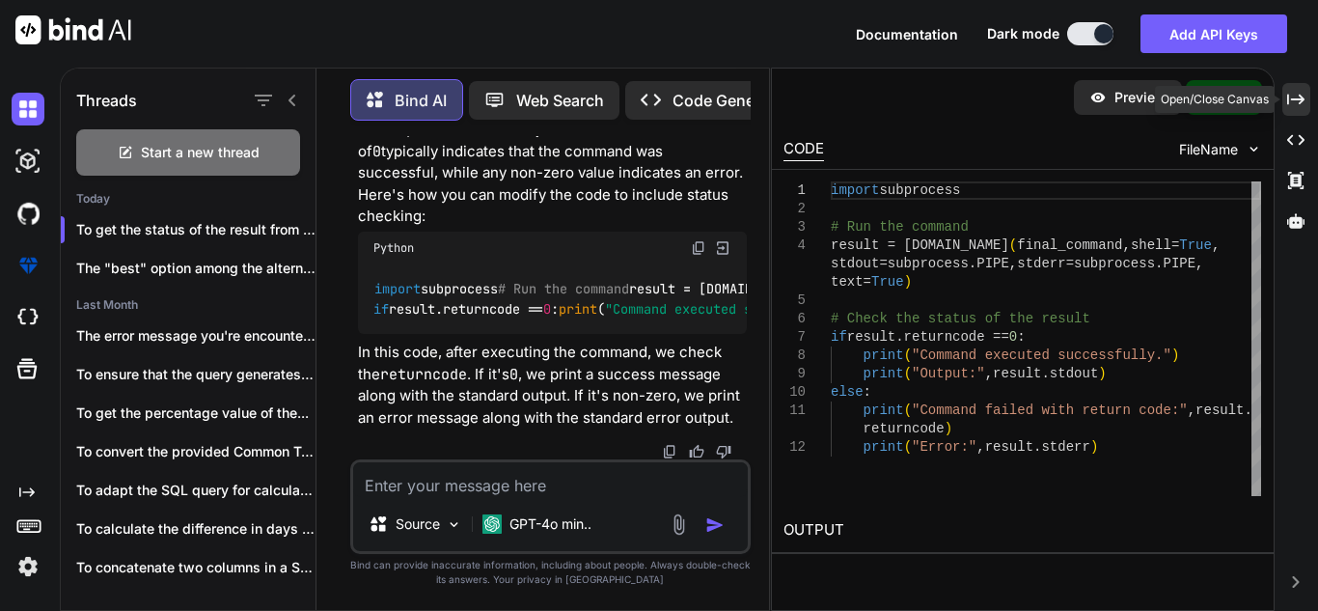
click at [1298, 95] on icon "Created with Pixso." at bounding box center [1295, 99] width 17 height 17
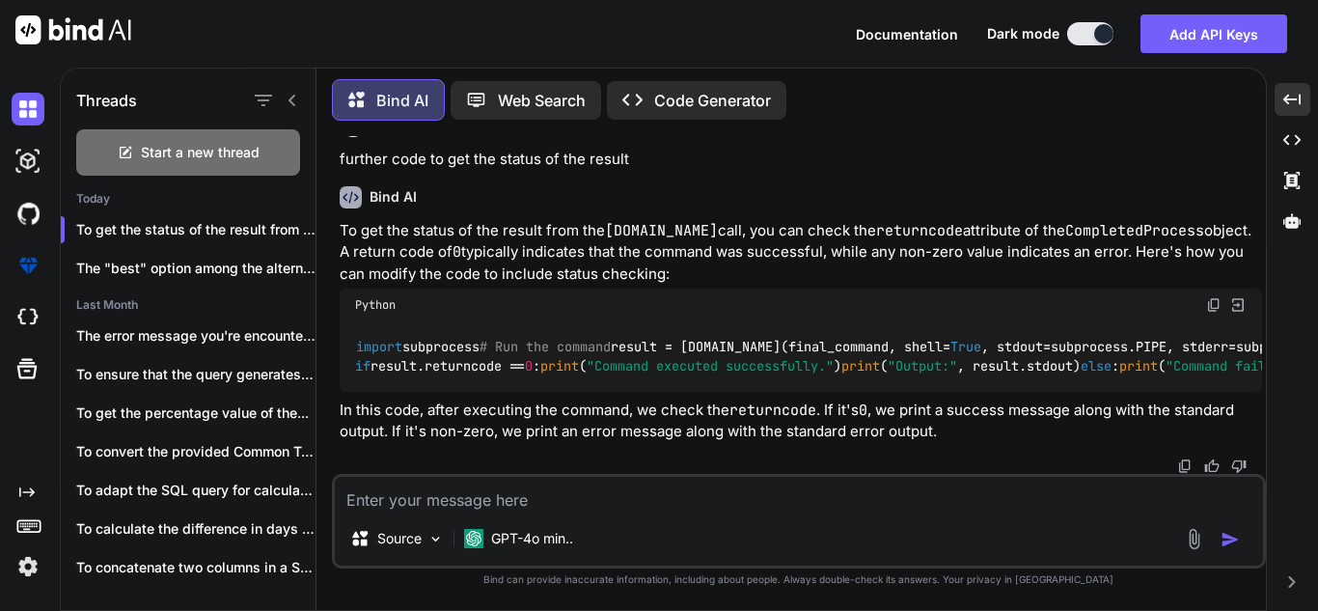
scroll to position [621, 0]
click at [104, 249] on div "The "best" option among the alternatives..." at bounding box center [188, 268] width 255 height 39
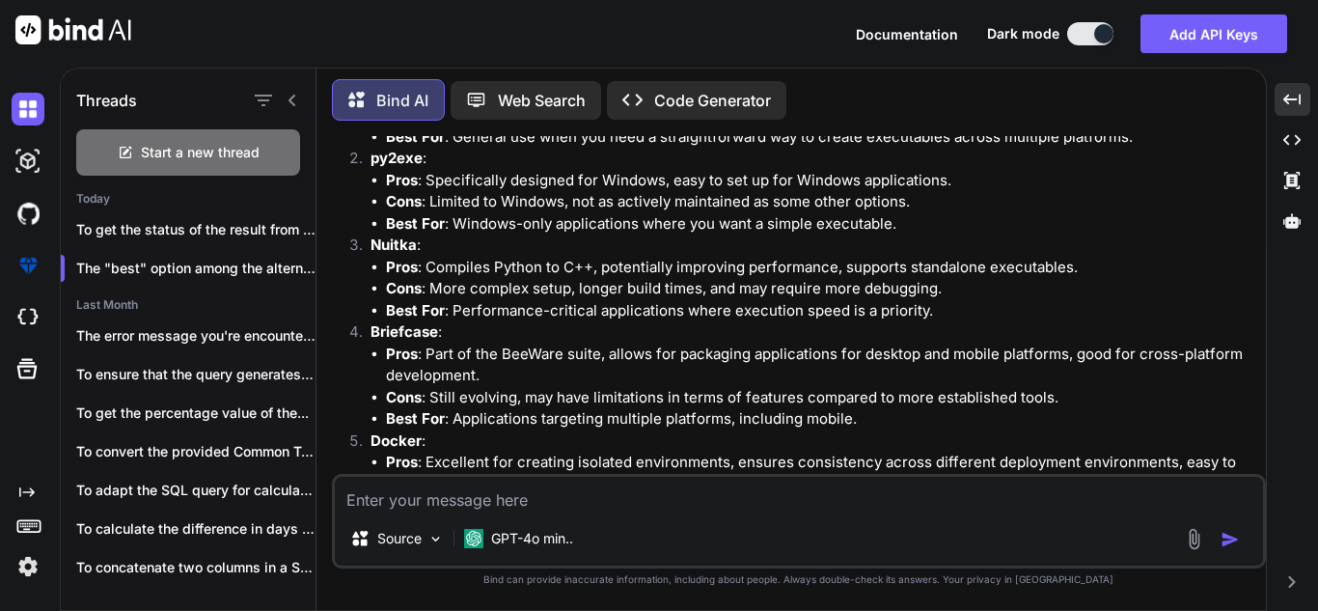
scroll to position [4953, 0]
